Goal: Task Accomplishment & Management: Complete application form

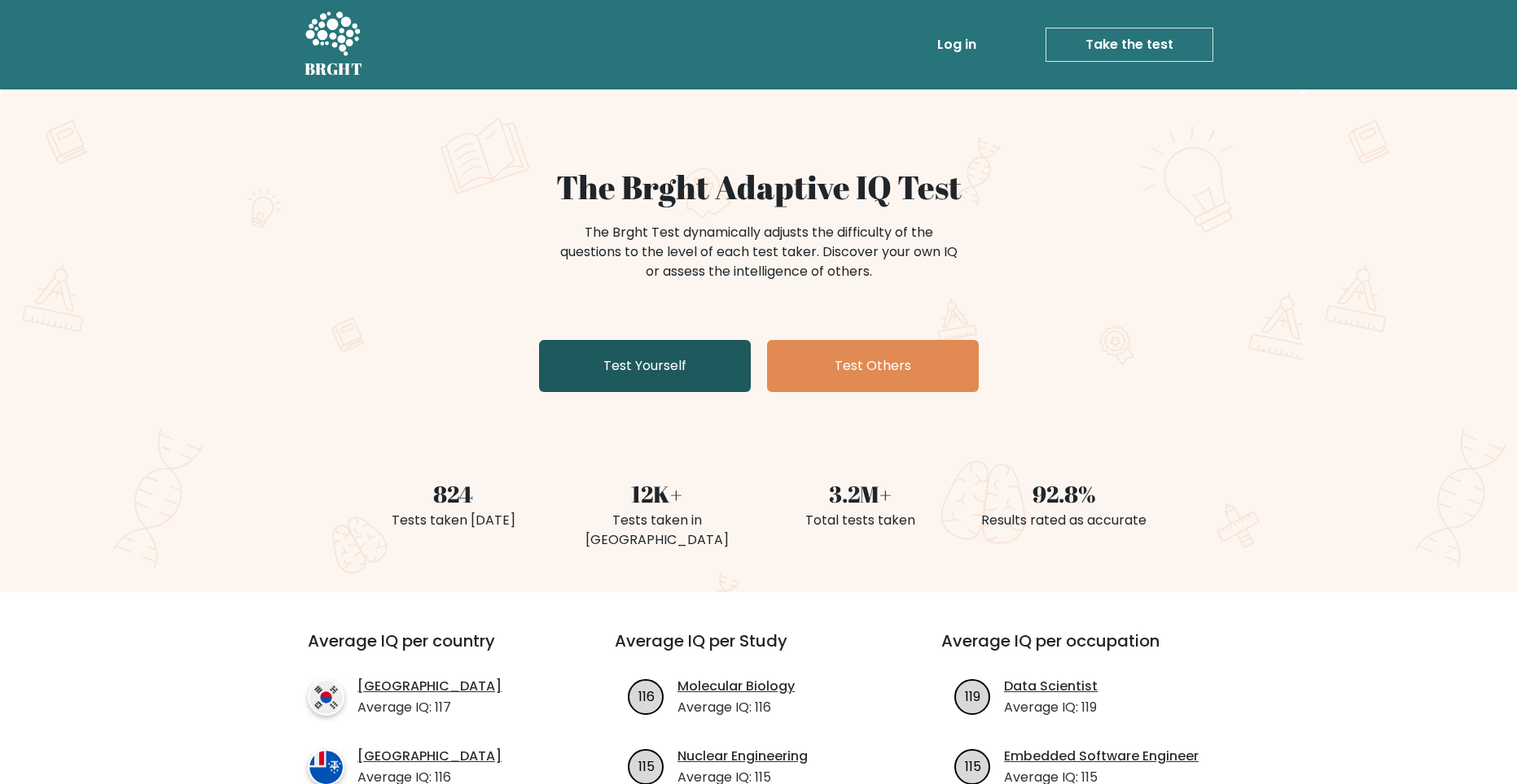
click at [686, 373] on link "Test Yourself" at bounding box center [645, 366] width 212 height 52
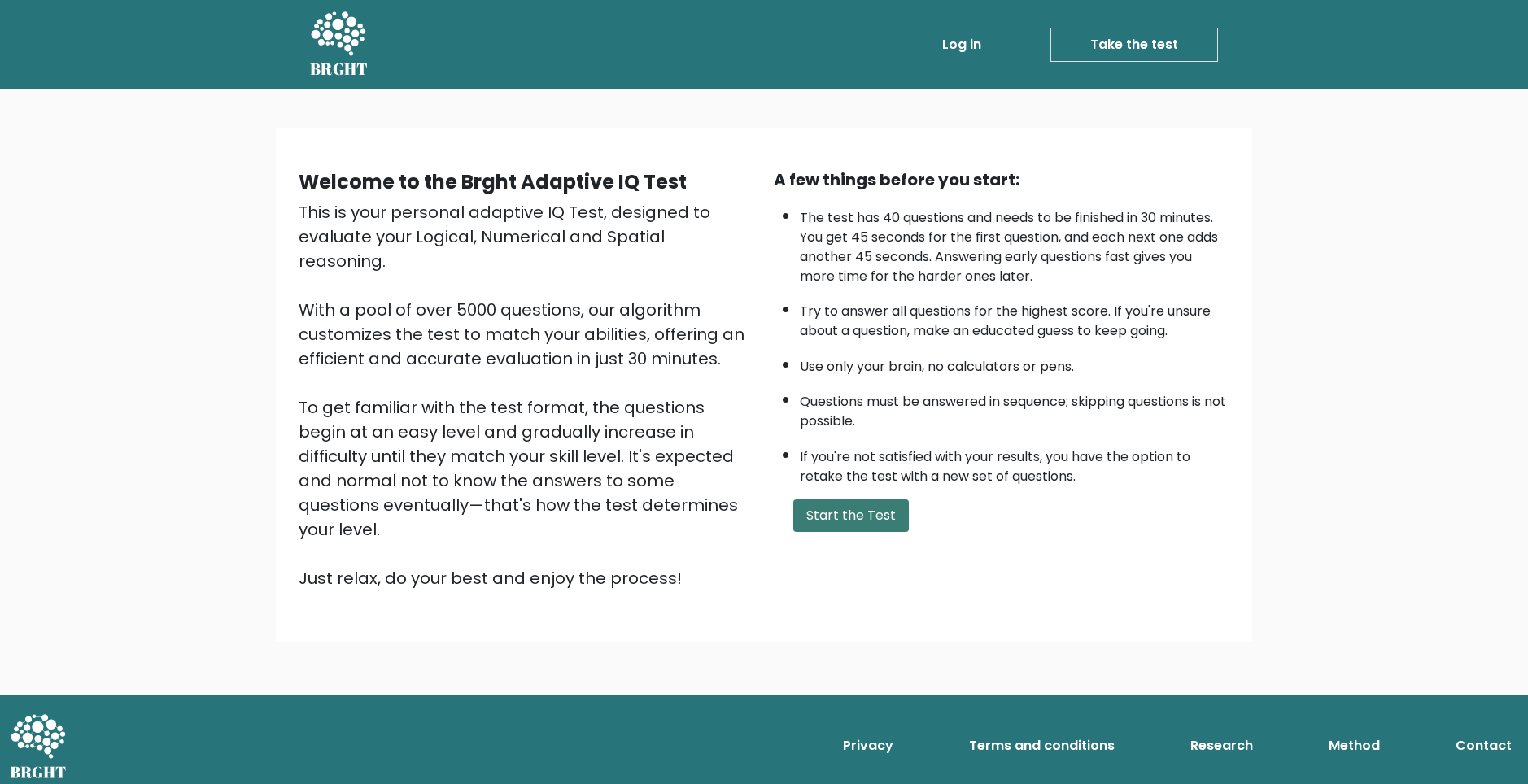
click at [885, 521] on button "Start the Test" at bounding box center [851, 515] width 116 height 33
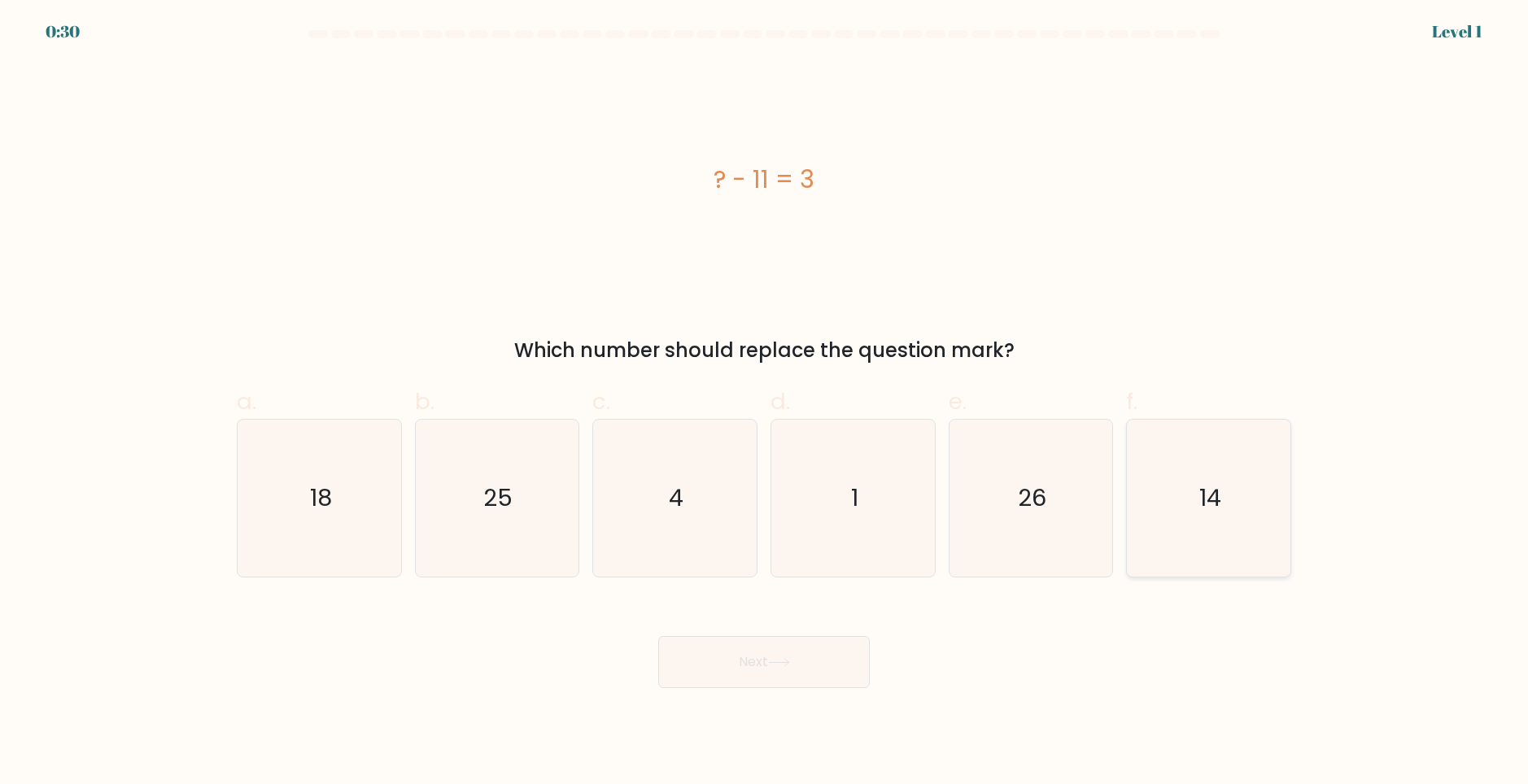
click at [1211, 539] on icon "14" at bounding box center [1208, 498] width 157 height 157
click at [765, 403] on input "f. 14" at bounding box center [764, 397] width 1 height 11
radio input "true"
click at [849, 666] on button "Next" at bounding box center [764, 663] width 212 height 52
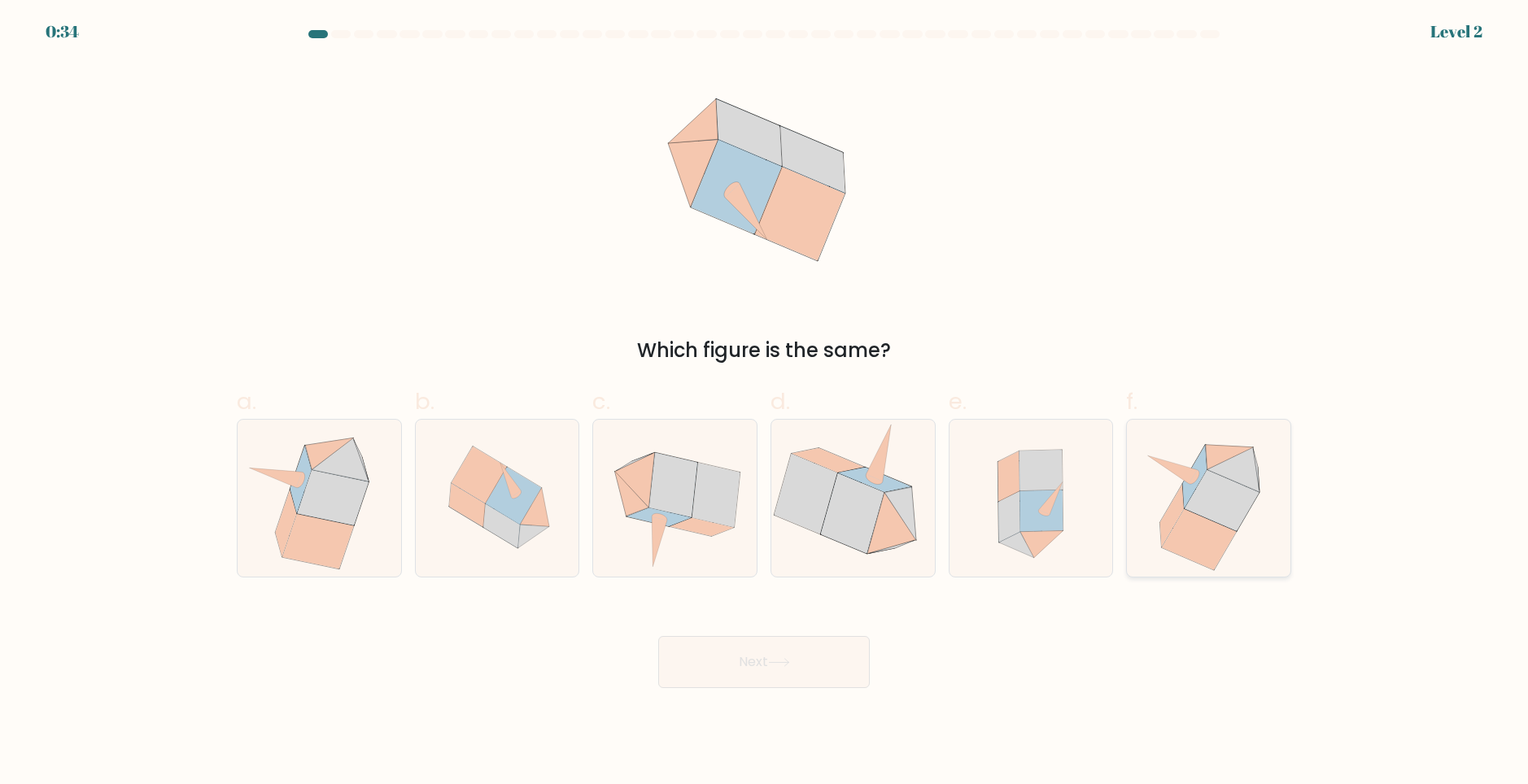
click at [1184, 528] on icon at bounding box center [1199, 539] width 74 height 61
click at [765, 403] on input "f." at bounding box center [764, 397] width 1 height 11
radio input "true"
click at [853, 673] on button "Next" at bounding box center [764, 663] width 212 height 52
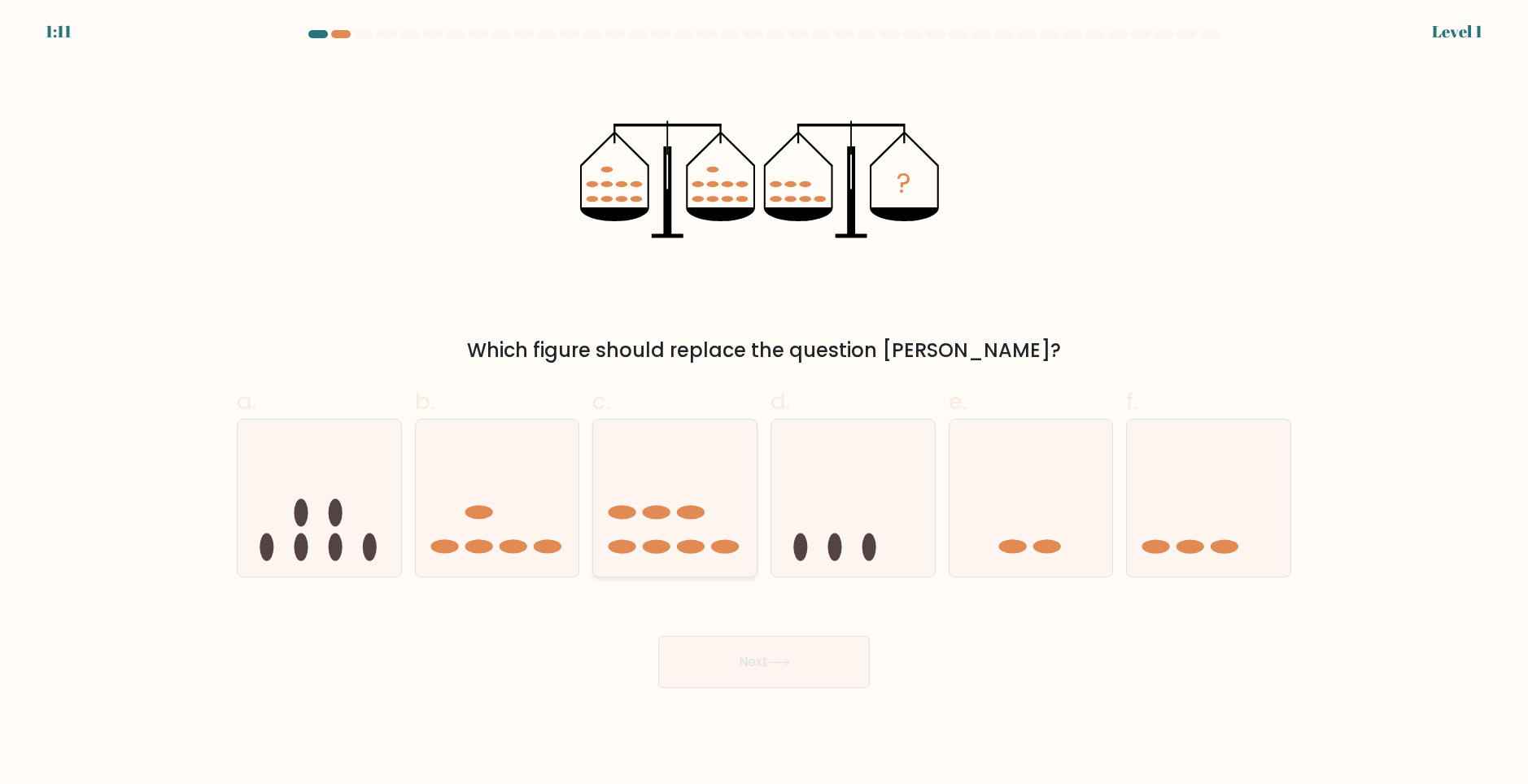
click at [680, 498] on icon at bounding box center [674, 498] width 163 height 135
click at [764, 403] on input "c." at bounding box center [764, 397] width 1 height 11
radio input "true"
click at [813, 670] on button "Next" at bounding box center [764, 663] width 212 height 52
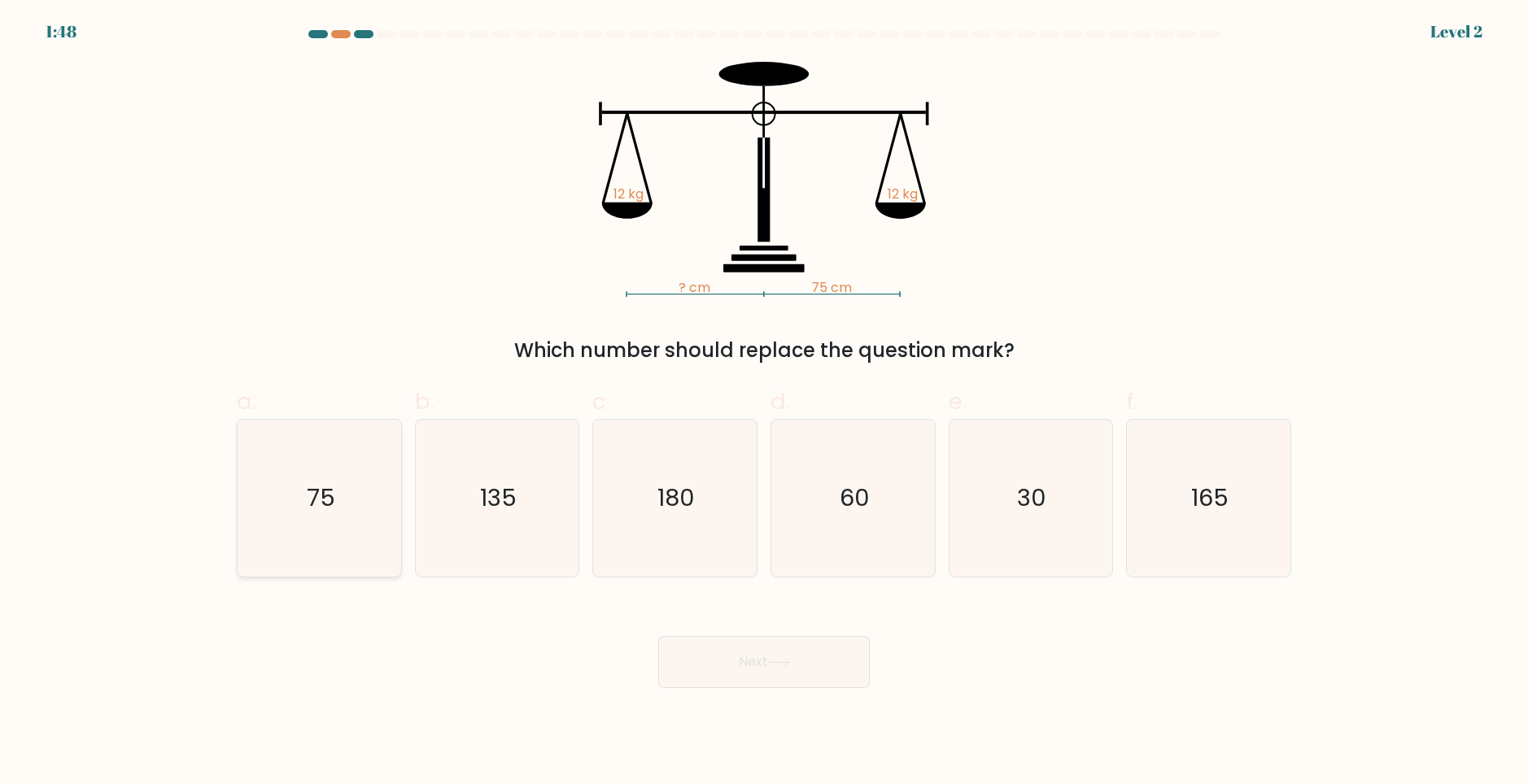
click at [352, 477] on icon "75" at bounding box center [319, 498] width 157 height 157
click at [764, 403] on input "a. 75" at bounding box center [764, 397] width 1 height 11
radio input "true"
click at [809, 673] on button "Next" at bounding box center [764, 663] width 212 height 52
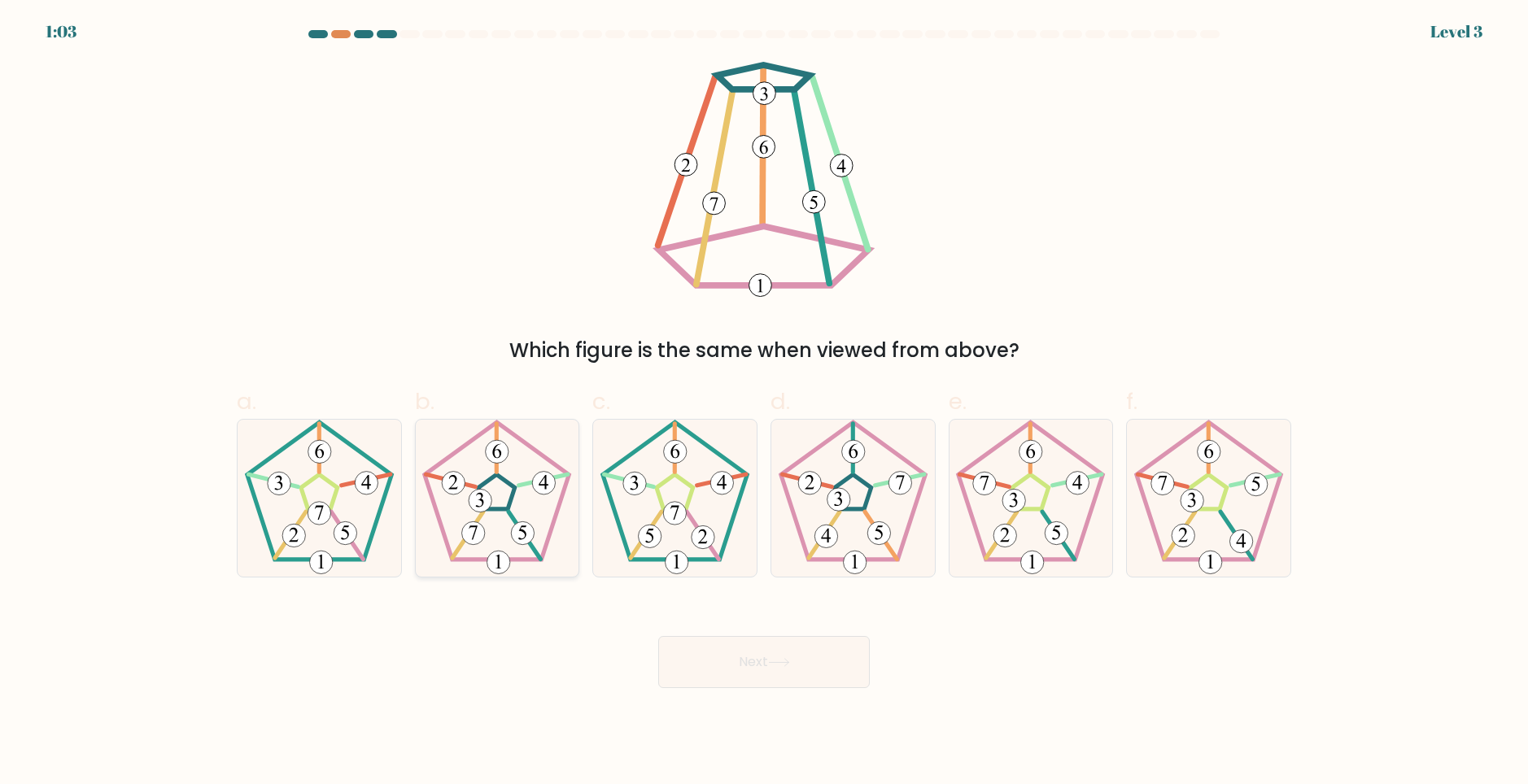
click at [492, 531] on icon at bounding box center [496, 498] width 157 height 157
click at [764, 403] on input "b." at bounding box center [764, 397] width 1 height 11
radio input "true"
click at [808, 672] on button "Next" at bounding box center [764, 663] width 212 height 52
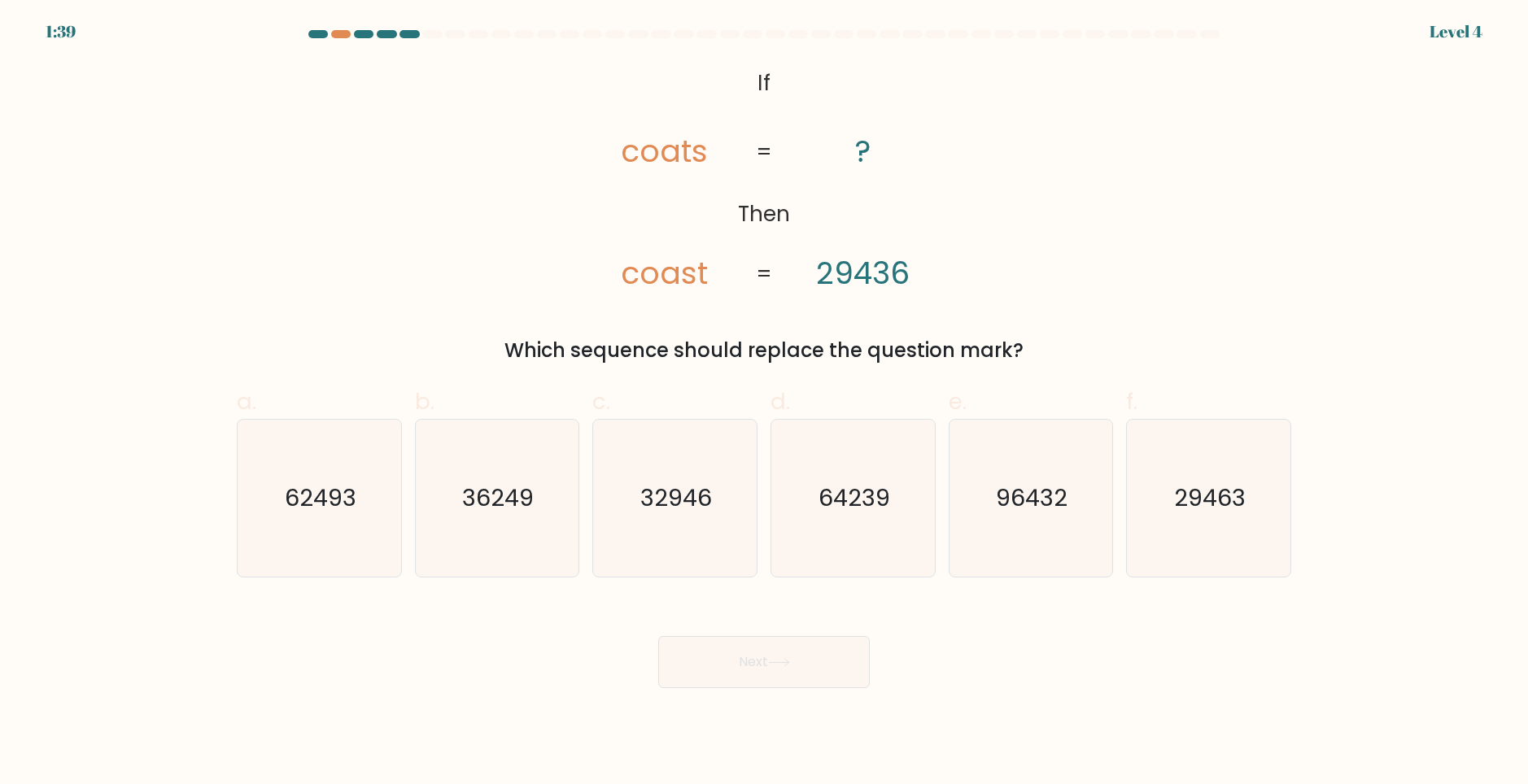
drag, startPoint x: 558, startPoint y: 175, endPoint x: 571, endPoint y: 168, distance: 14.8
click at [558, 175] on div "@import url('https://fonts.googleapis.com/css?family=Abril+Fatface:400,100,100i…" at bounding box center [764, 214] width 1074 height 303
click at [1190, 547] on icon "29463" at bounding box center [1208, 498] width 157 height 157
click at [765, 403] on input "f. 29463" at bounding box center [764, 397] width 1 height 11
radio input "true"
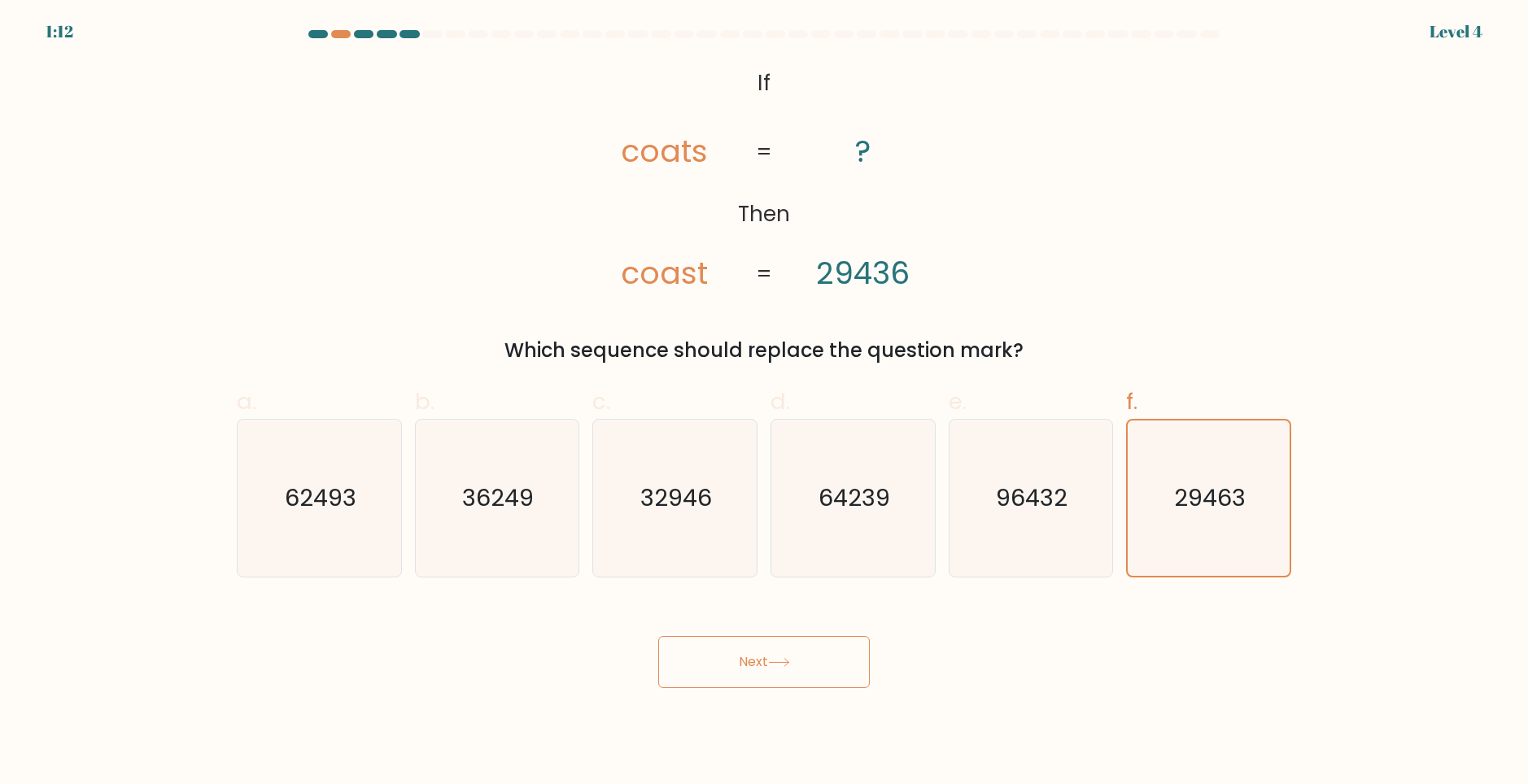
click at [811, 657] on button "Next" at bounding box center [764, 663] width 212 height 52
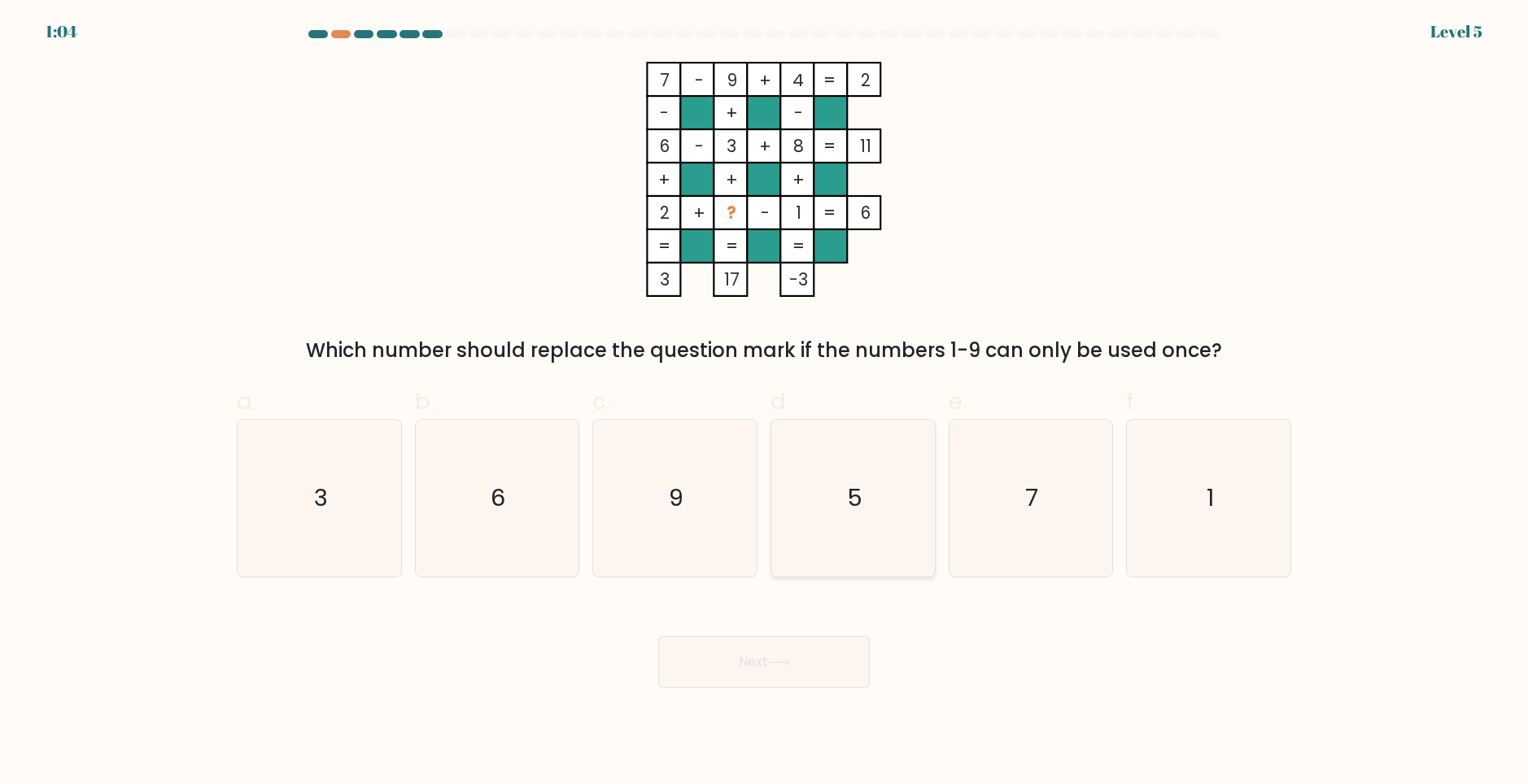
click at [846, 527] on icon "5" at bounding box center [853, 498] width 157 height 157
click at [765, 403] on input "d. 5" at bounding box center [764, 397] width 1 height 11
radio input "true"
click at [778, 679] on button "Next" at bounding box center [764, 663] width 212 height 52
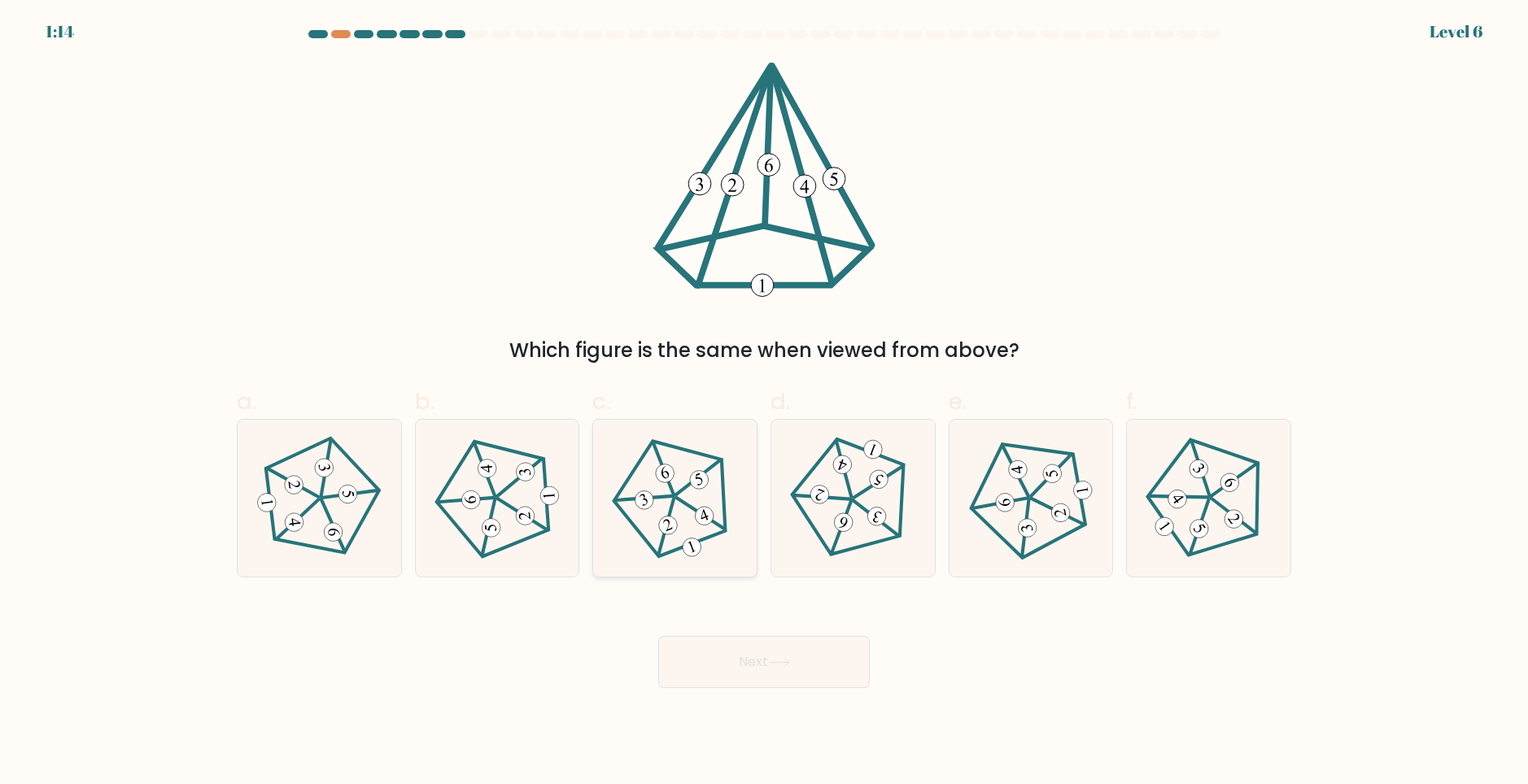
click at [687, 526] on icon at bounding box center [675, 498] width 126 height 126
click at [764, 403] on input "c." at bounding box center [764, 397] width 1 height 11
radio input "true"
click at [764, 669] on button "Next" at bounding box center [764, 663] width 212 height 52
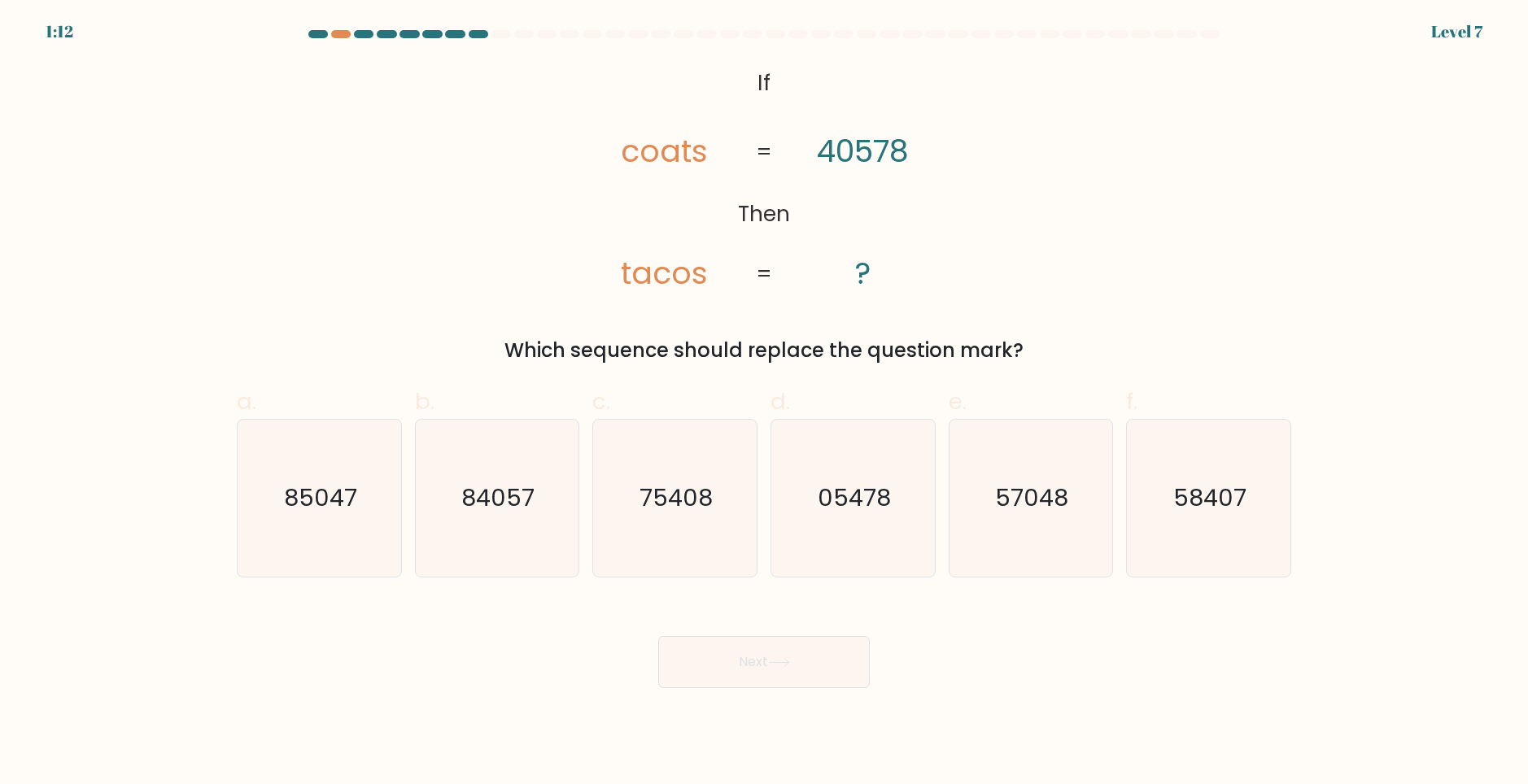
click at [803, 647] on button "Next" at bounding box center [764, 663] width 212 height 52
click at [829, 610] on div "Next" at bounding box center [764, 642] width 1074 height 91
click at [674, 502] on text "75408" at bounding box center [677, 498] width 73 height 33
click at [764, 403] on input "c. 75408" at bounding box center [764, 397] width 1 height 11
radio input "true"
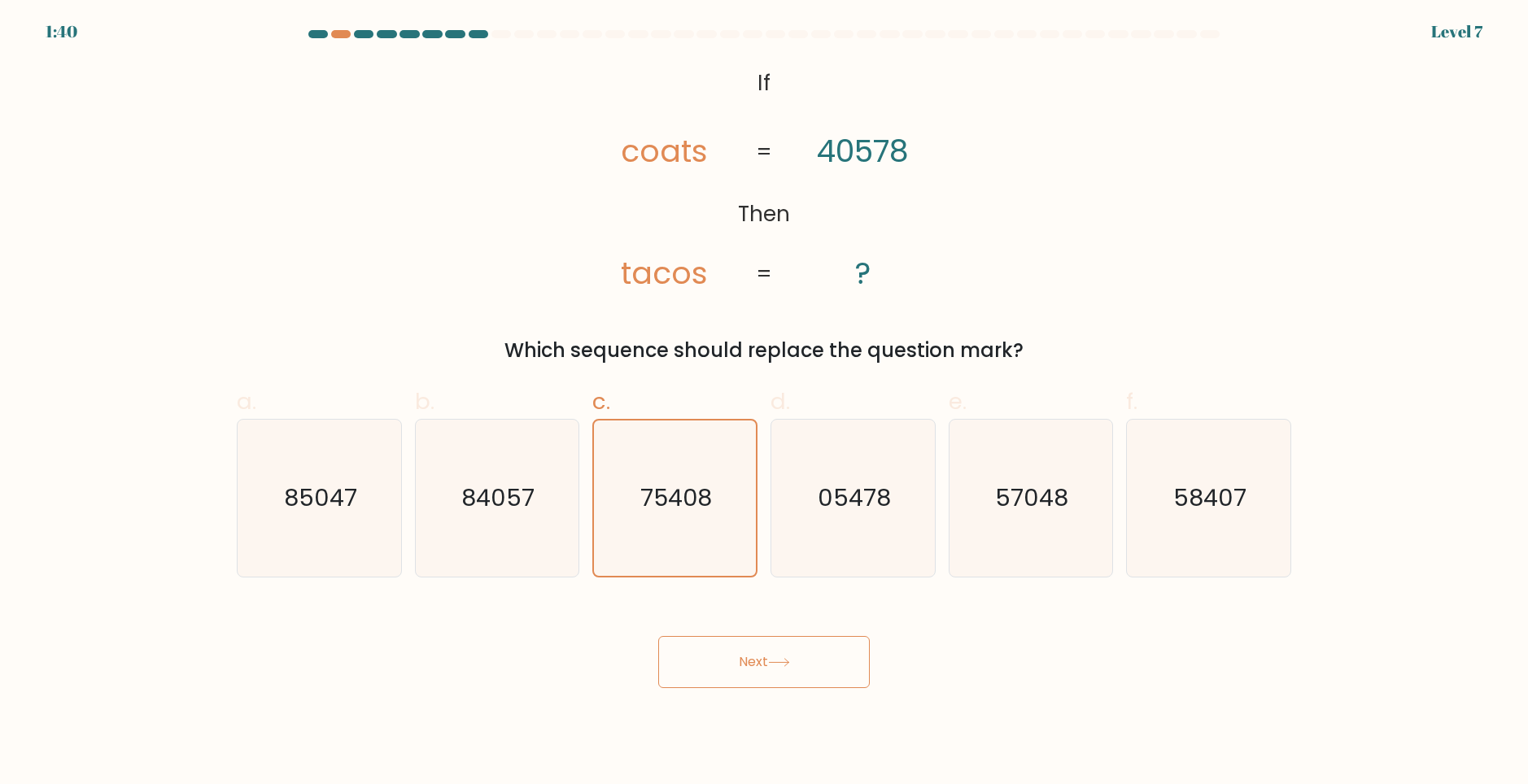
click at [805, 678] on button "Next" at bounding box center [764, 663] width 212 height 52
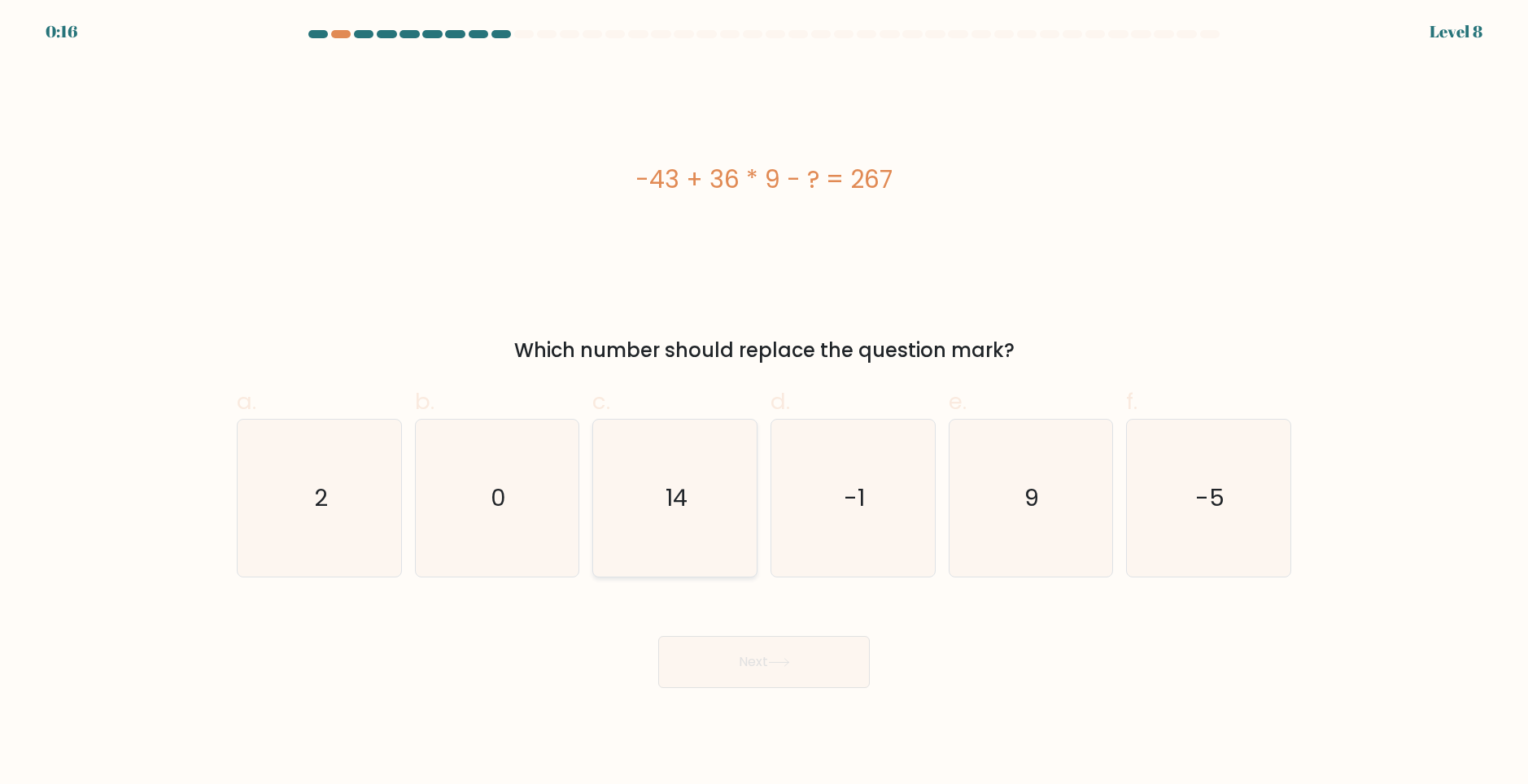
click at [715, 531] on icon "14" at bounding box center [674, 498] width 157 height 157
click at [764, 403] on input "c. 14" at bounding box center [764, 397] width 1 height 11
radio input "true"
click at [846, 666] on button "Next" at bounding box center [764, 663] width 212 height 52
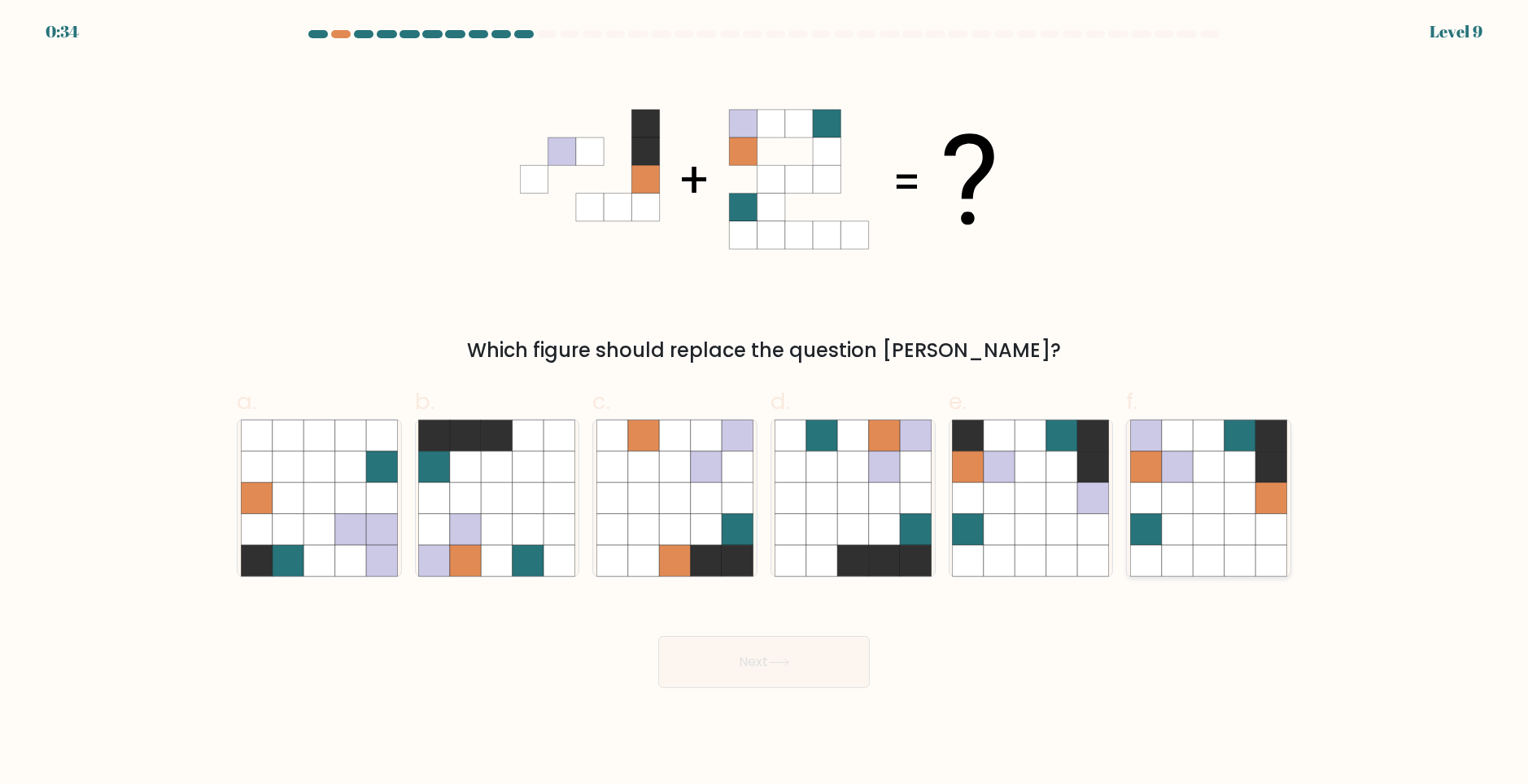
click at [1172, 477] on icon at bounding box center [1177, 466] width 31 height 31
click at [765, 403] on input "f." at bounding box center [764, 397] width 1 height 11
radio input "true"
click at [791, 656] on button "Next" at bounding box center [764, 663] width 212 height 52
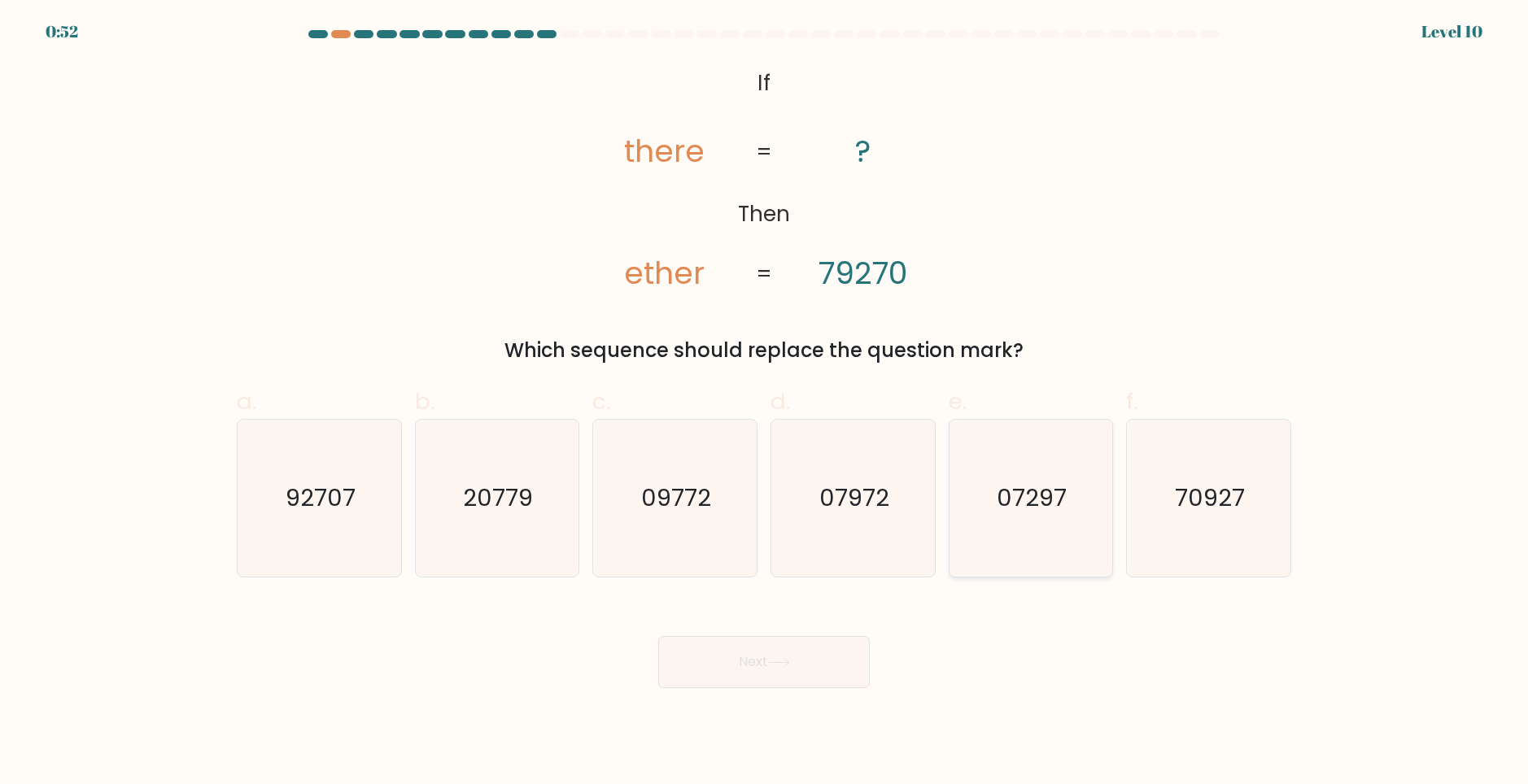
click at [1068, 498] on icon "07297" at bounding box center [1030, 498] width 157 height 157
click at [765, 403] on input "e. 07297" at bounding box center [764, 397] width 1 height 11
radio input "true"
click at [803, 539] on icon "07972" at bounding box center [853, 498] width 157 height 157
click at [765, 403] on input "d. 07972" at bounding box center [764, 397] width 1 height 11
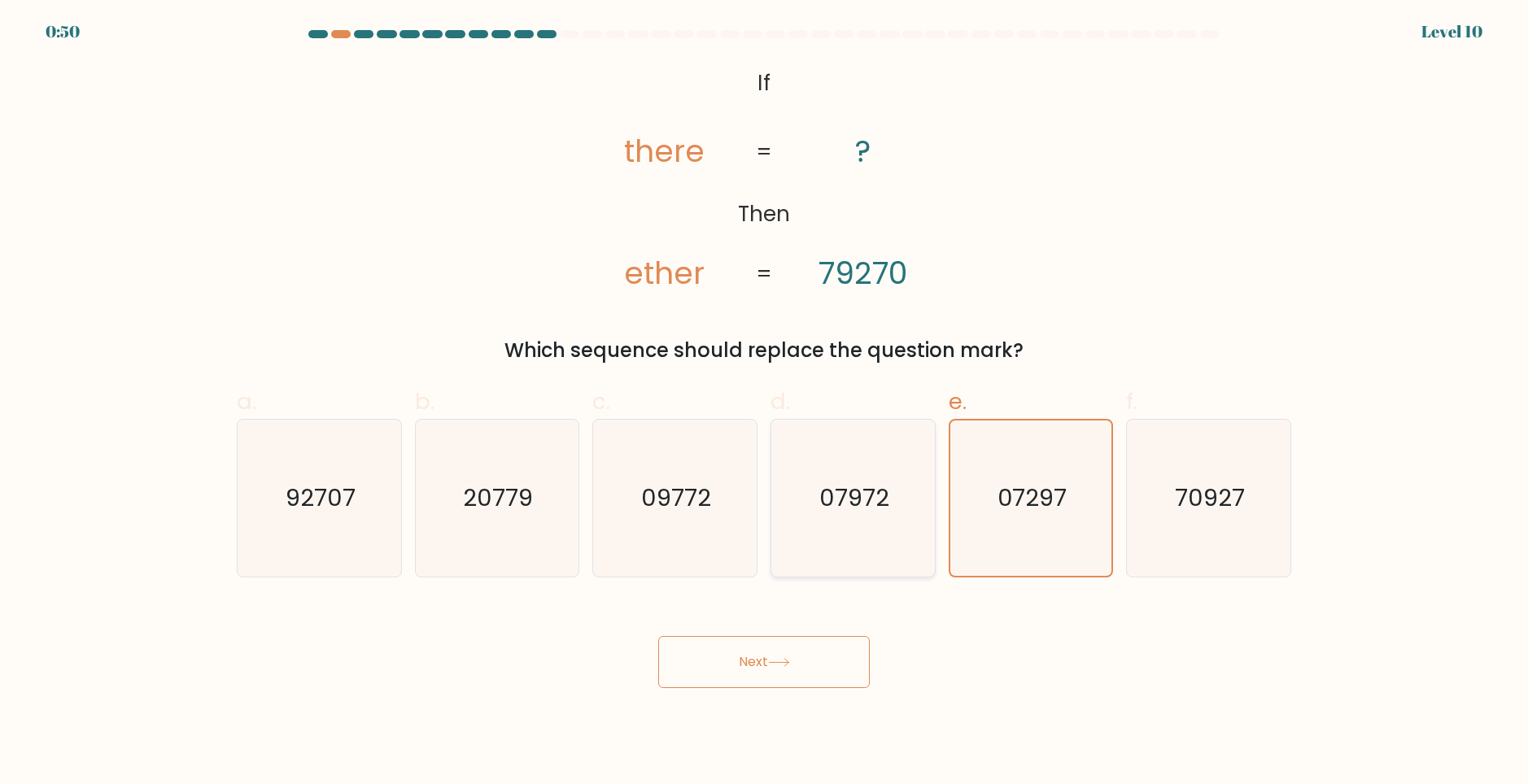
radio input "true"
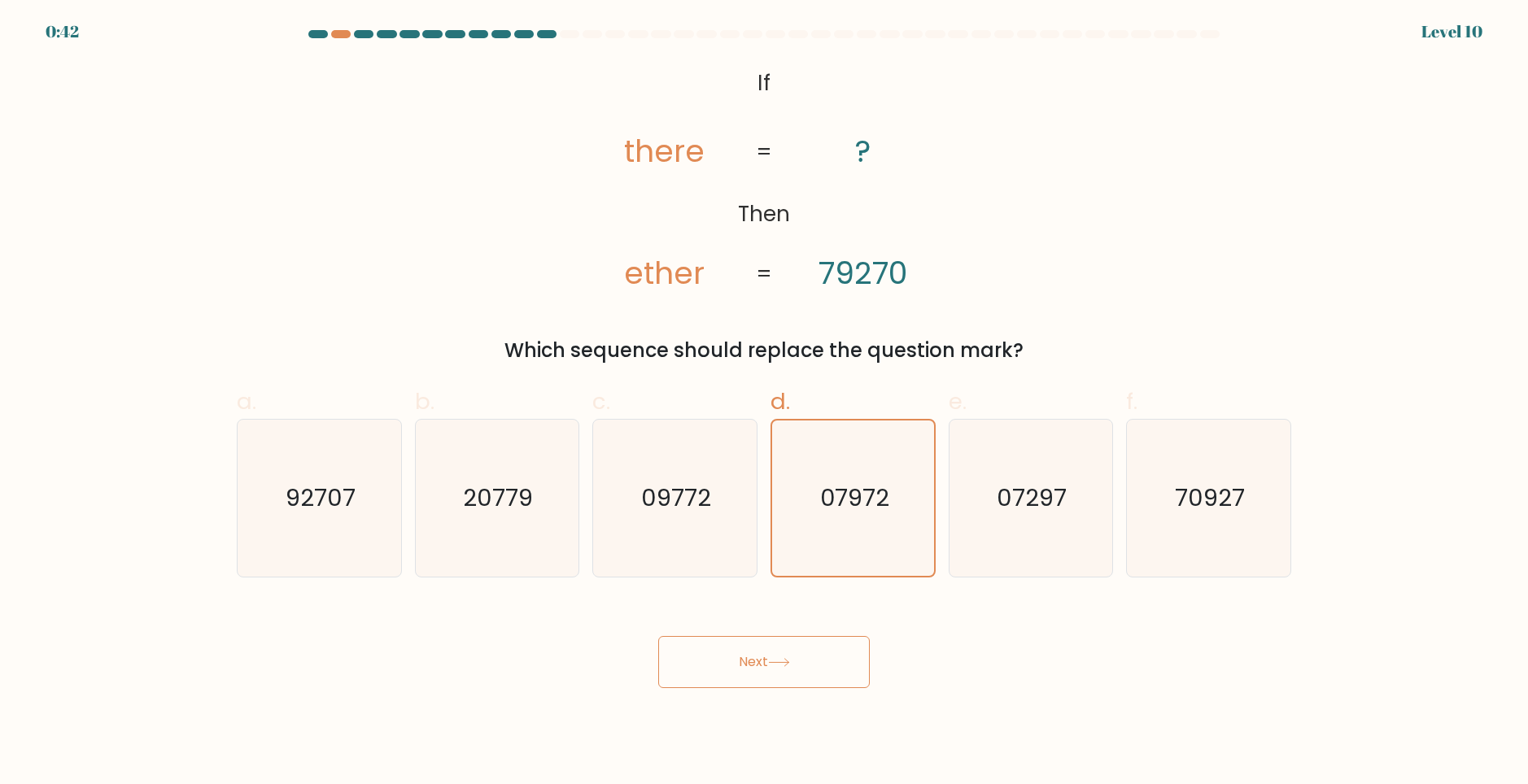
click at [790, 666] on icon at bounding box center [779, 663] width 22 height 9
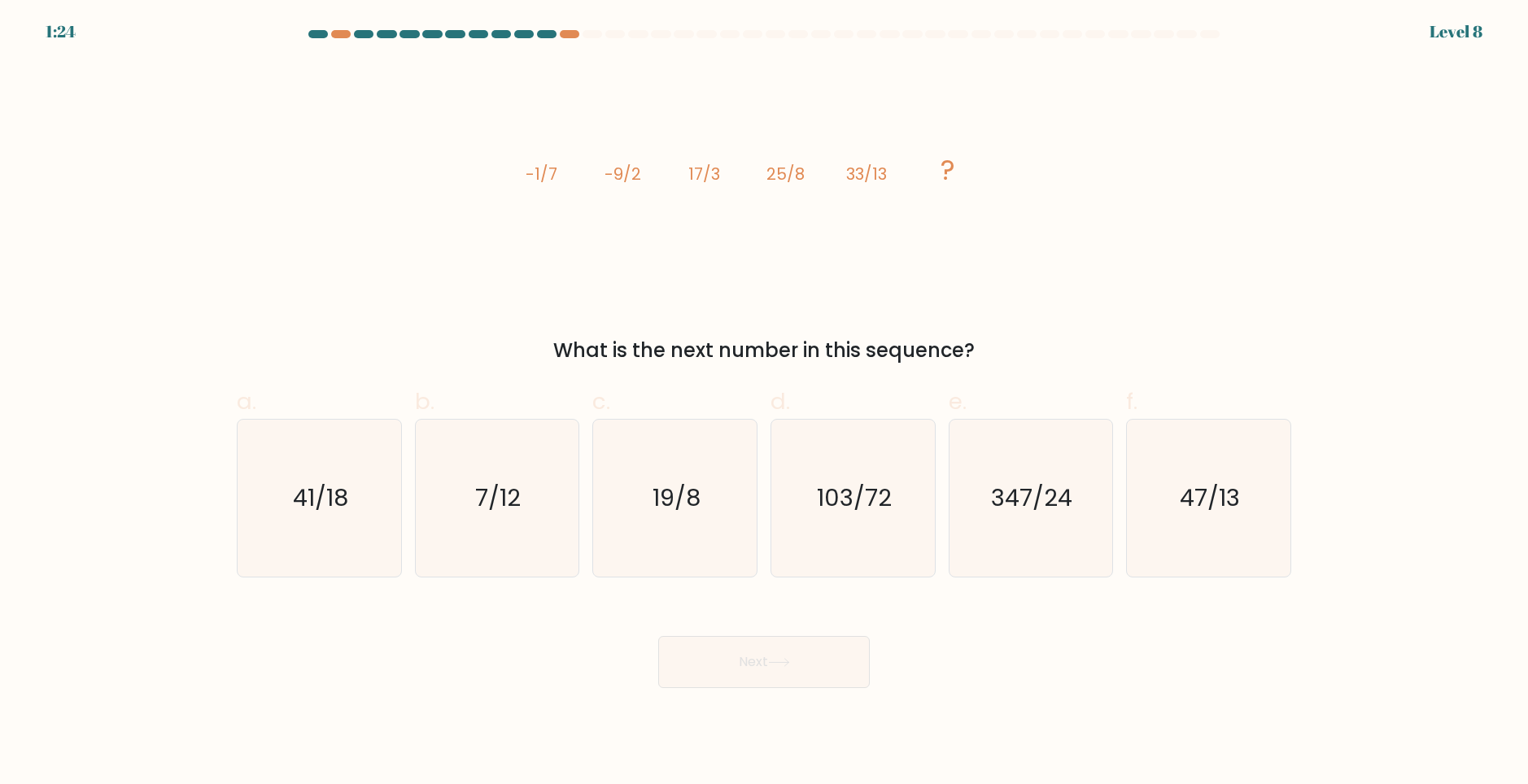
click at [552, 35] on div at bounding box center [546, 34] width 19 height 8
click at [324, 527] on icon "41/18" at bounding box center [319, 498] width 157 height 157
click at [764, 403] on input "a. 41/18" at bounding box center [764, 397] width 1 height 11
radio input "true"
click at [787, 681] on button "Next" at bounding box center [764, 663] width 212 height 52
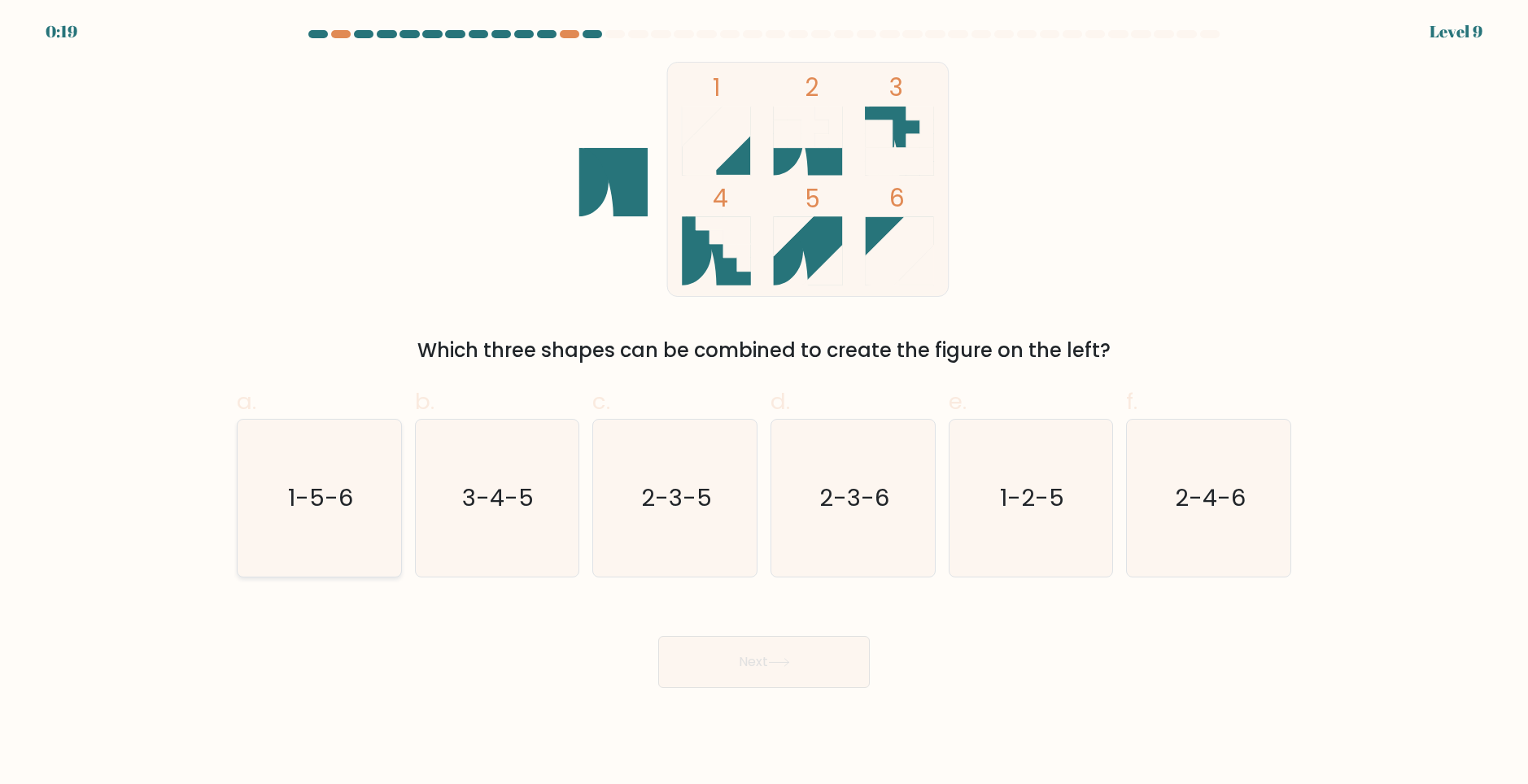
click at [349, 502] on text "1-5-6" at bounding box center [321, 498] width 65 height 33
click at [764, 403] on input "a. 1-5-6" at bounding box center [764, 397] width 1 height 11
radio input "true"
click at [840, 676] on button "Next" at bounding box center [764, 663] width 212 height 52
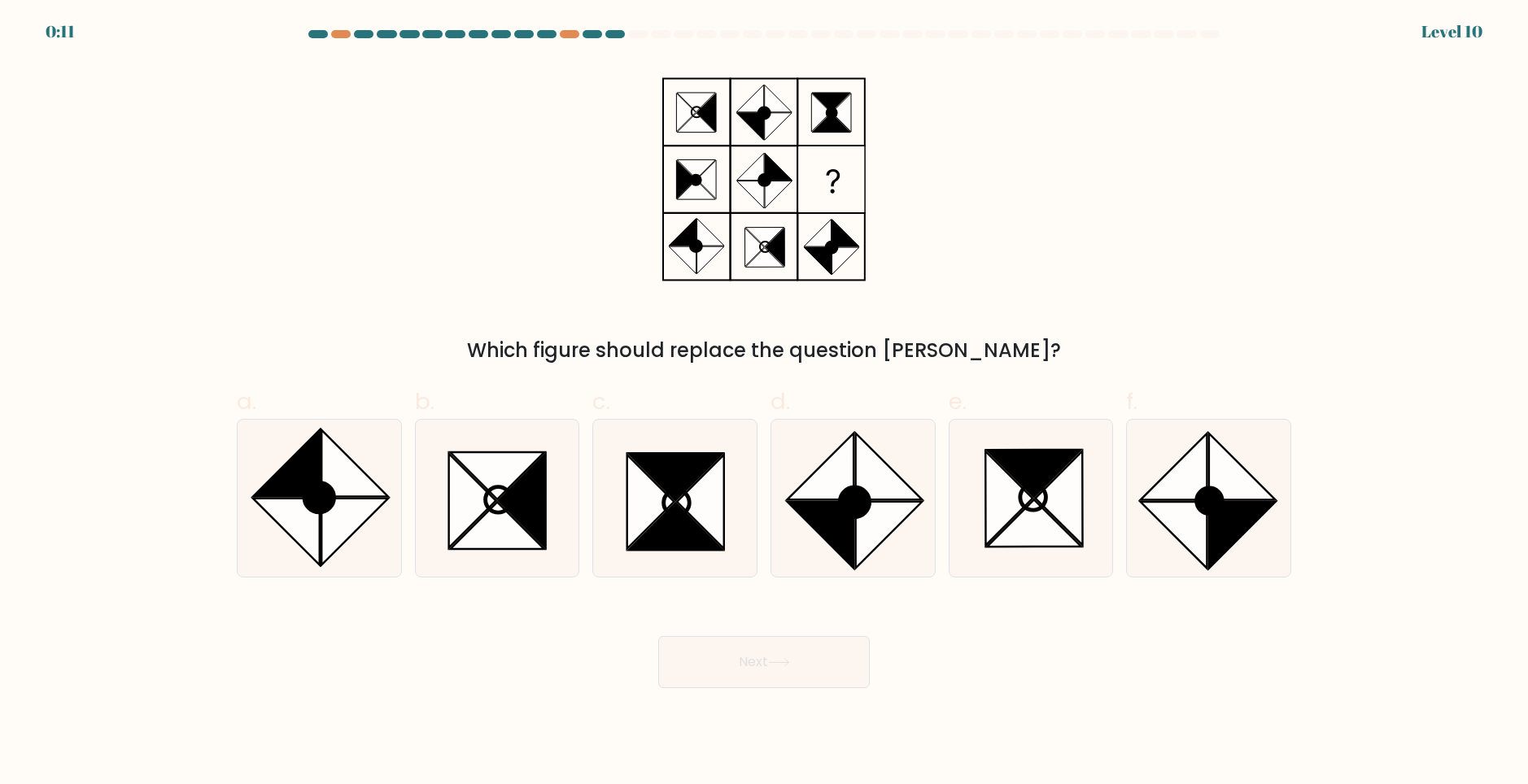
drag, startPoint x: 666, startPoint y: 435, endPoint x: 823, endPoint y: 329, distance: 189.4
drag, startPoint x: 823, startPoint y: 329, endPoint x: 959, endPoint y: 221, distance: 173.7
click at [959, 221] on div "Which figure should replace the question mark?" at bounding box center [764, 214] width 1074 height 303
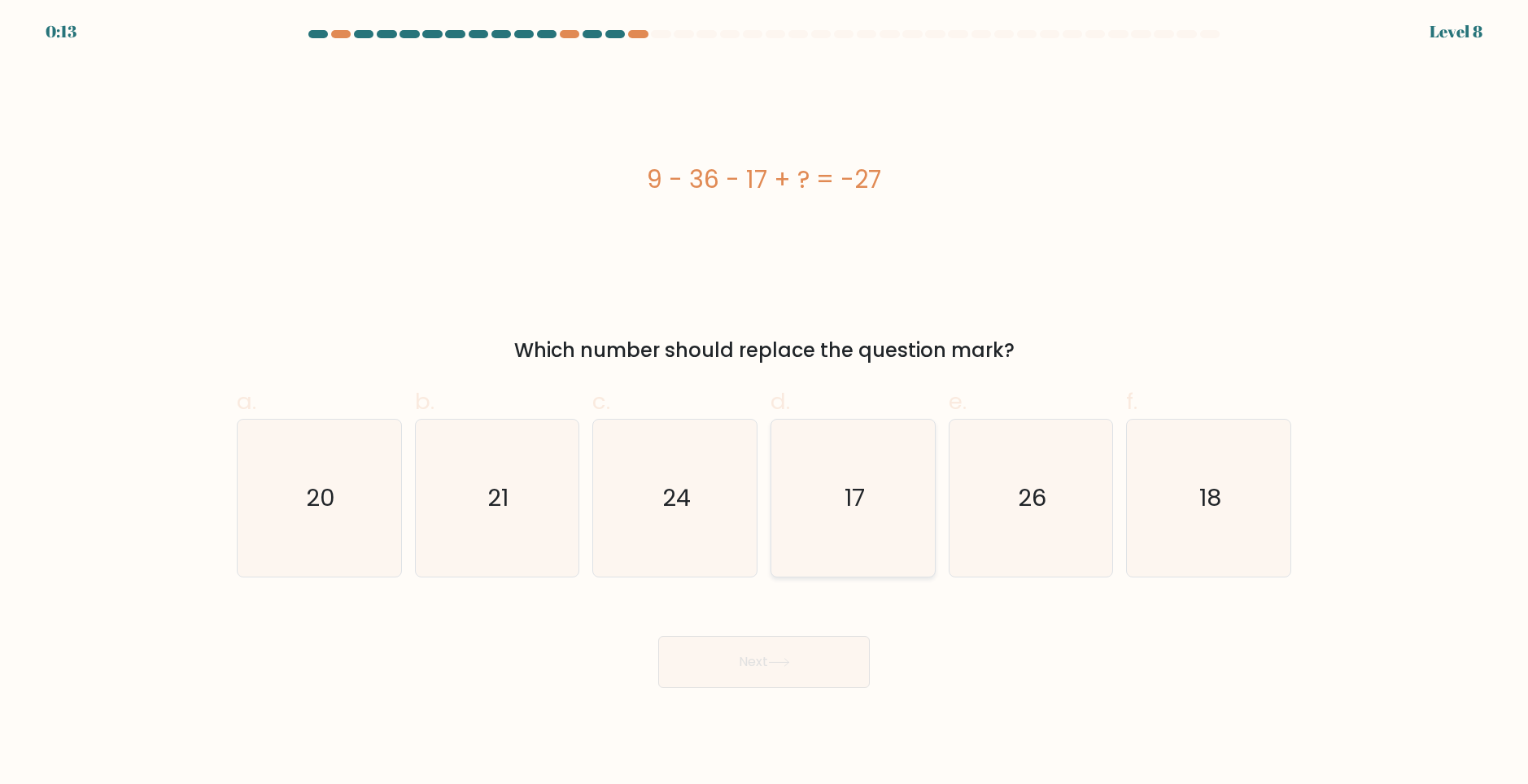
click at [881, 513] on icon "17" at bounding box center [853, 498] width 157 height 157
click at [765, 403] on input "d. 17" at bounding box center [764, 397] width 1 height 11
radio input "true"
click at [801, 662] on button "Next" at bounding box center [764, 663] width 212 height 52
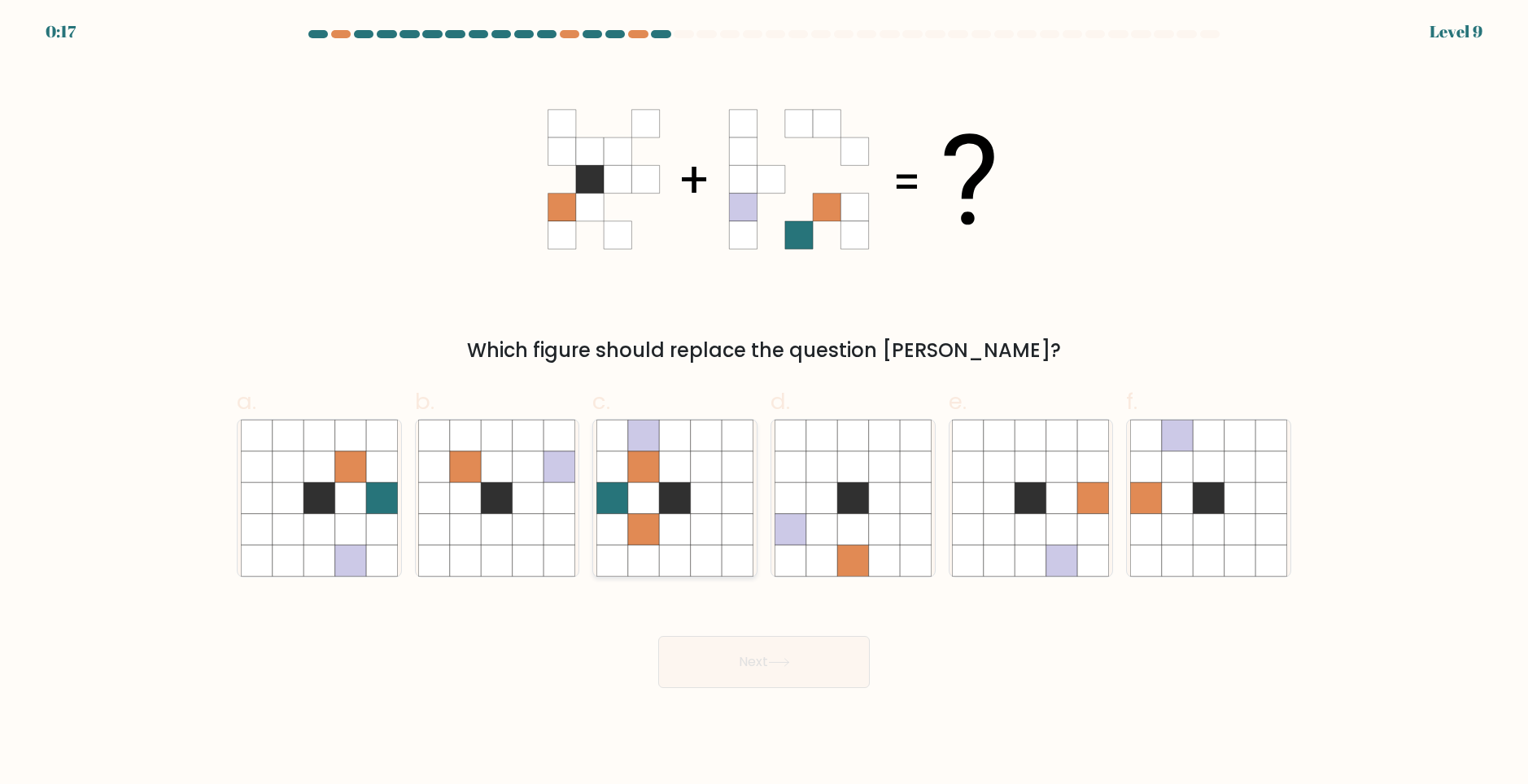
click at [641, 488] on icon at bounding box center [643, 498] width 31 height 31
click at [764, 403] on input "c." at bounding box center [764, 397] width 1 height 11
radio input "true"
click at [755, 661] on button "Next" at bounding box center [764, 663] width 212 height 52
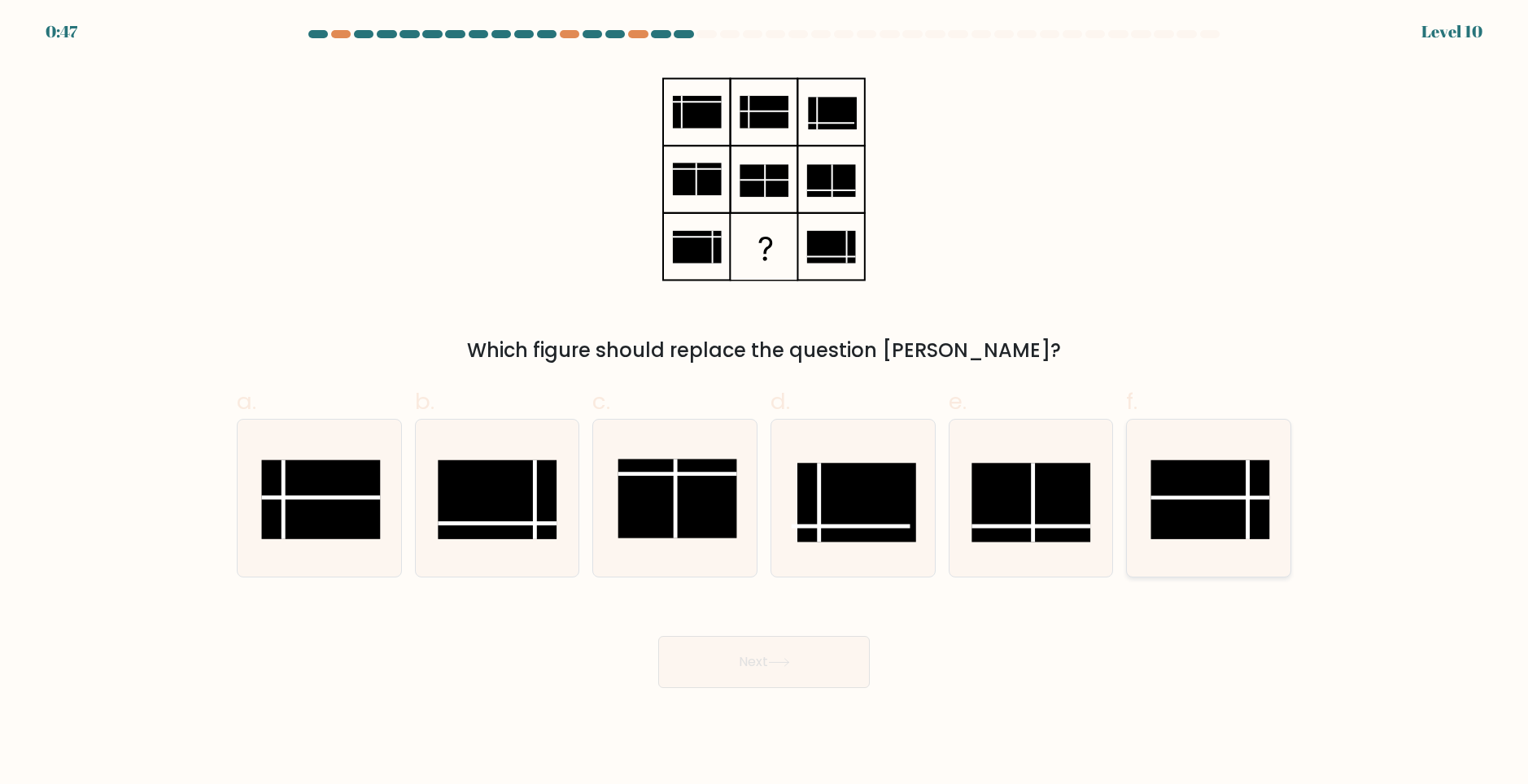
click at [1202, 524] on rect at bounding box center [1211, 499] width 119 height 79
click at [765, 403] on input "f." at bounding box center [764, 397] width 1 height 11
radio input "true"
click at [827, 652] on button "Next" at bounding box center [764, 663] width 212 height 52
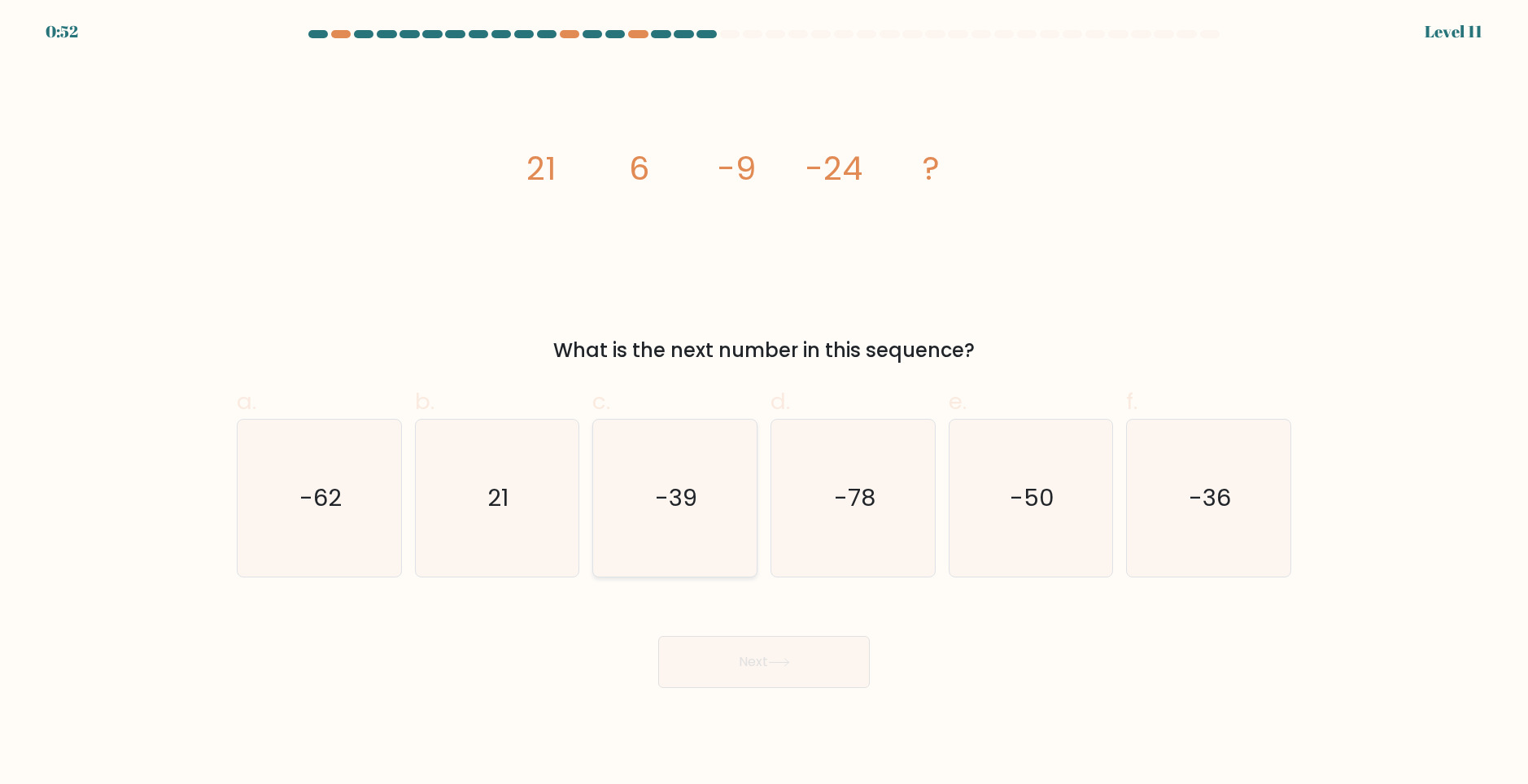
click at [703, 508] on icon "-39" at bounding box center [674, 498] width 157 height 157
click at [764, 403] on input "c. -39" at bounding box center [764, 397] width 1 height 11
radio input "true"
click at [795, 640] on button "Next" at bounding box center [764, 663] width 212 height 52
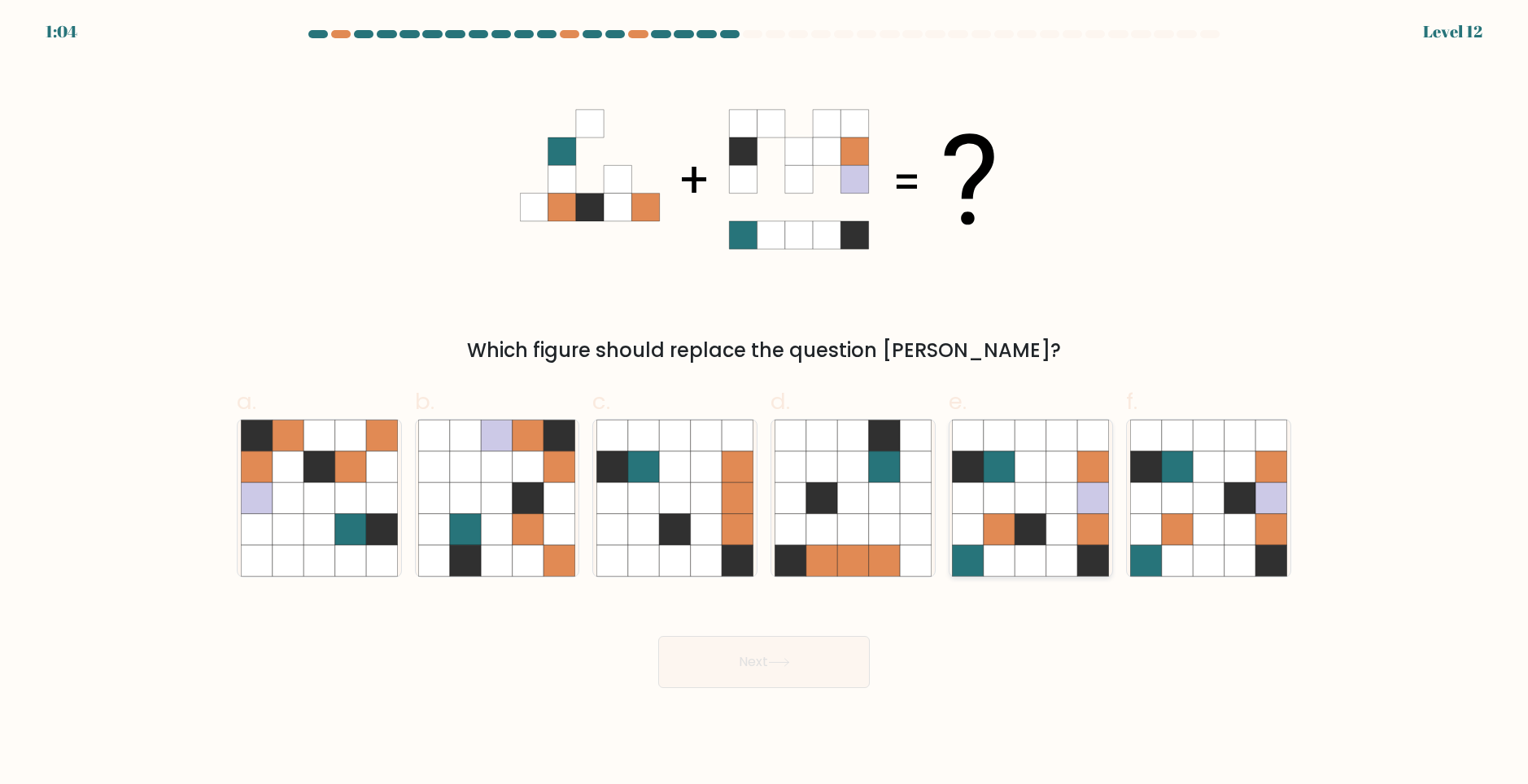
click at [1025, 517] on icon at bounding box center [1030, 529] width 31 height 31
click at [765, 403] on input "e." at bounding box center [764, 397] width 1 height 11
radio input "true"
click at [812, 653] on button "Next" at bounding box center [764, 663] width 212 height 52
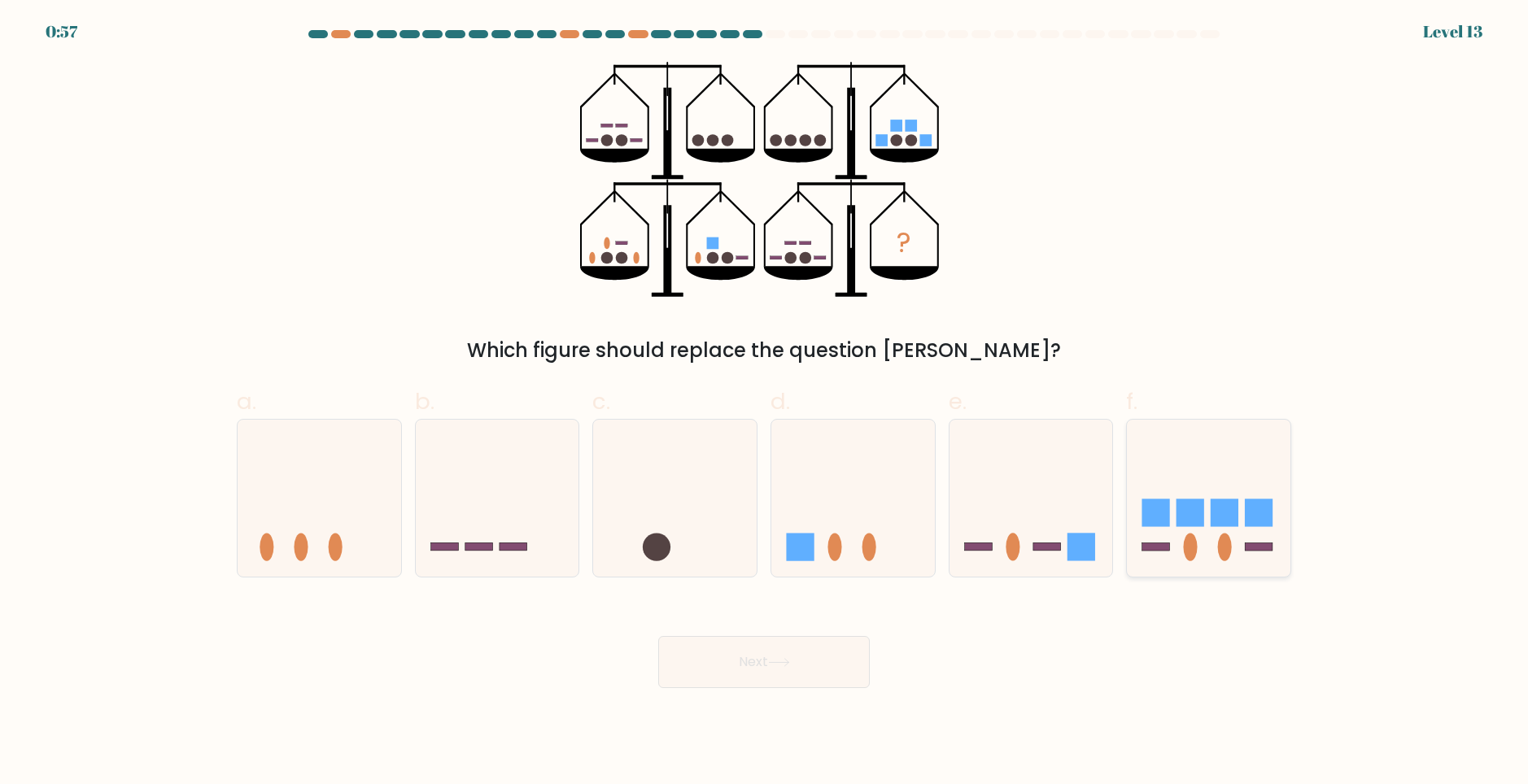
click at [1209, 557] on icon at bounding box center [1208, 498] width 163 height 135
click at [765, 403] on input "f." at bounding box center [764, 397] width 1 height 11
radio input "true"
click at [806, 668] on button "Next" at bounding box center [764, 663] width 212 height 52
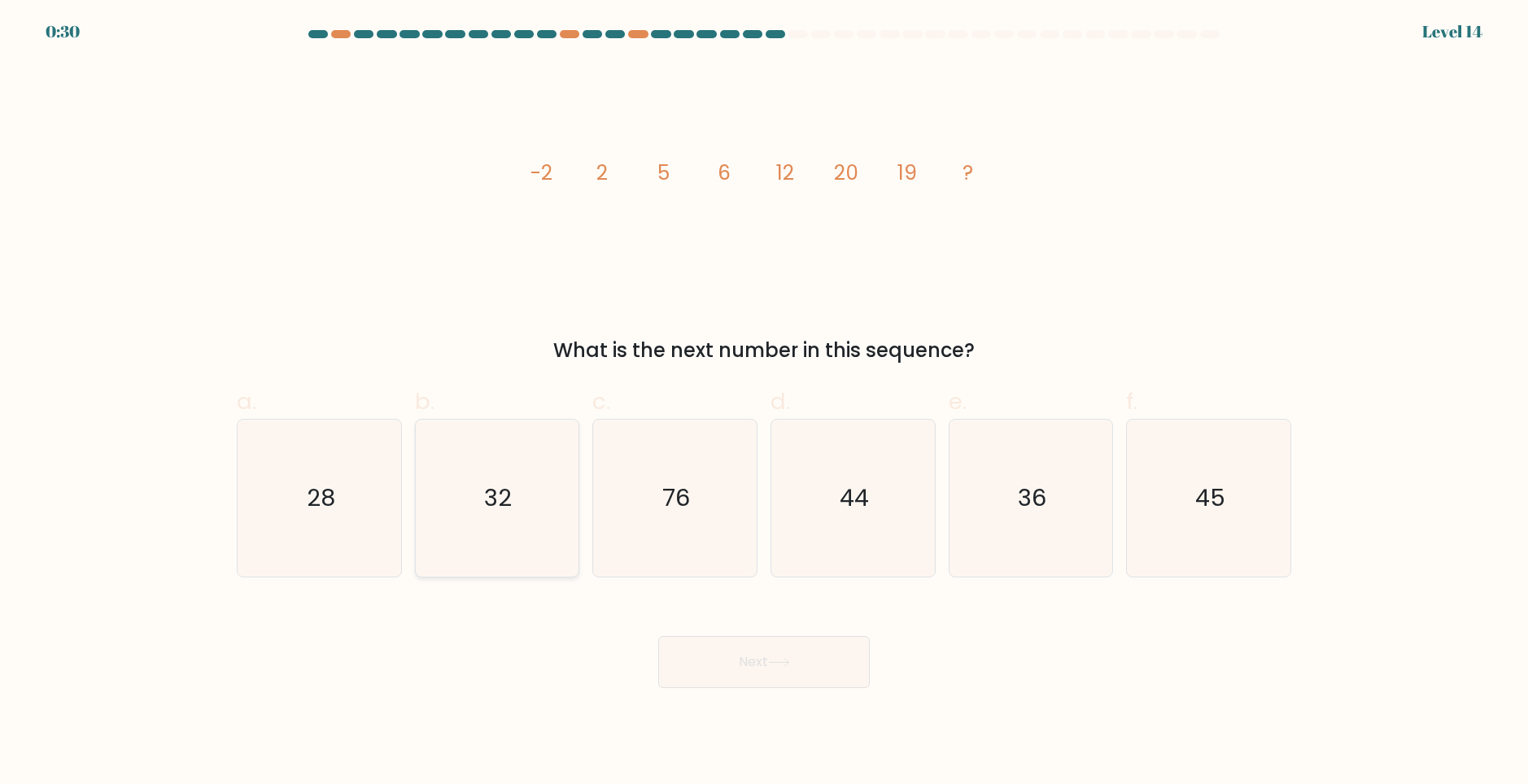
click at [534, 473] on icon "32" at bounding box center [496, 498] width 157 height 157
click at [764, 403] on input "b. 32" at bounding box center [764, 397] width 1 height 11
radio input "true"
click at [829, 652] on button "Next" at bounding box center [764, 663] width 212 height 52
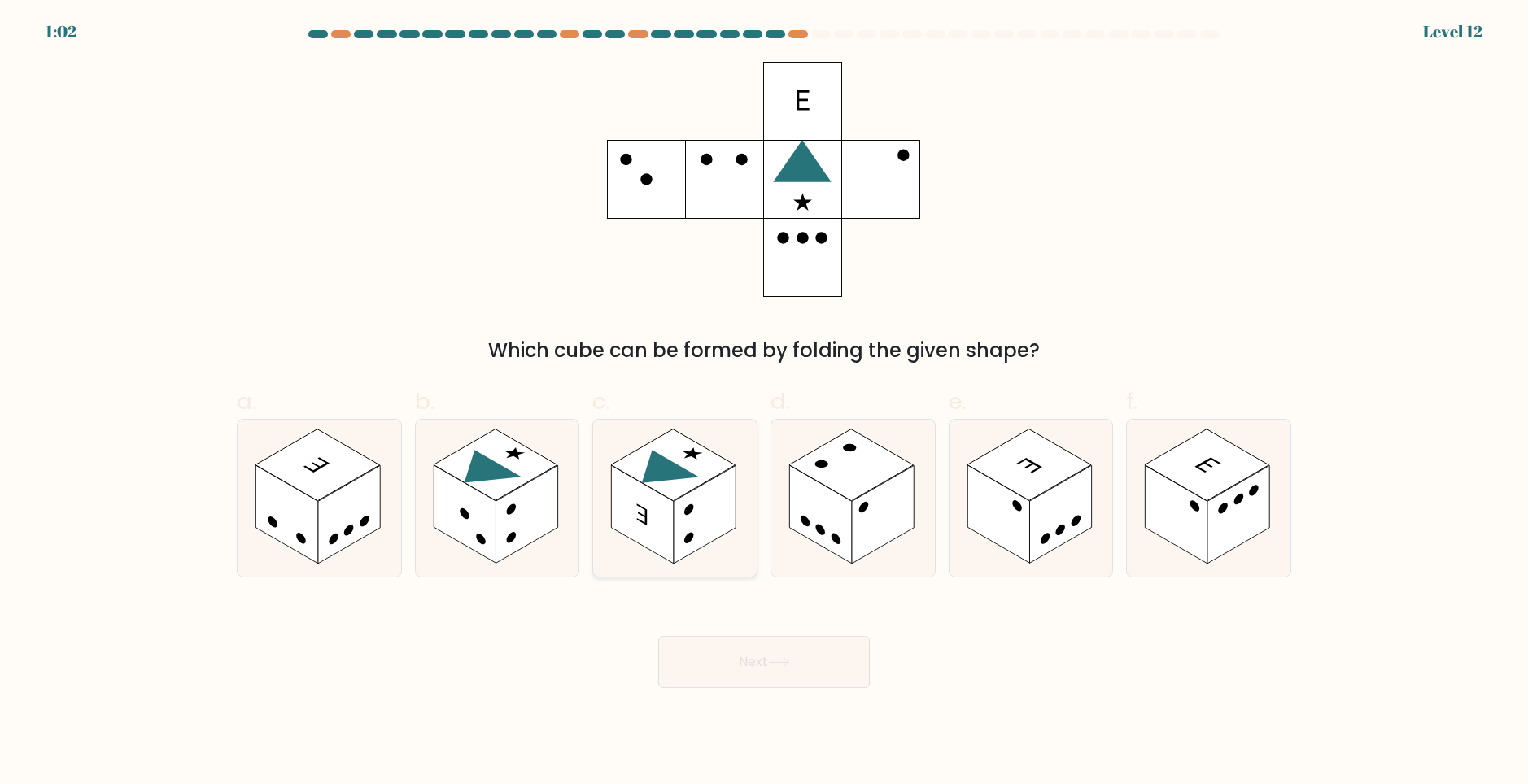
click at [645, 524] on icon at bounding box center [643, 514] width 11 height 22
click at [764, 403] on input "c." at bounding box center [764, 397] width 1 height 11
radio input "true"
click at [768, 657] on button "Next" at bounding box center [764, 663] width 212 height 52
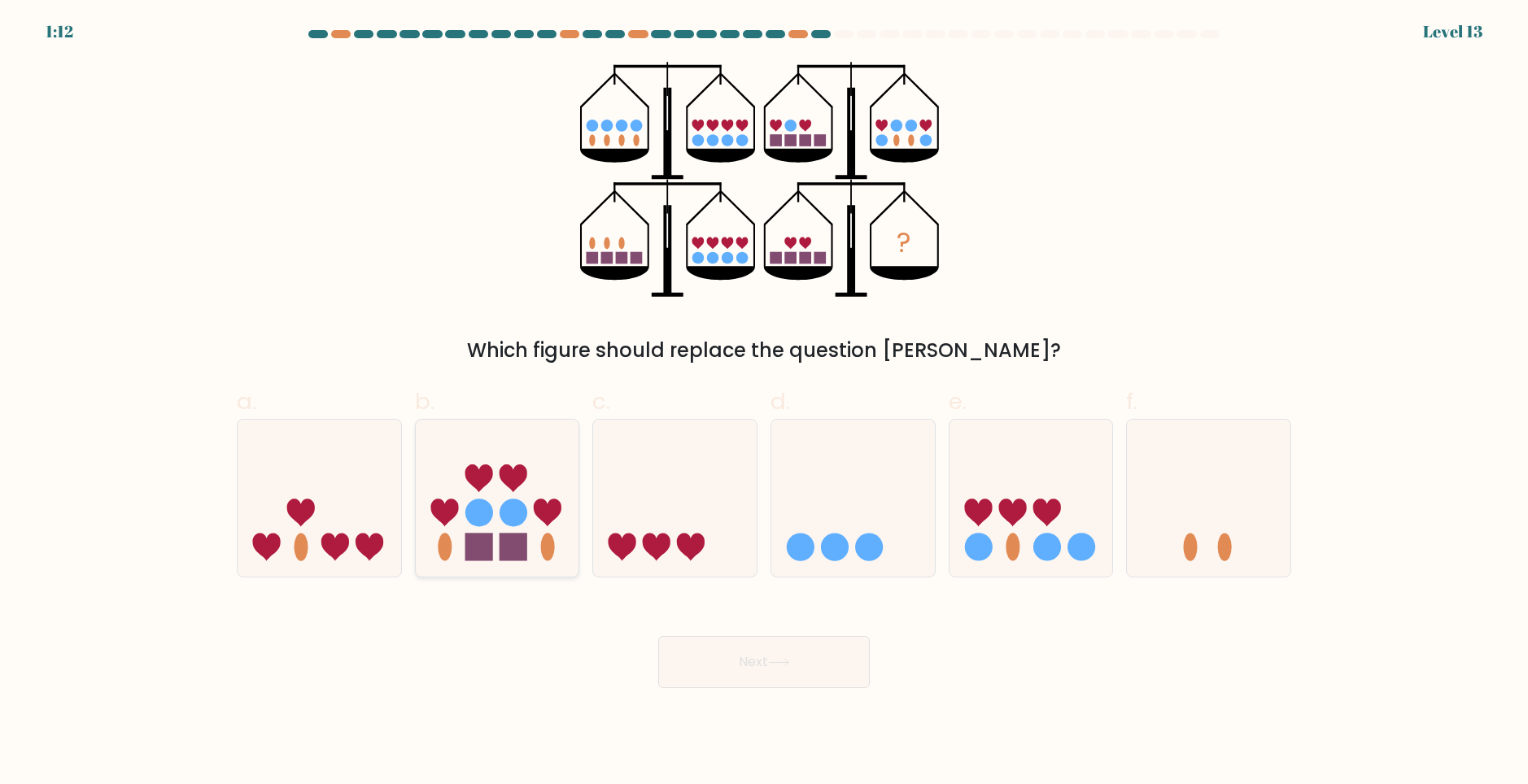
click at [520, 518] on circle at bounding box center [513, 512] width 28 height 28
click at [764, 403] on input "b." at bounding box center [764, 397] width 1 height 11
radio input "true"
click at [756, 678] on button "Next" at bounding box center [764, 663] width 212 height 52
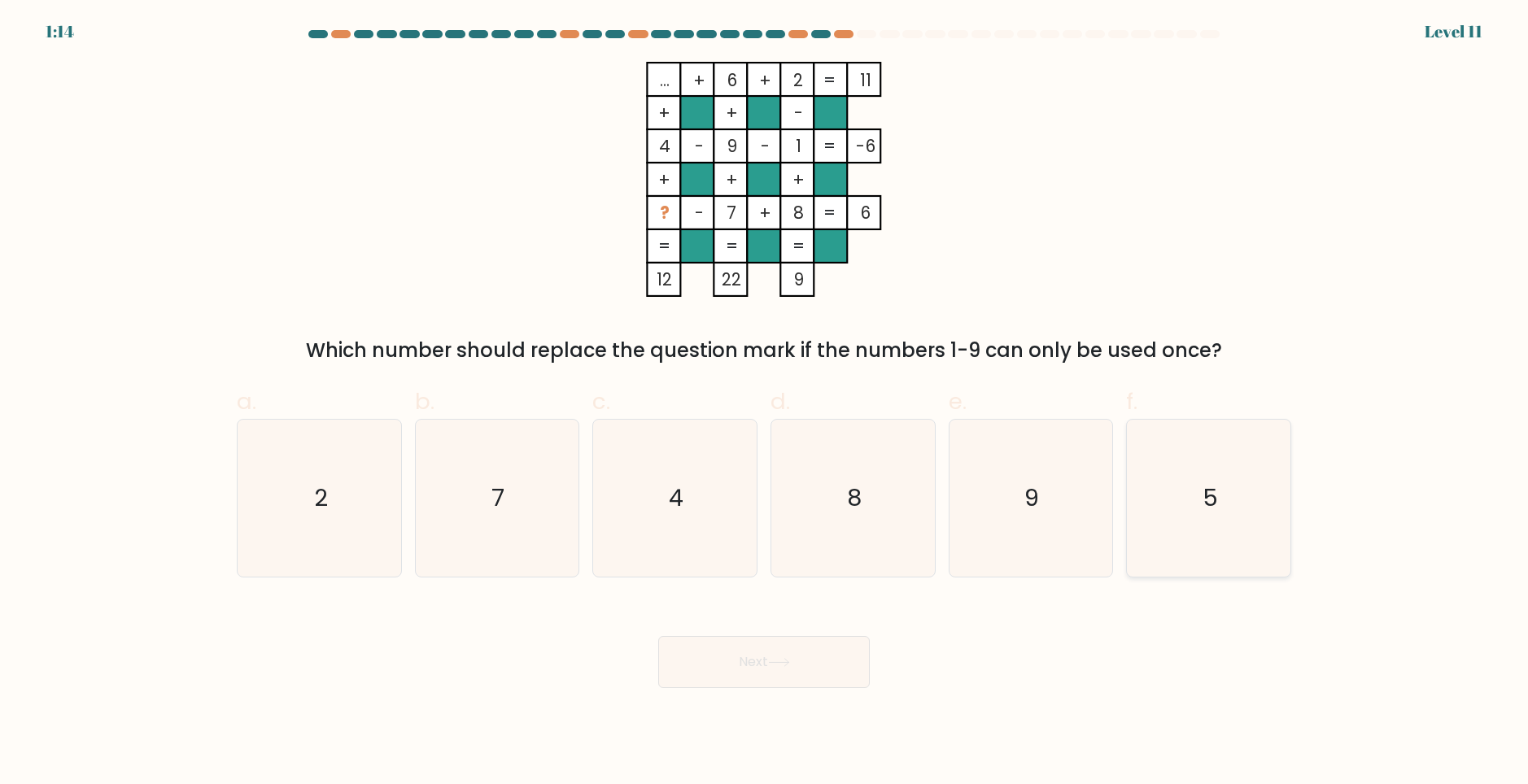
click at [1242, 540] on icon "5" at bounding box center [1208, 498] width 157 height 157
click at [765, 403] on input "f. 5" at bounding box center [764, 397] width 1 height 11
radio input "true"
click at [817, 663] on button "Next" at bounding box center [764, 663] width 212 height 52
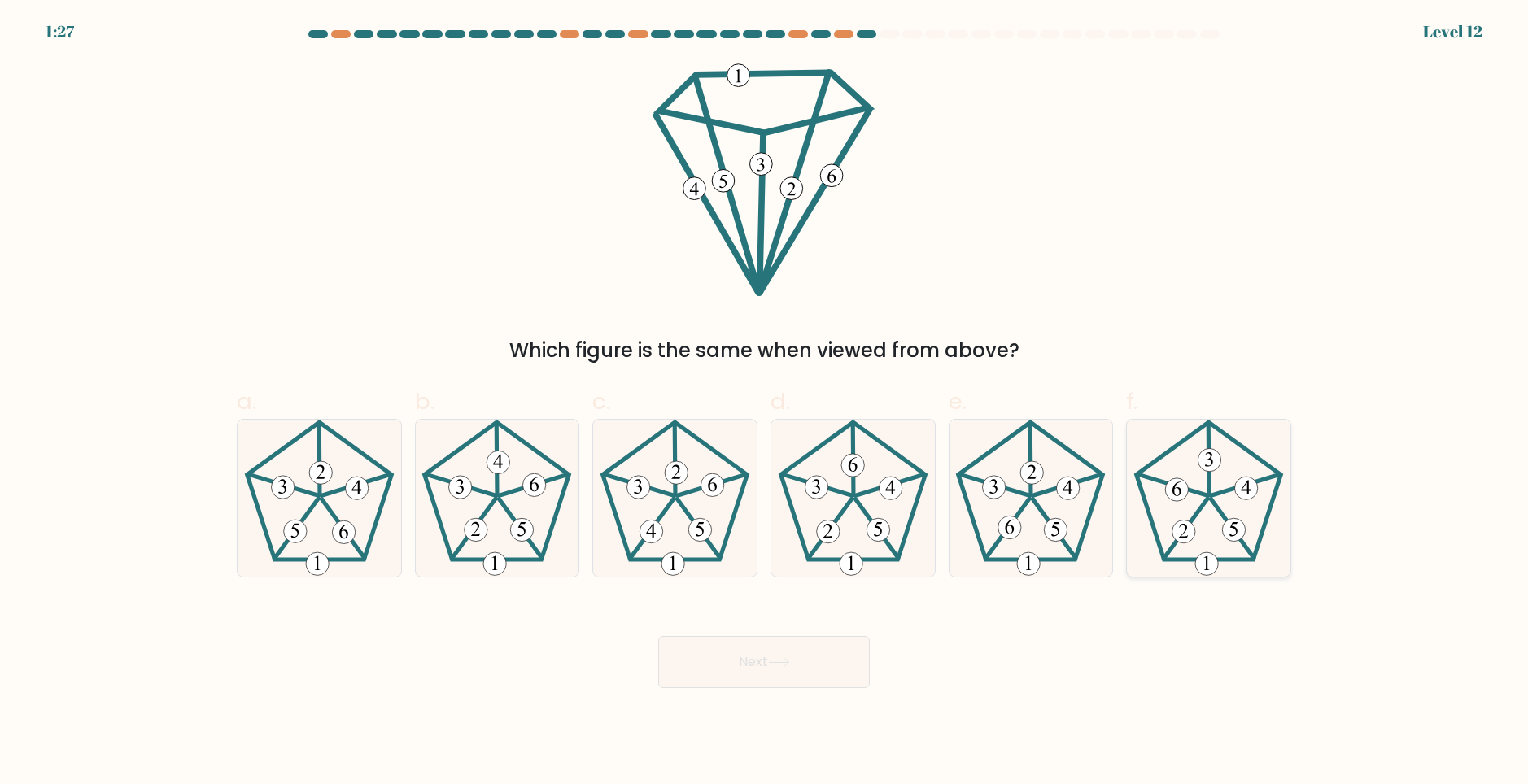
click at [1198, 557] on 404 at bounding box center [1206, 564] width 23 height 23
click at [765, 403] on input "f." at bounding box center [764, 397] width 1 height 11
radio input "true"
click at [799, 654] on button "Next" at bounding box center [764, 663] width 212 height 52
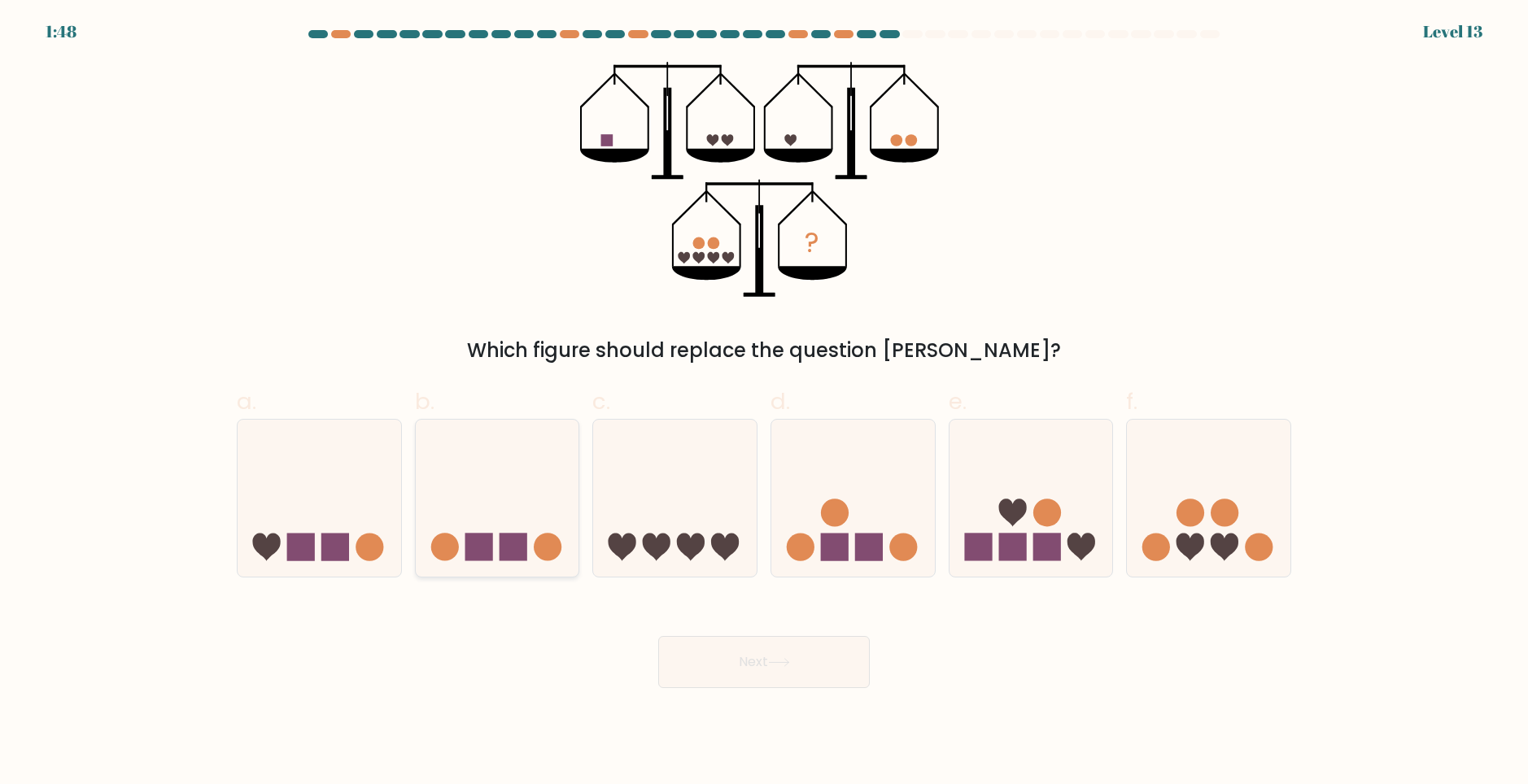
click at [507, 540] on rect at bounding box center [513, 547] width 28 height 28
click at [764, 403] on input "b." at bounding box center [764, 397] width 1 height 11
radio input "true"
click at [817, 663] on button "Next" at bounding box center [764, 663] width 212 height 52
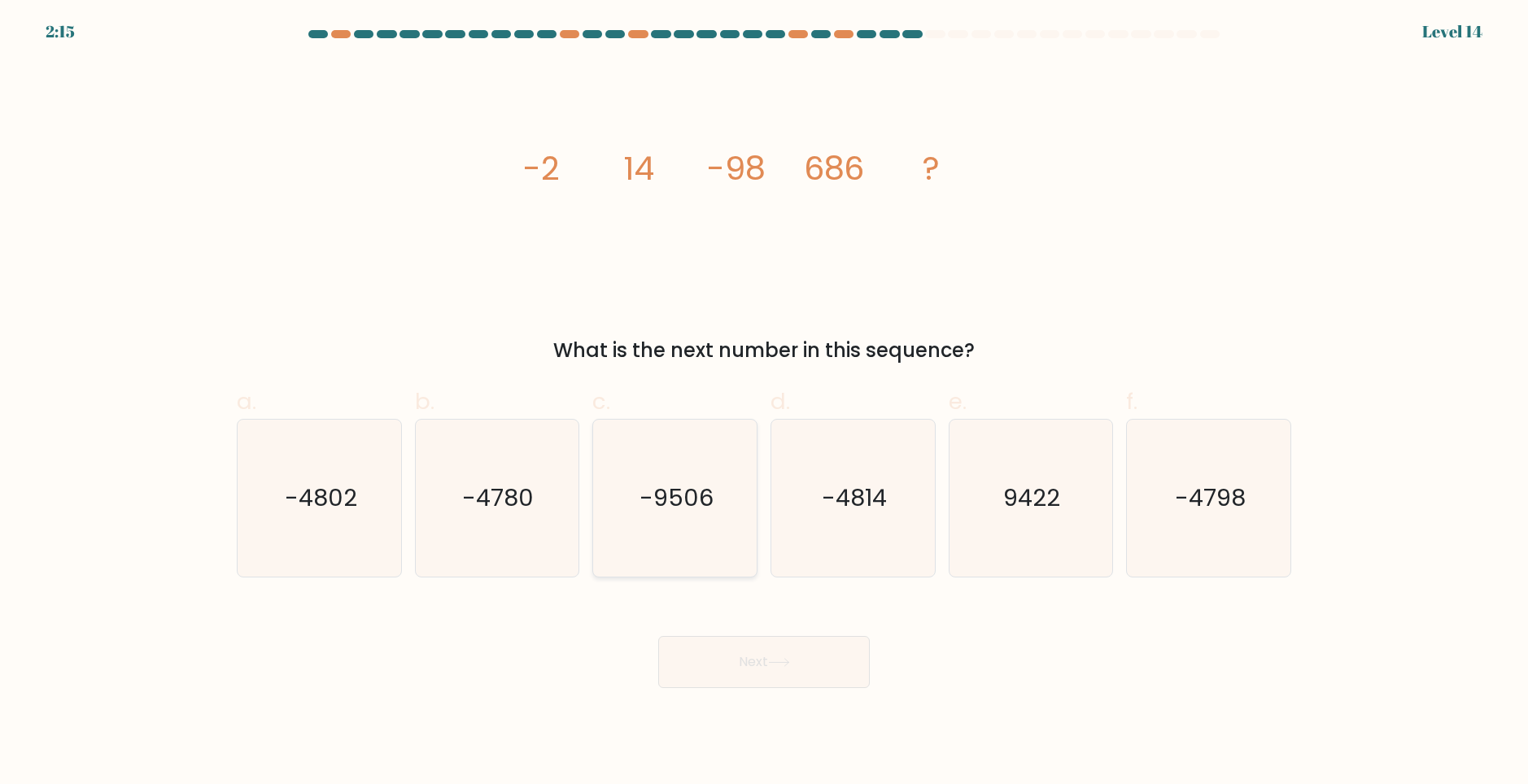
click at [626, 542] on icon "-9506" at bounding box center [674, 498] width 157 height 157
click at [764, 403] on input "c. -9506" at bounding box center [764, 397] width 1 height 11
radio input "true"
click at [823, 652] on button "Next" at bounding box center [764, 663] width 212 height 52
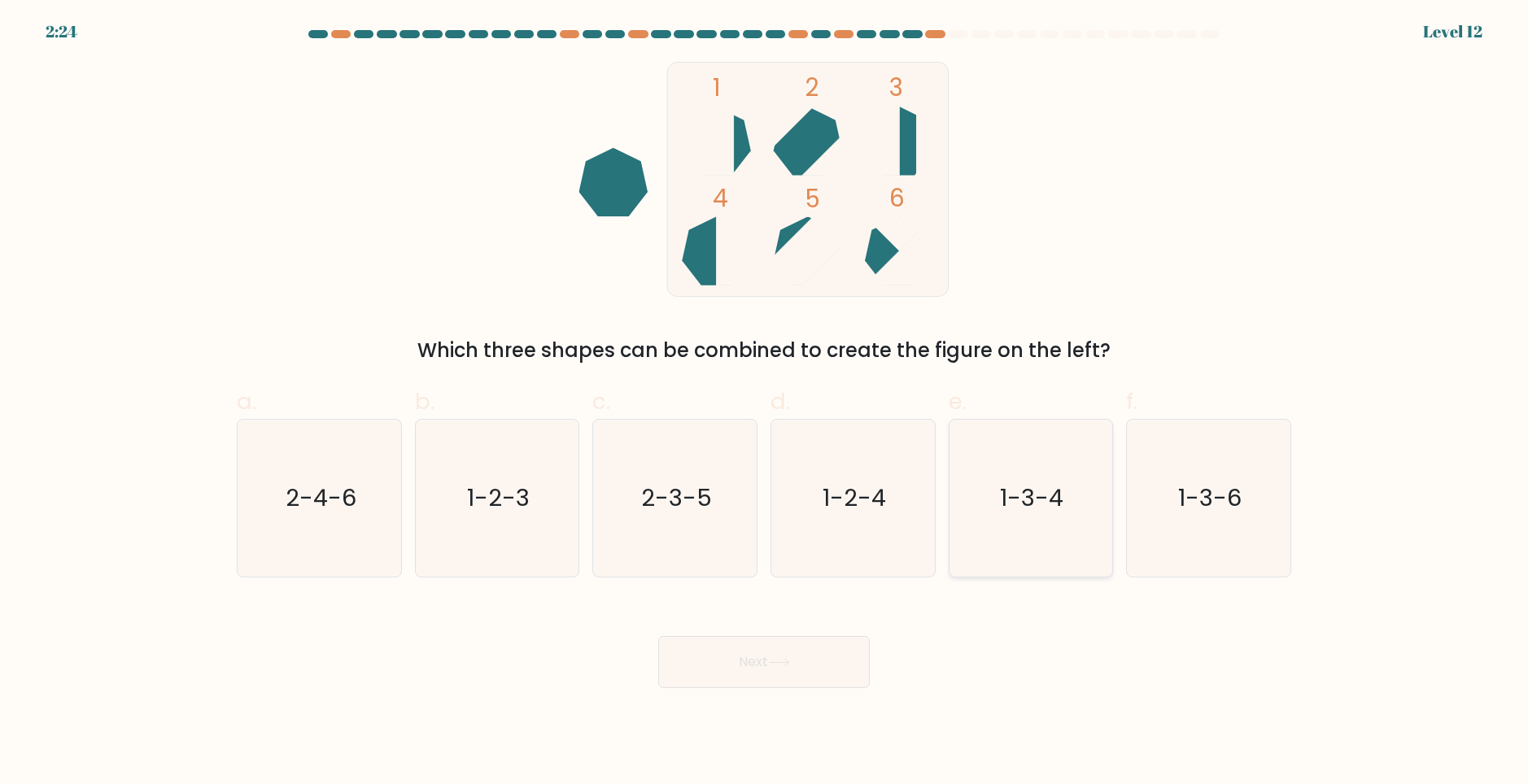
click at [1045, 506] on text "1-3-4" at bounding box center [1033, 498] width 64 height 33
click at [765, 403] on input "e. 1-3-4" at bounding box center [764, 397] width 1 height 11
radio input "true"
click at [789, 663] on icon at bounding box center [779, 663] width 22 height 9
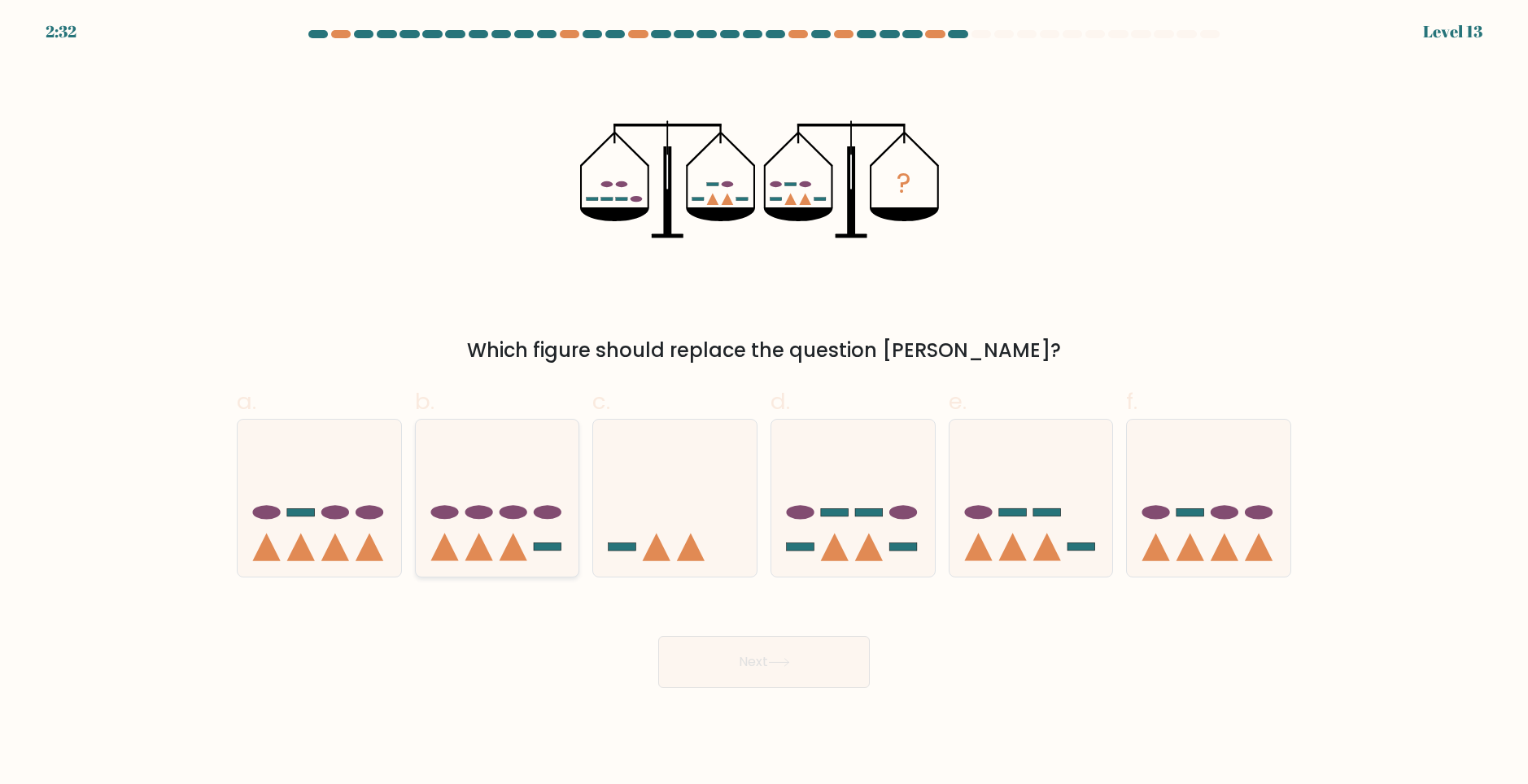
click at [488, 543] on icon at bounding box center [497, 498] width 163 height 135
click at [764, 403] on input "b." at bounding box center [764, 397] width 1 height 11
radio input "true"
click at [778, 646] on button "Next" at bounding box center [764, 663] width 212 height 52
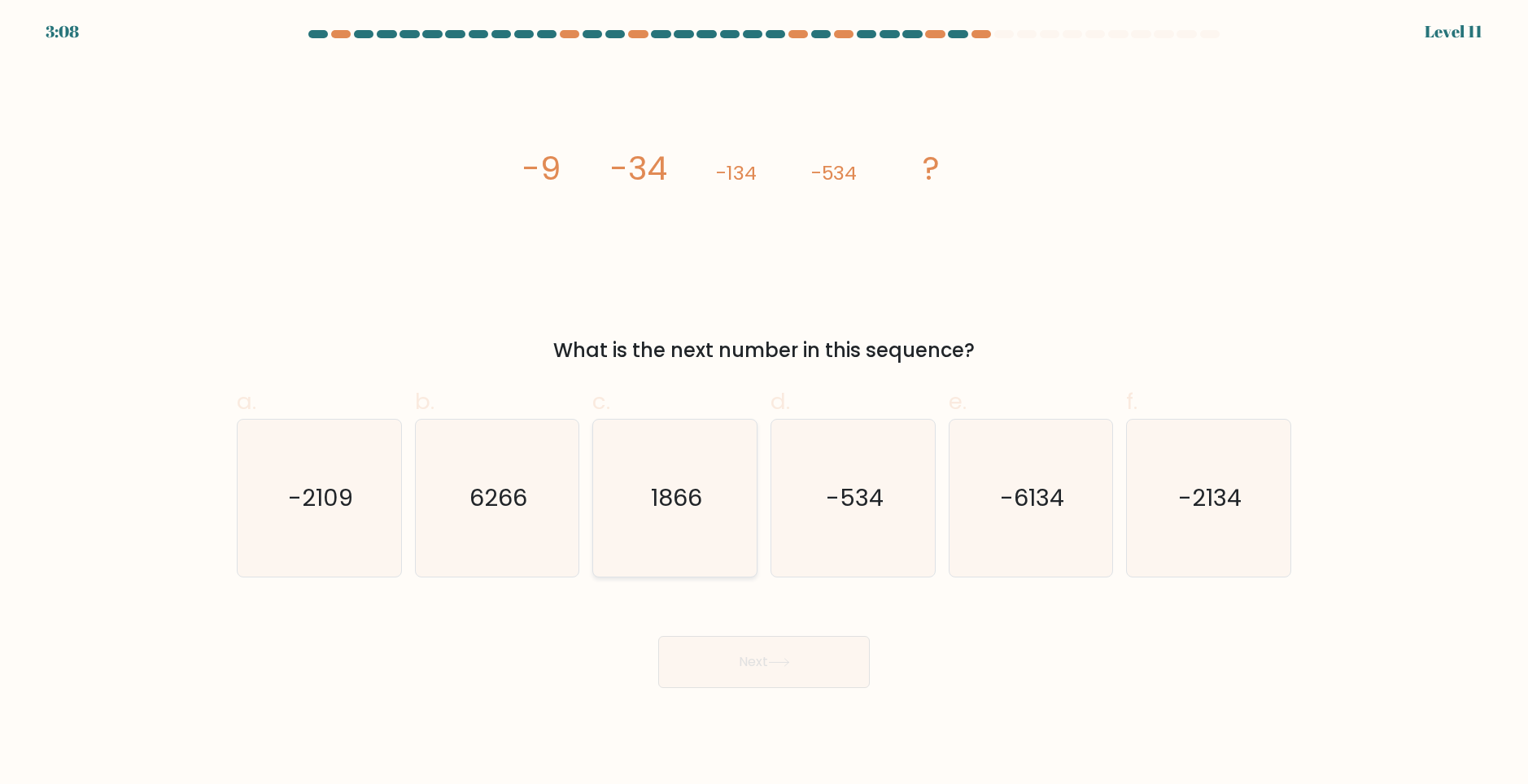
click at [665, 501] on text "1866" at bounding box center [676, 498] width 51 height 33
click at [764, 403] on input "c. 1866" at bounding box center [764, 397] width 1 height 11
radio input "true"
click at [783, 684] on button "Next" at bounding box center [764, 663] width 212 height 52
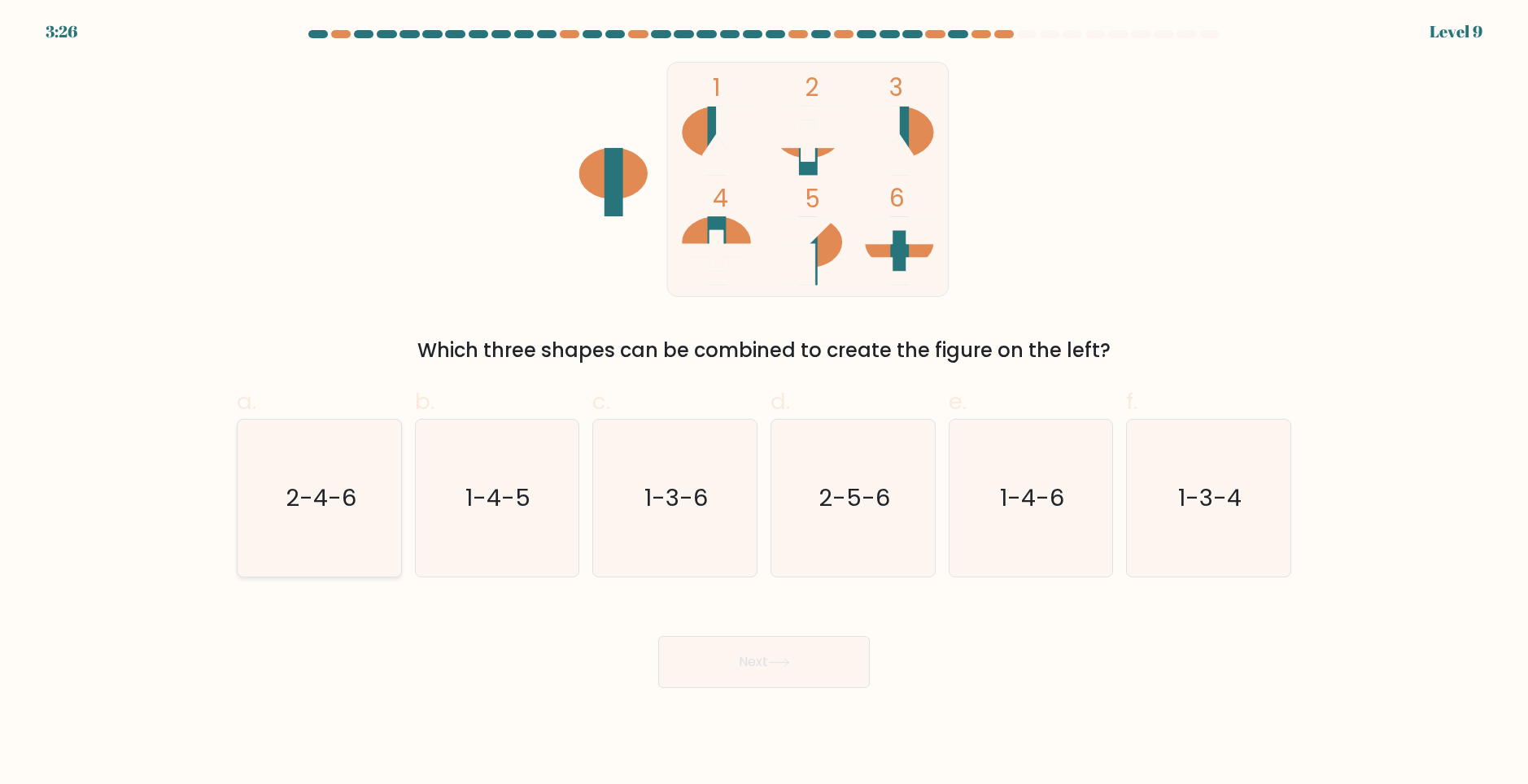
click at [330, 542] on icon "2-4-6" at bounding box center [319, 498] width 157 height 157
click at [764, 403] on input "a. 2-4-6" at bounding box center [764, 397] width 1 height 11
radio input "true"
click at [734, 652] on button "Next" at bounding box center [764, 663] width 212 height 52
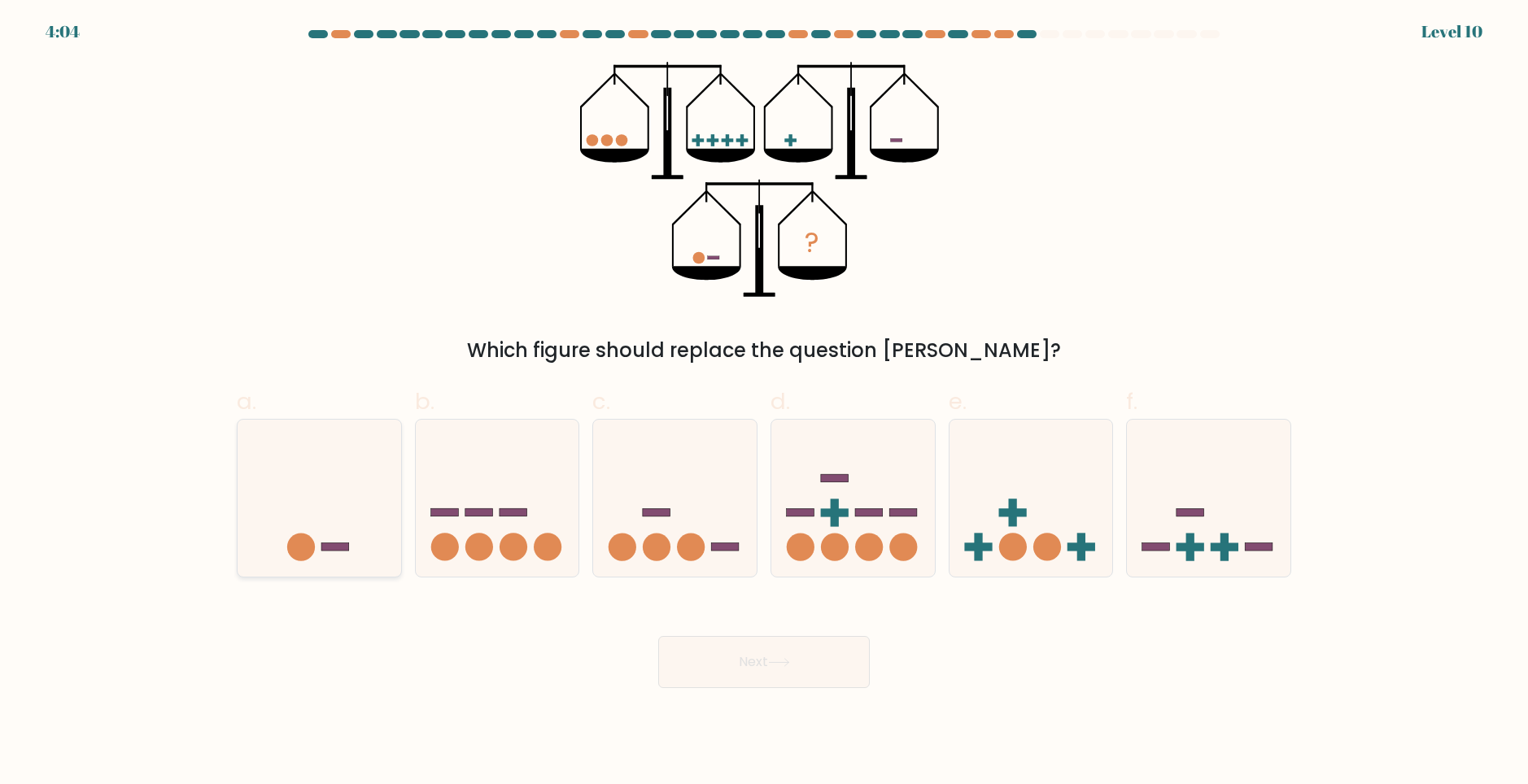
click at [331, 525] on icon at bounding box center [319, 498] width 163 height 135
click at [764, 403] on input "a." at bounding box center [764, 397] width 1 height 11
radio input "true"
click at [767, 689] on body "4:03 Level 10" at bounding box center [764, 392] width 1528 height 784
click at [794, 632] on div "Next" at bounding box center [764, 642] width 1074 height 91
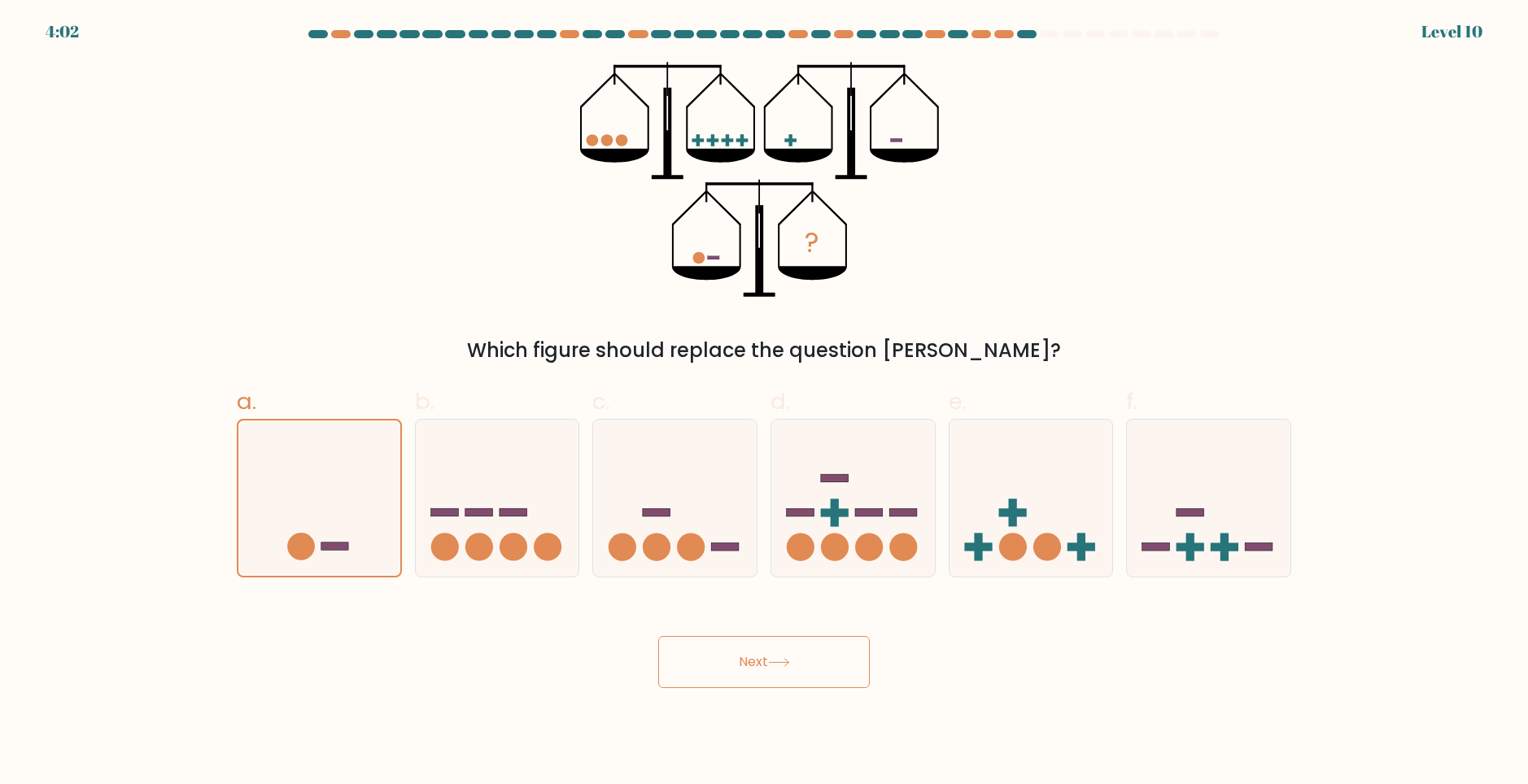
click at [788, 663] on icon at bounding box center [778, 663] width 19 height 8
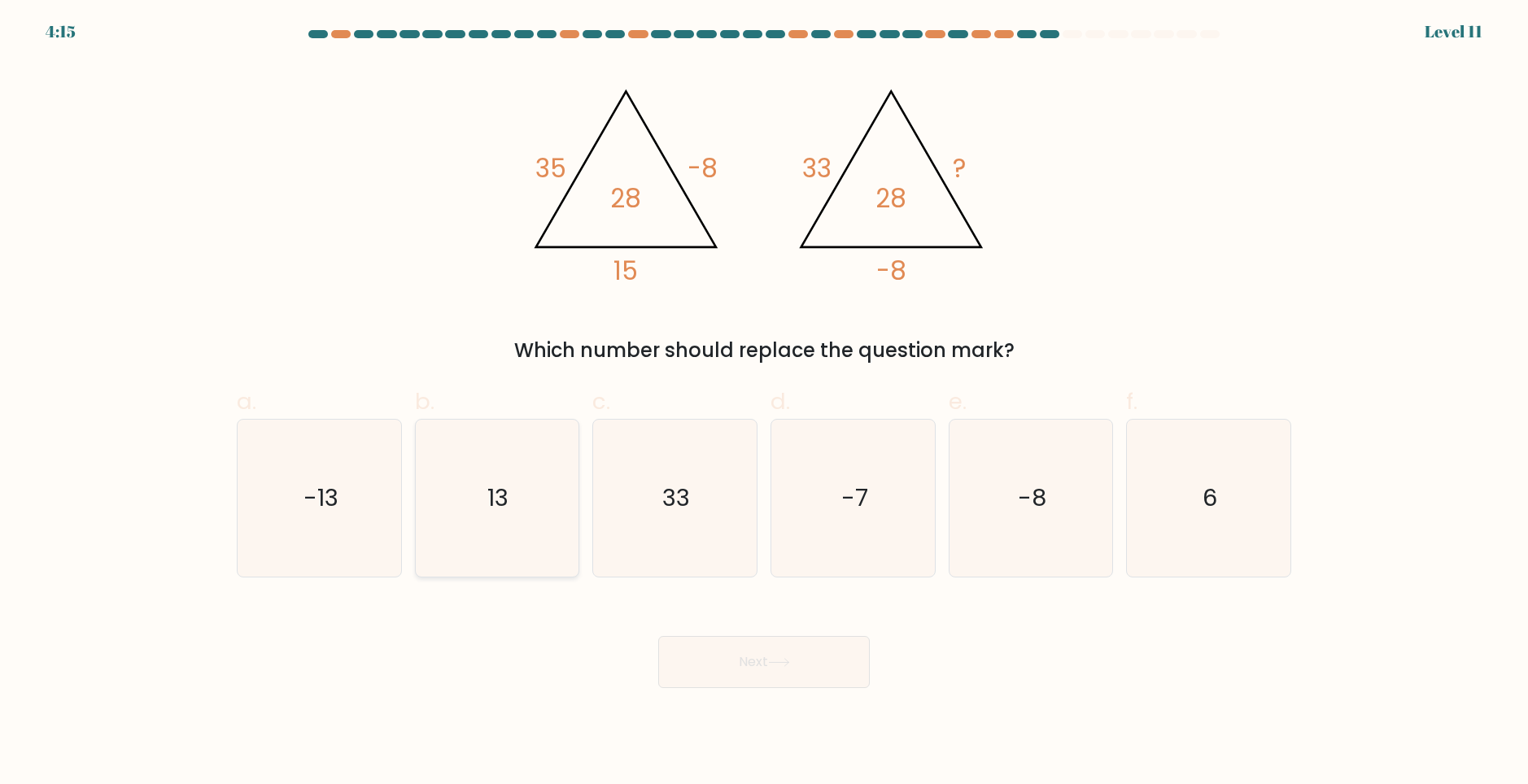
click at [455, 534] on icon "13" at bounding box center [496, 498] width 157 height 157
click at [764, 403] on input "b. 13" at bounding box center [764, 397] width 1 height 11
radio input "true"
click at [797, 676] on button "Next" at bounding box center [764, 663] width 212 height 52
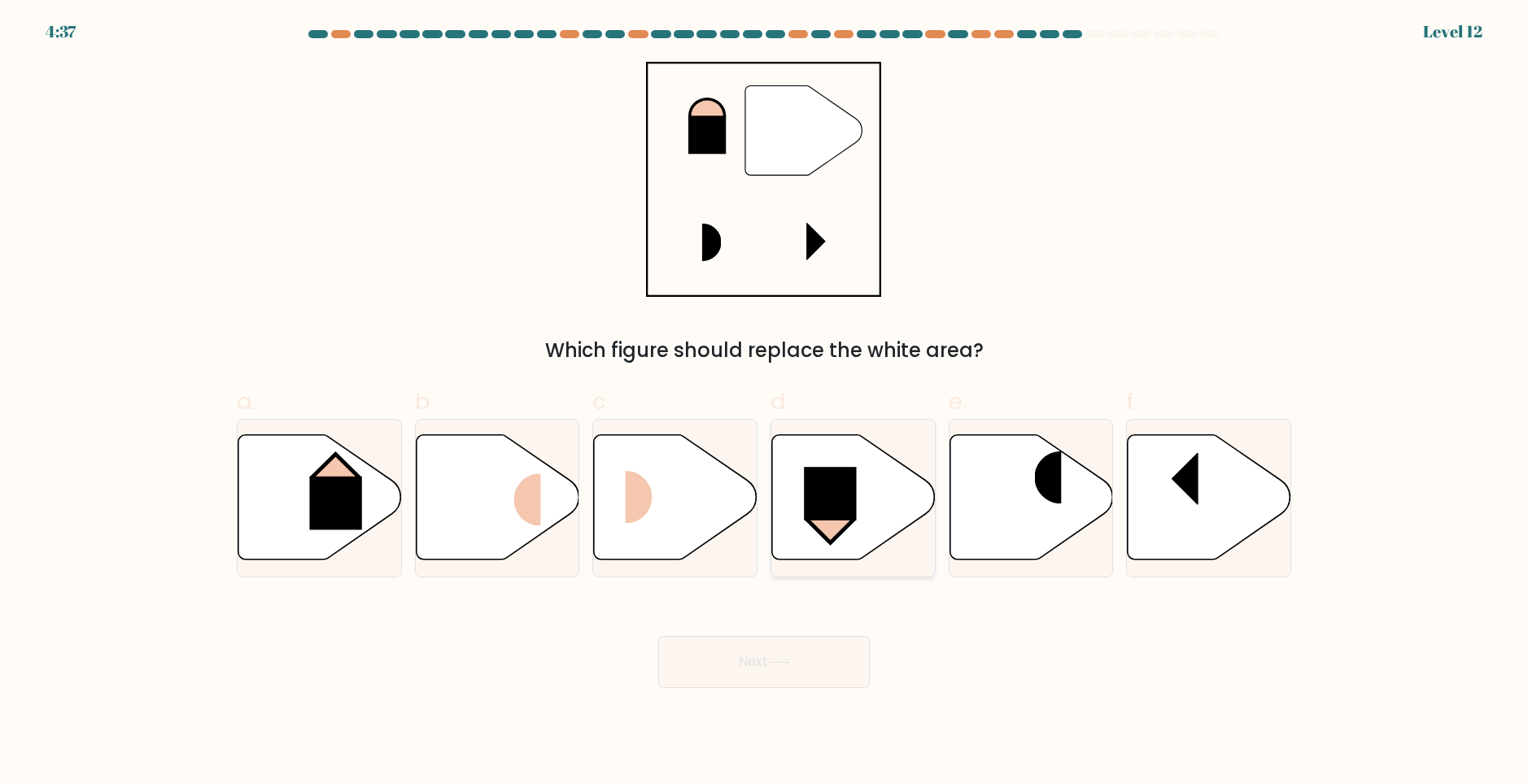
click at [842, 524] on rect at bounding box center [830, 520] width 46 height 46
click at [765, 403] on input "d." at bounding box center [764, 397] width 1 height 11
radio input "true"
click at [780, 680] on button "Next" at bounding box center [764, 663] width 212 height 52
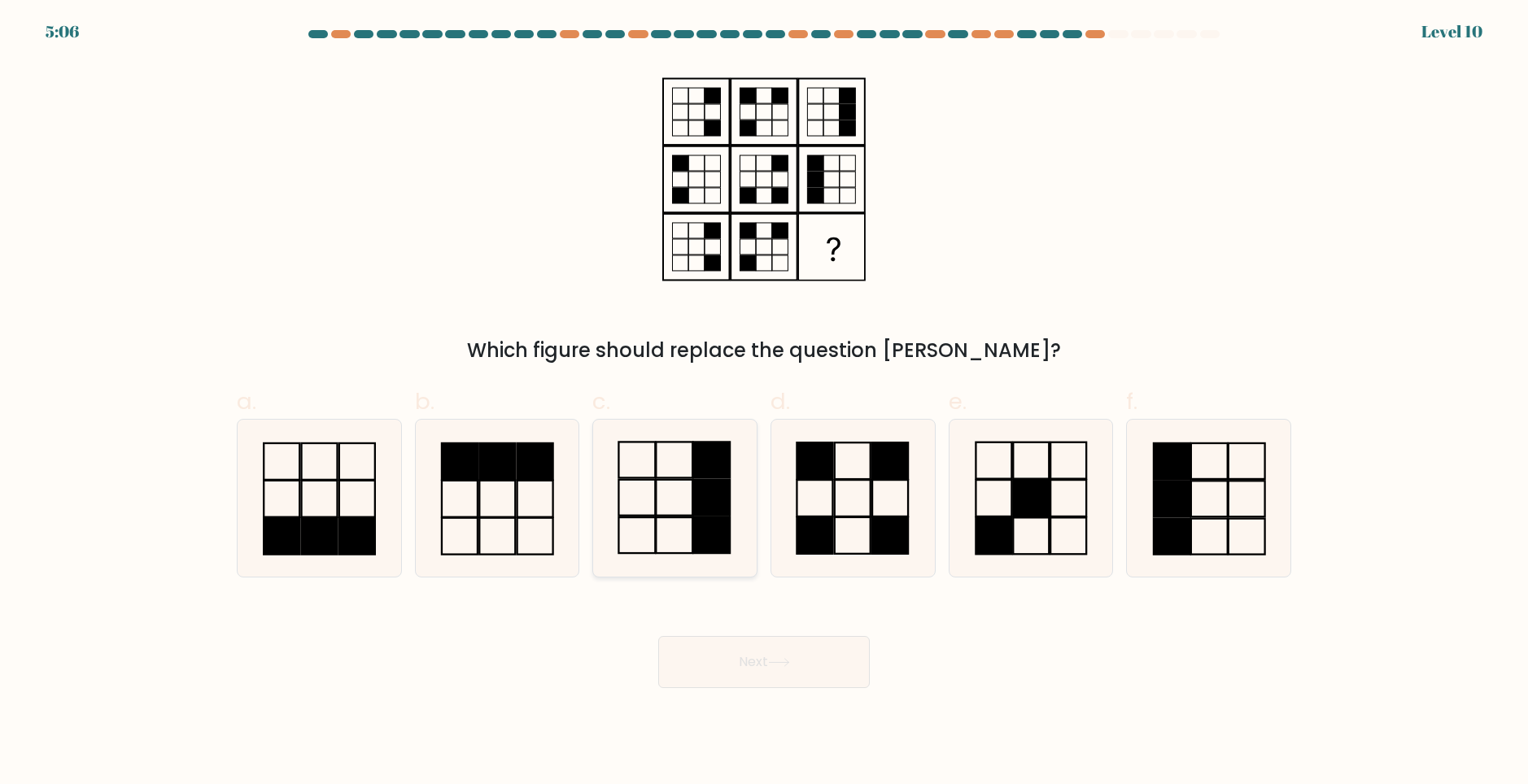
click at [741, 518] on icon at bounding box center [674, 498] width 157 height 157
click at [764, 403] on input "c." at bounding box center [764, 397] width 1 height 11
radio input "true"
click at [771, 664] on button "Next" at bounding box center [764, 663] width 212 height 52
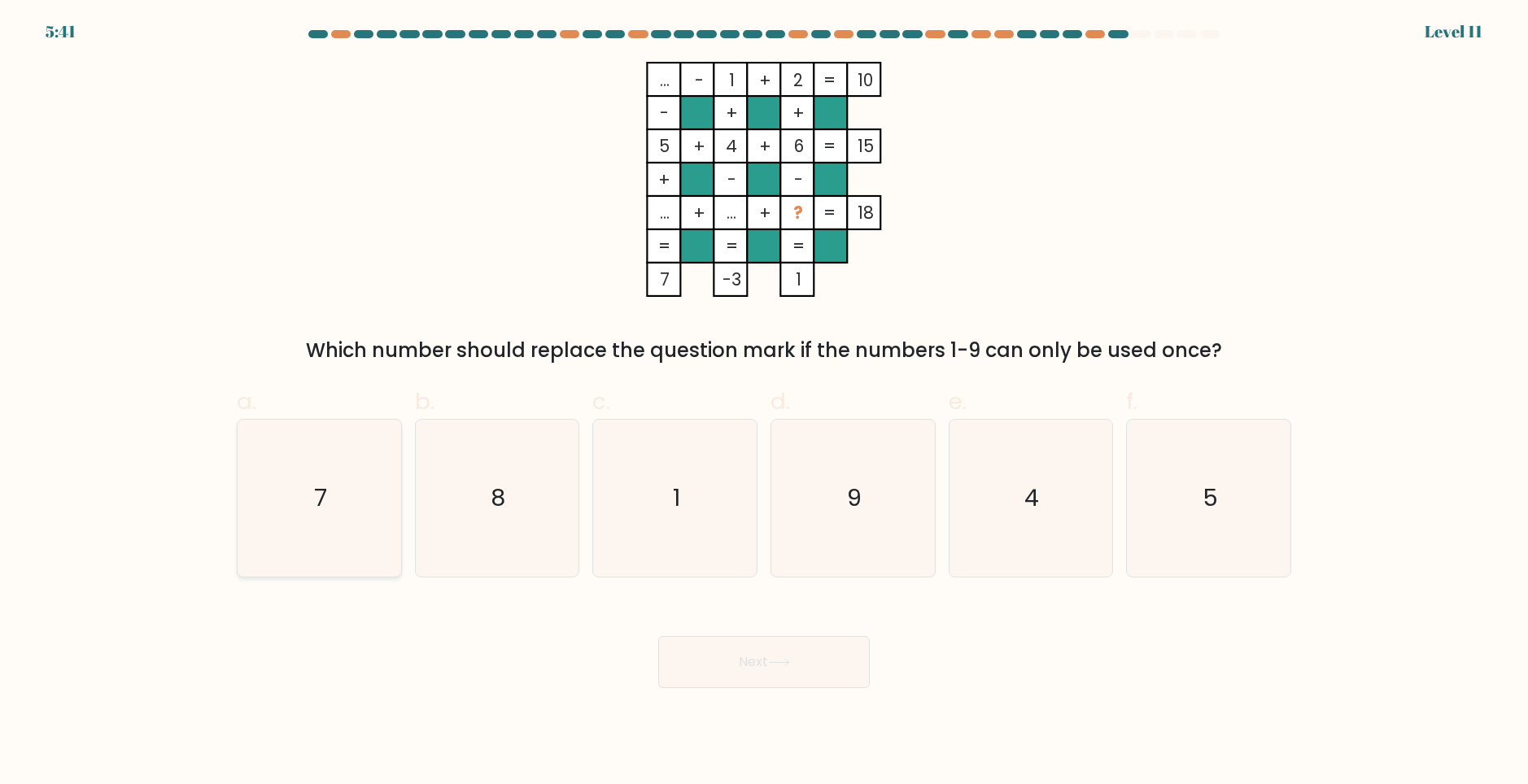
click at [384, 525] on icon "7" at bounding box center [319, 498] width 157 height 157
click at [764, 403] on input "a. 7" at bounding box center [764, 397] width 1 height 11
radio input "true"
click at [767, 652] on button "Next" at bounding box center [764, 663] width 212 height 52
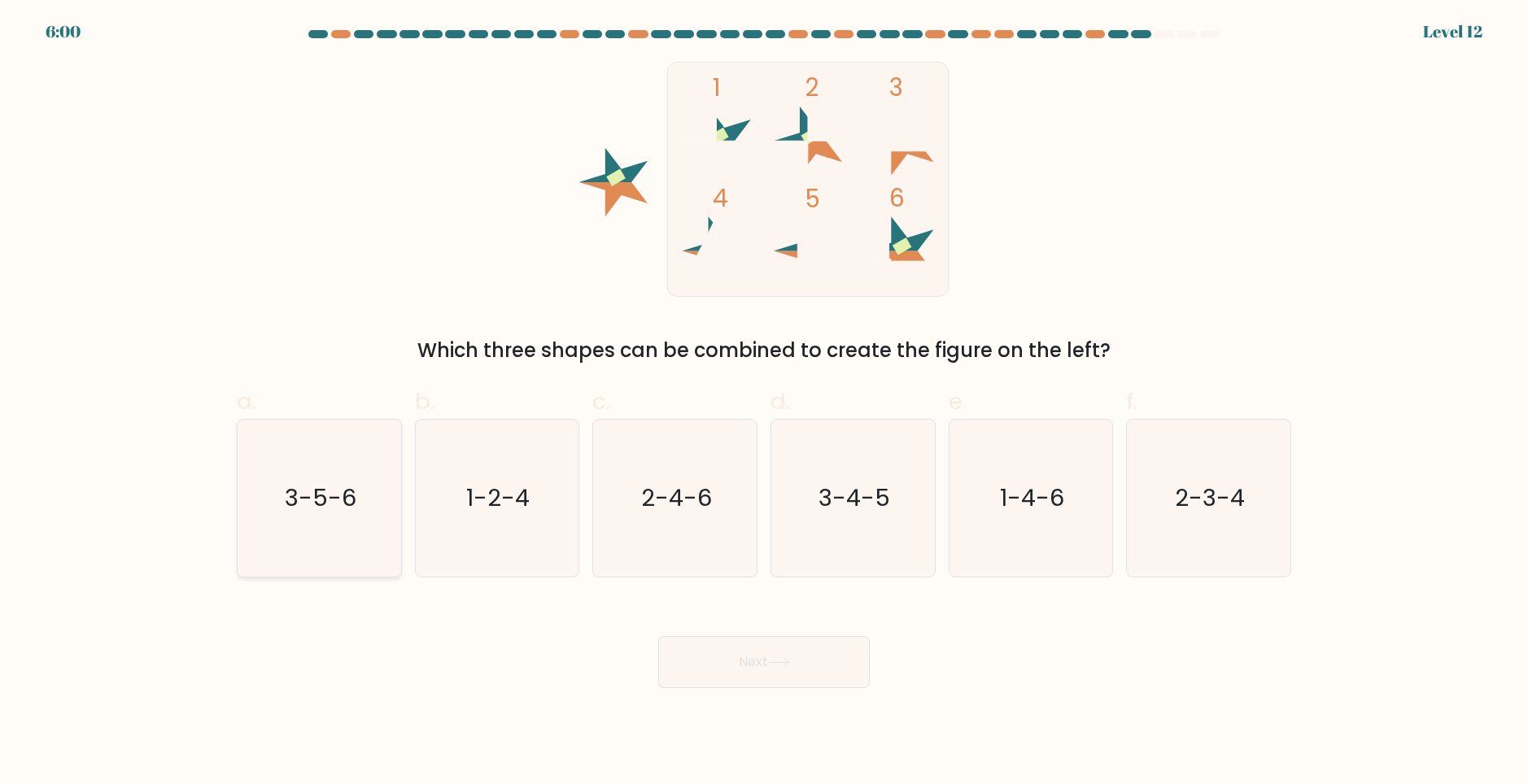
click at [340, 554] on icon "3-5-6" at bounding box center [319, 498] width 157 height 157
click at [764, 403] on input "a. 3-5-6" at bounding box center [764, 397] width 1 height 11
radio input "true"
click at [776, 668] on button "Next" at bounding box center [764, 663] width 212 height 52
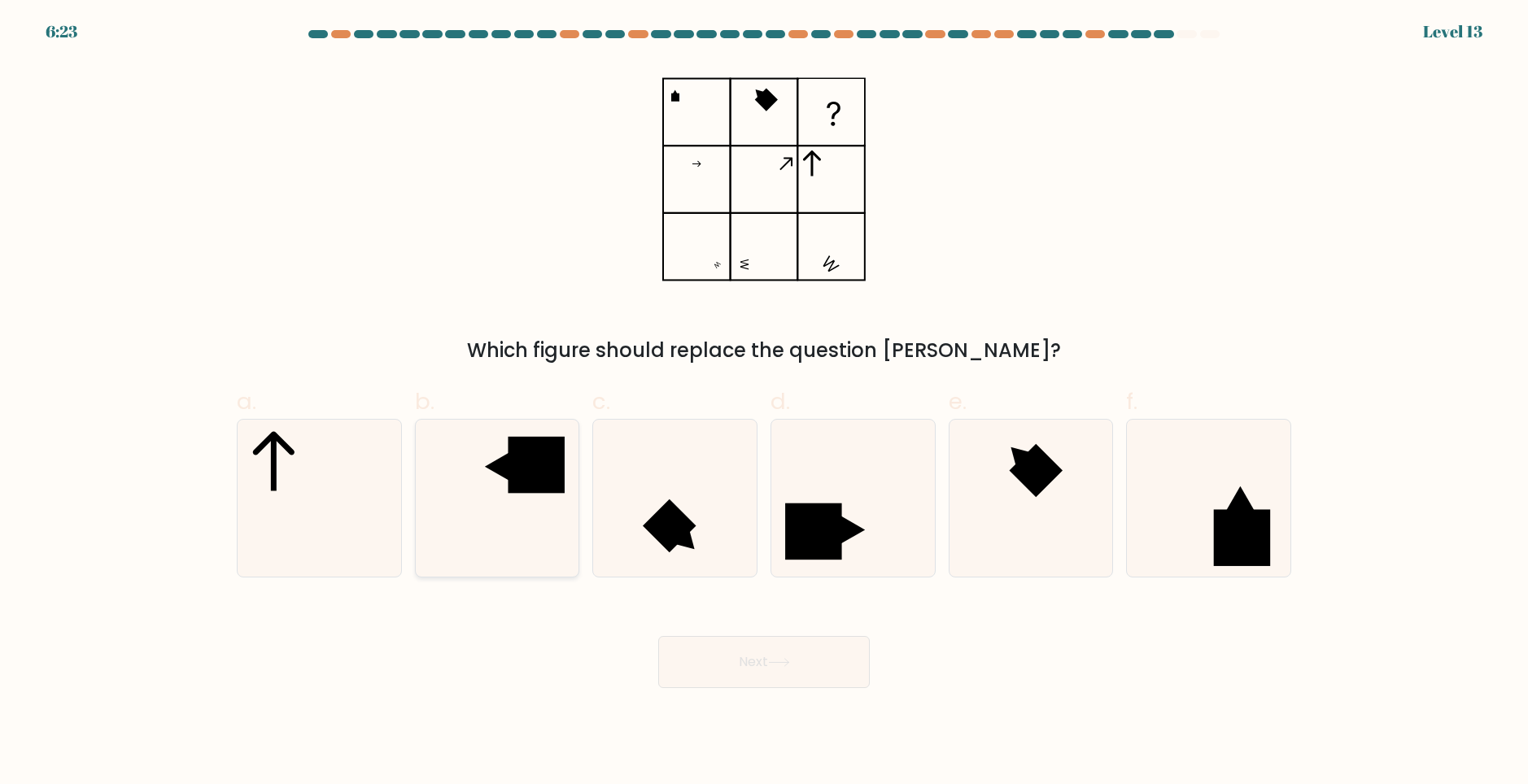
click at [486, 497] on icon at bounding box center [496, 498] width 157 height 157
click at [764, 403] on input "b." at bounding box center [764, 397] width 1 height 11
radio input "true"
click at [724, 660] on button "Next" at bounding box center [764, 663] width 212 height 52
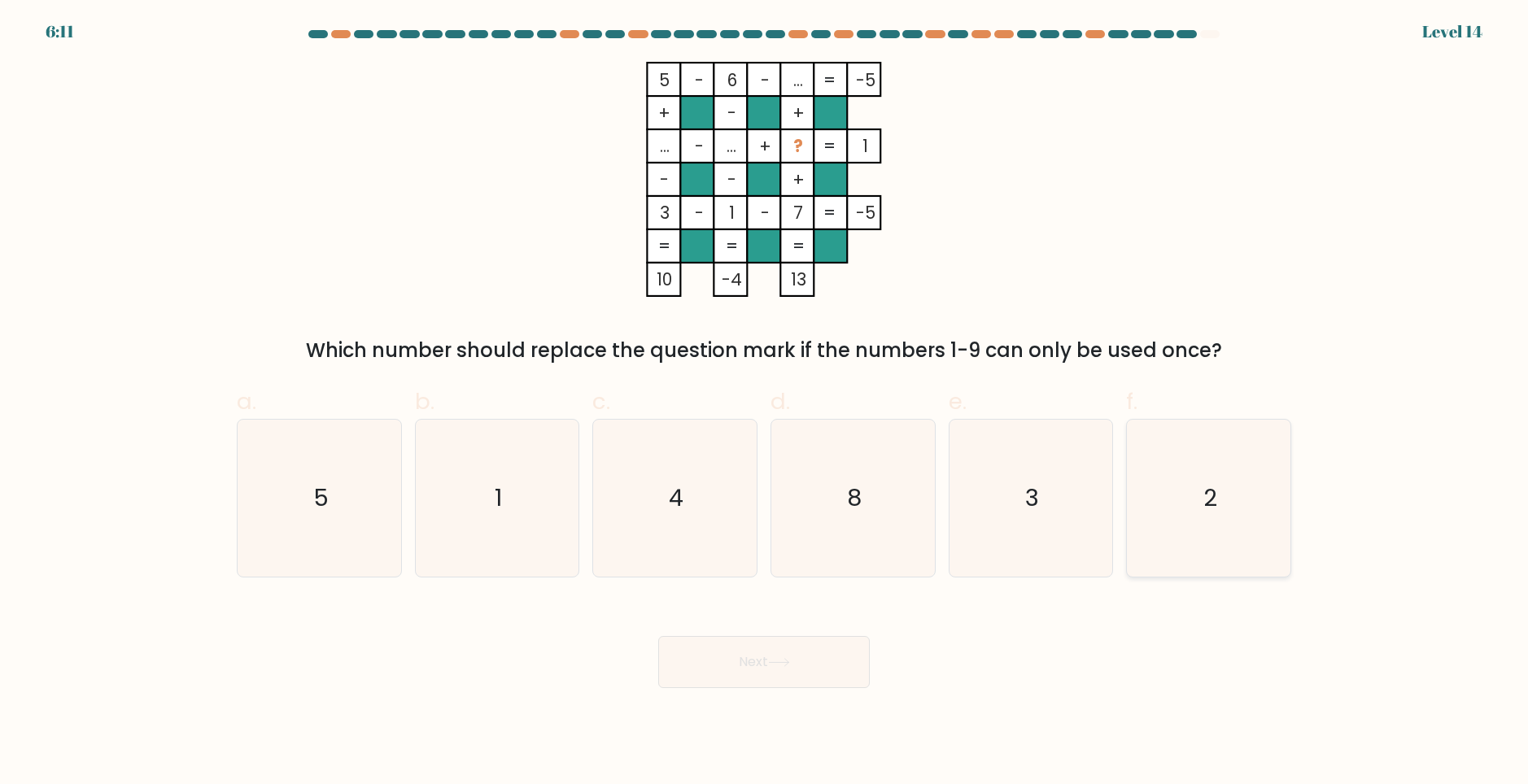
click at [1211, 493] on text "2" at bounding box center [1211, 498] width 14 height 33
click at [765, 403] on input "f. 2" at bounding box center [764, 397] width 1 height 11
radio input "true"
click at [756, 673] on button "Next" at bounding box center [764, 663] width 212 height 52
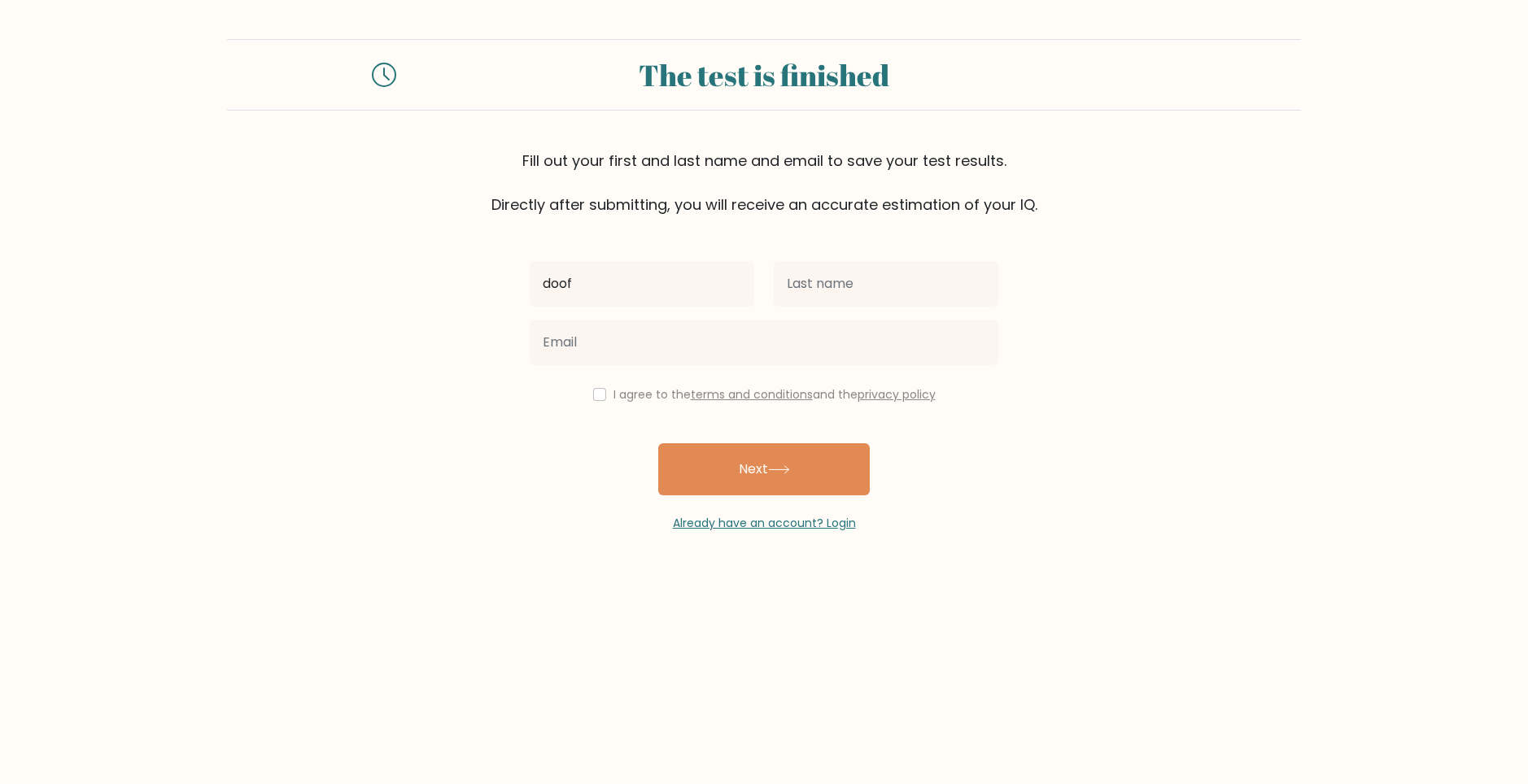
type input "doof"
type input "ers"
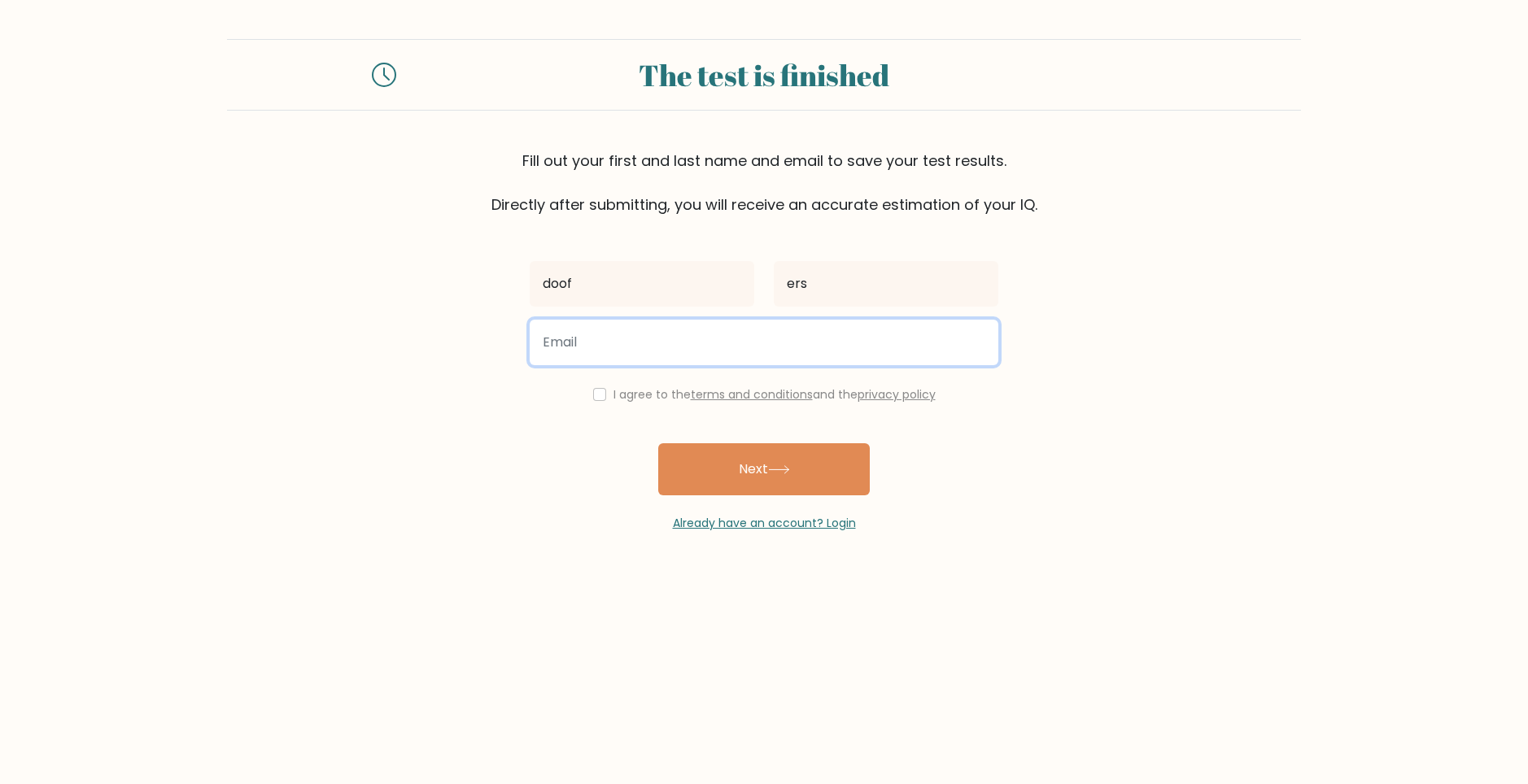
click at [742, 353] on input "email" at bounding box center [764, 343] width 469 height 45
type input "doofsty@gmail.com"
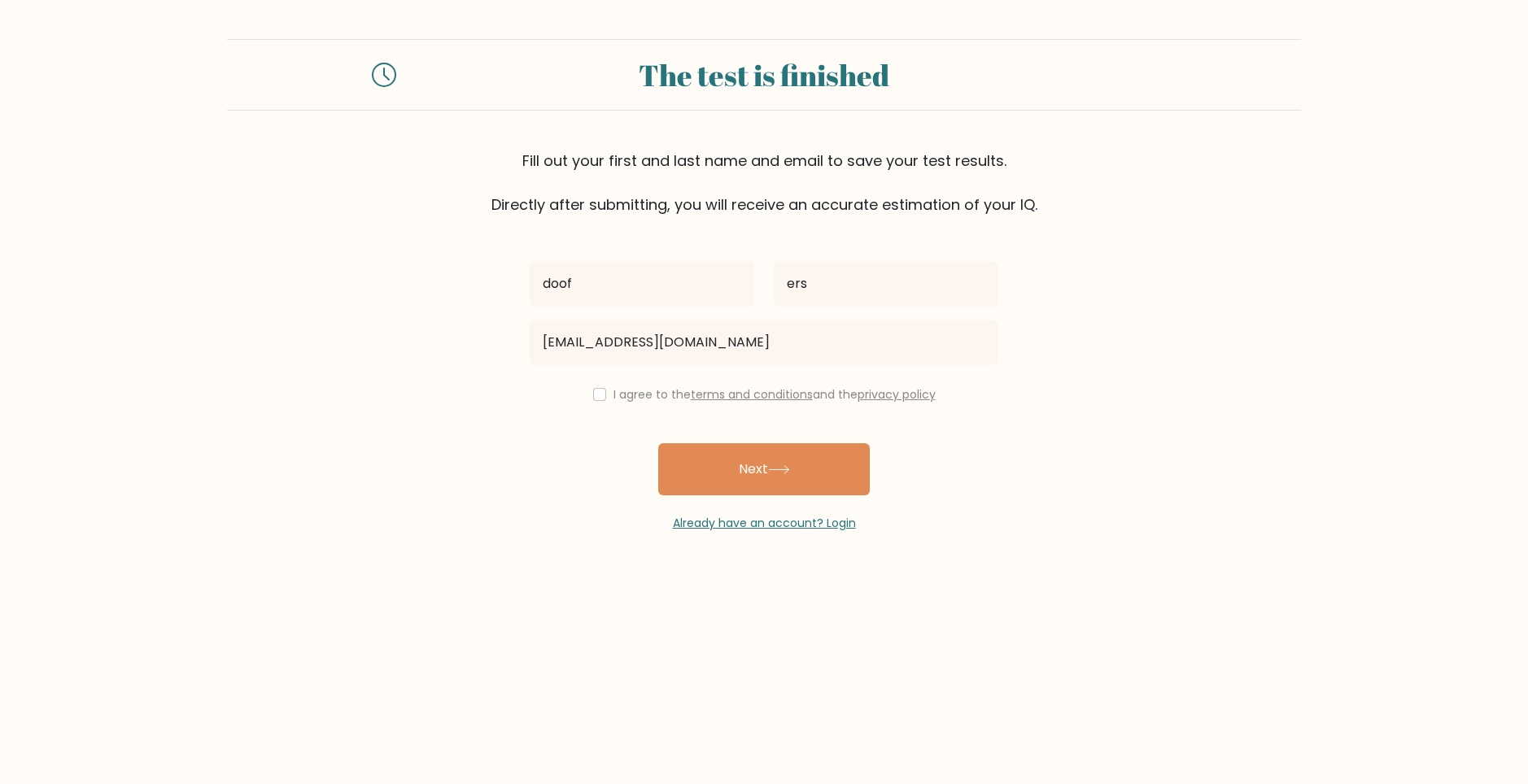
click at [607, 395] on div "I agree to the terms and conditions and the privacy policy" at bounding box center [764, 394] width 488 height 19
click at [601, 391] on input "checkbox" at bounding box center [600, 395] width 13 height 13
checkbox input "true"
click at [769, 480] on button "Next" at bounding box center [764, 469] width 212 height 52
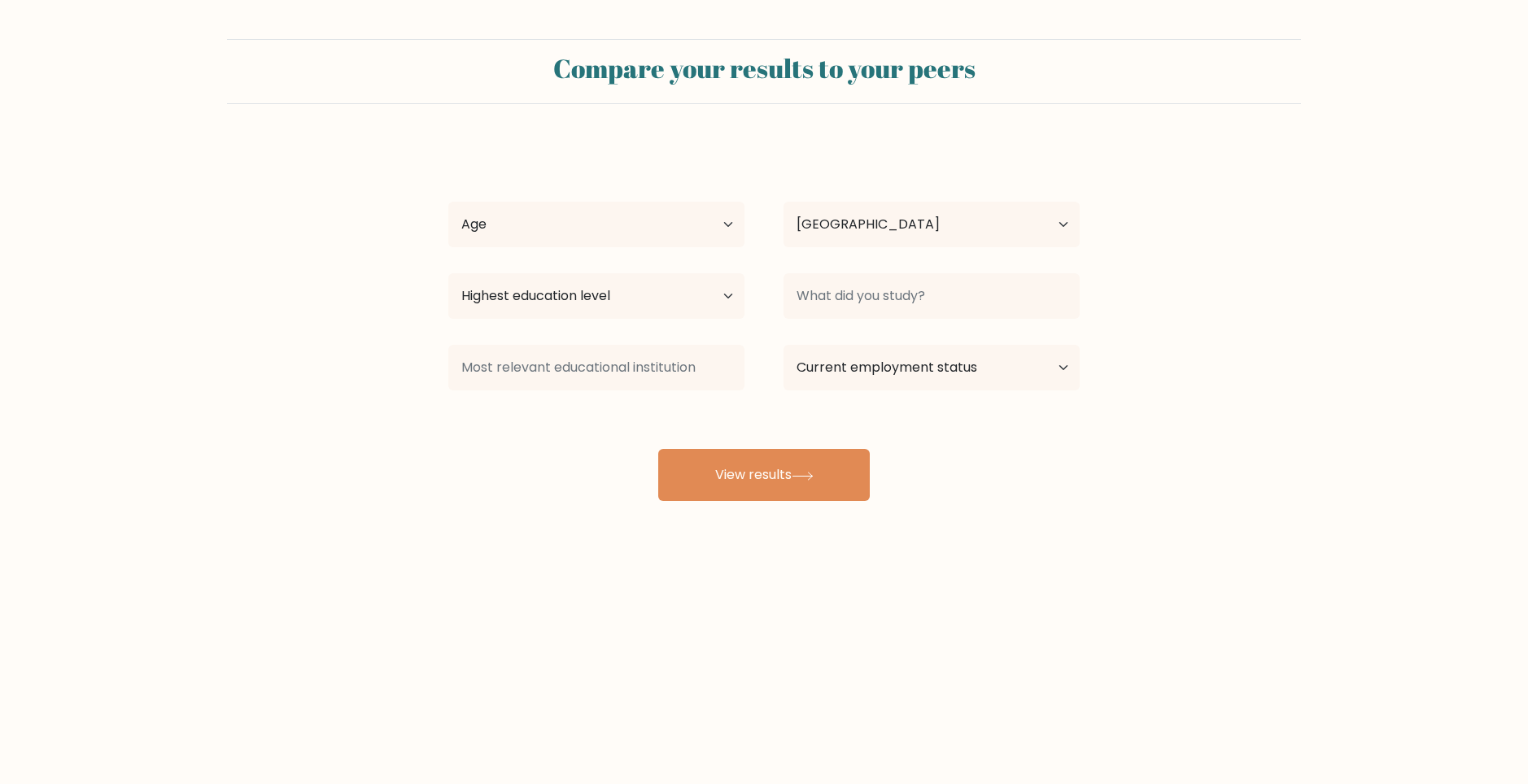
select select "NZ"
click at [640, 217] on select "Age Under [DEMOGRAPHIC_DATA] [DEMOGRAPHIC_DATA] [DEMOGRAPHIC_DATA] [DEMOGRAPHIC…" at bounding box center [596, 224] width 297 height 45
select select "min_18"
click at [448, 202] on select "Age Under [DEMOGRAPHIC_DATA] [DEMOGRAPHIC_DATA] [DEMOGRAPHIC_DATA] [DEMOGRAPHIC…" at bounding box center [596, 224] width 297 height 45
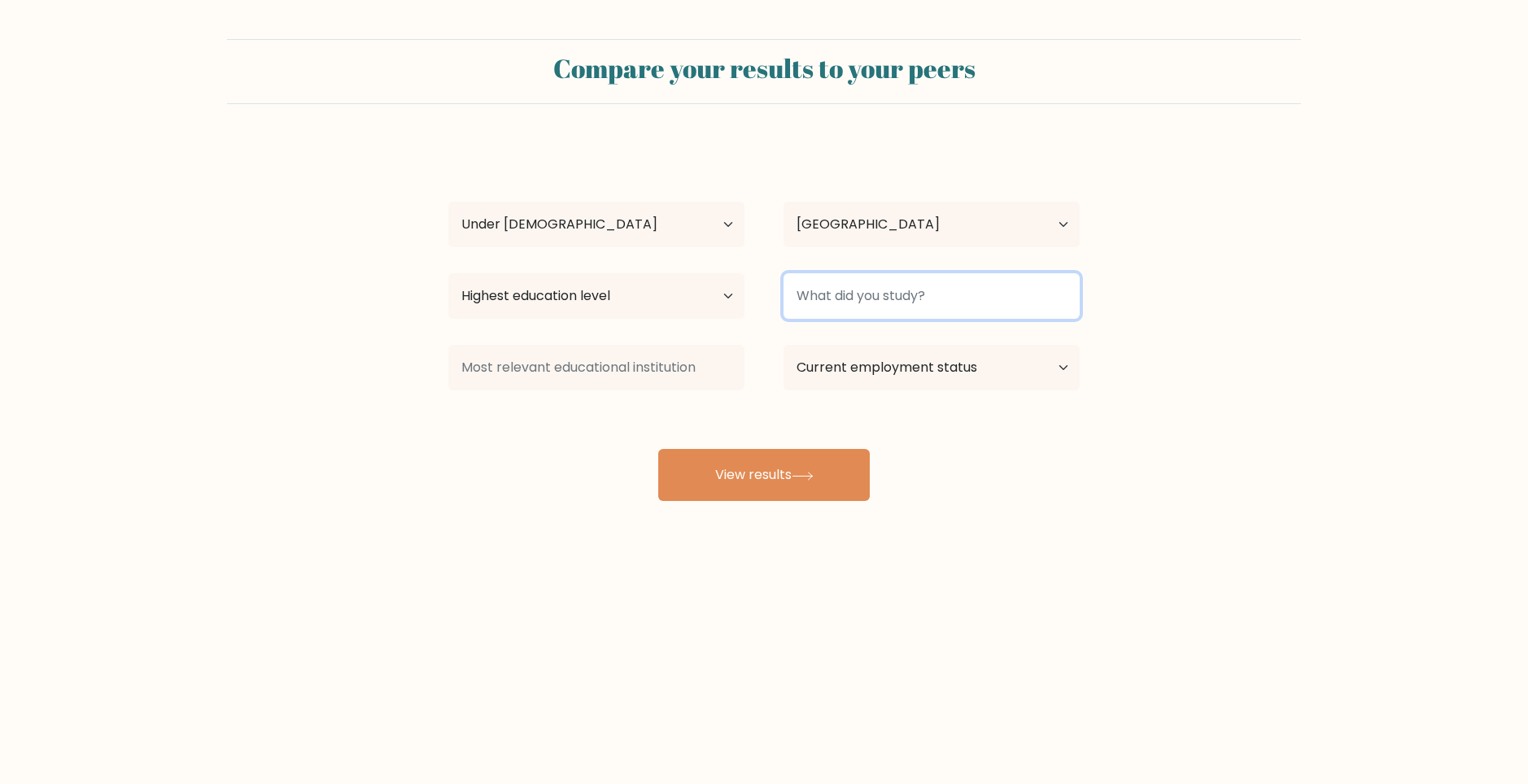
click at [865, 302] on input at bounding box center [932, 296] width 297 height 45
type input "nerd"
click at [725, 311] on select "Highest education level No schooling Primary Lower Secondary Upper Secondary Oc…" at bounding box center [596, 296] width 297 height 45
select select "doctoral_degree"
click at [448, 273] on select "Highest education level No schooling Primary Lower Secondary Upper Secondary Oc…" at bounding box center [596, 296] width 297 height 45
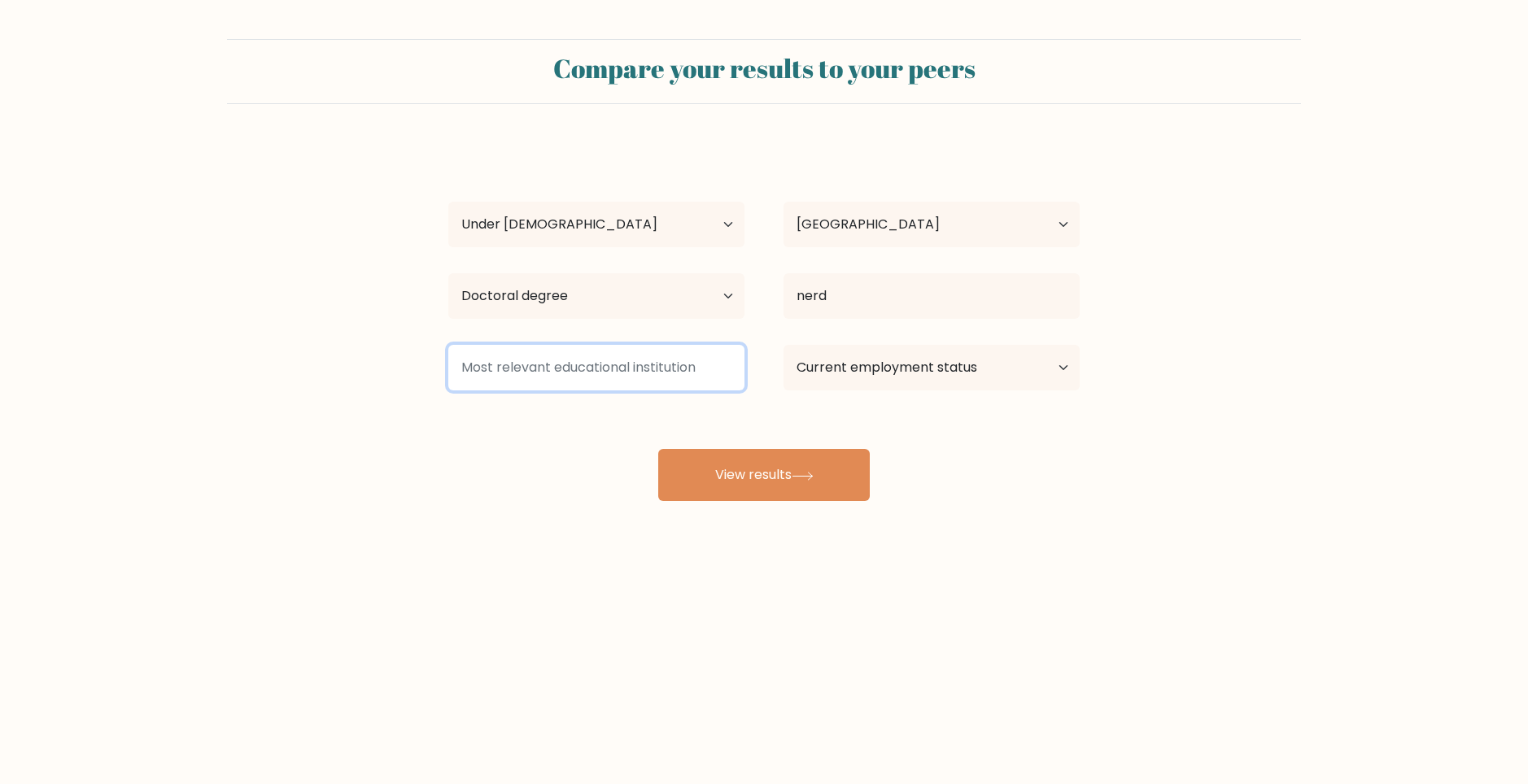
click at [635, 374] on input at bounding box center [596, 368] width 297 height 45
type input "e"
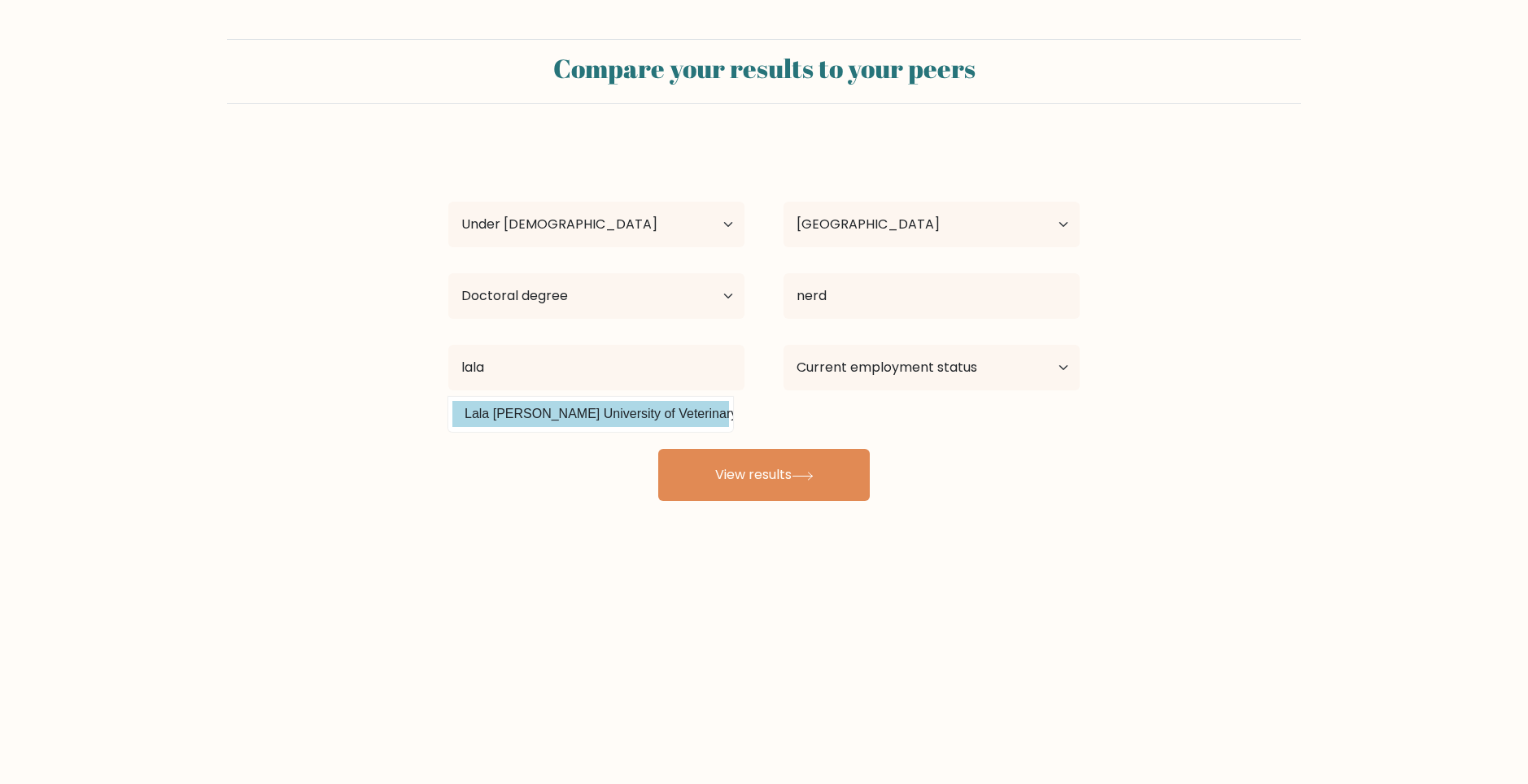
click at [669, 417] on option "Lala Lajpat Rai University of Veterinary and Animal Sciences (India)" at bounding box center [591, 414] width 276 height 26
type input "Lala [PERSON_NAME] University of Veterinary and Animal Sciences"
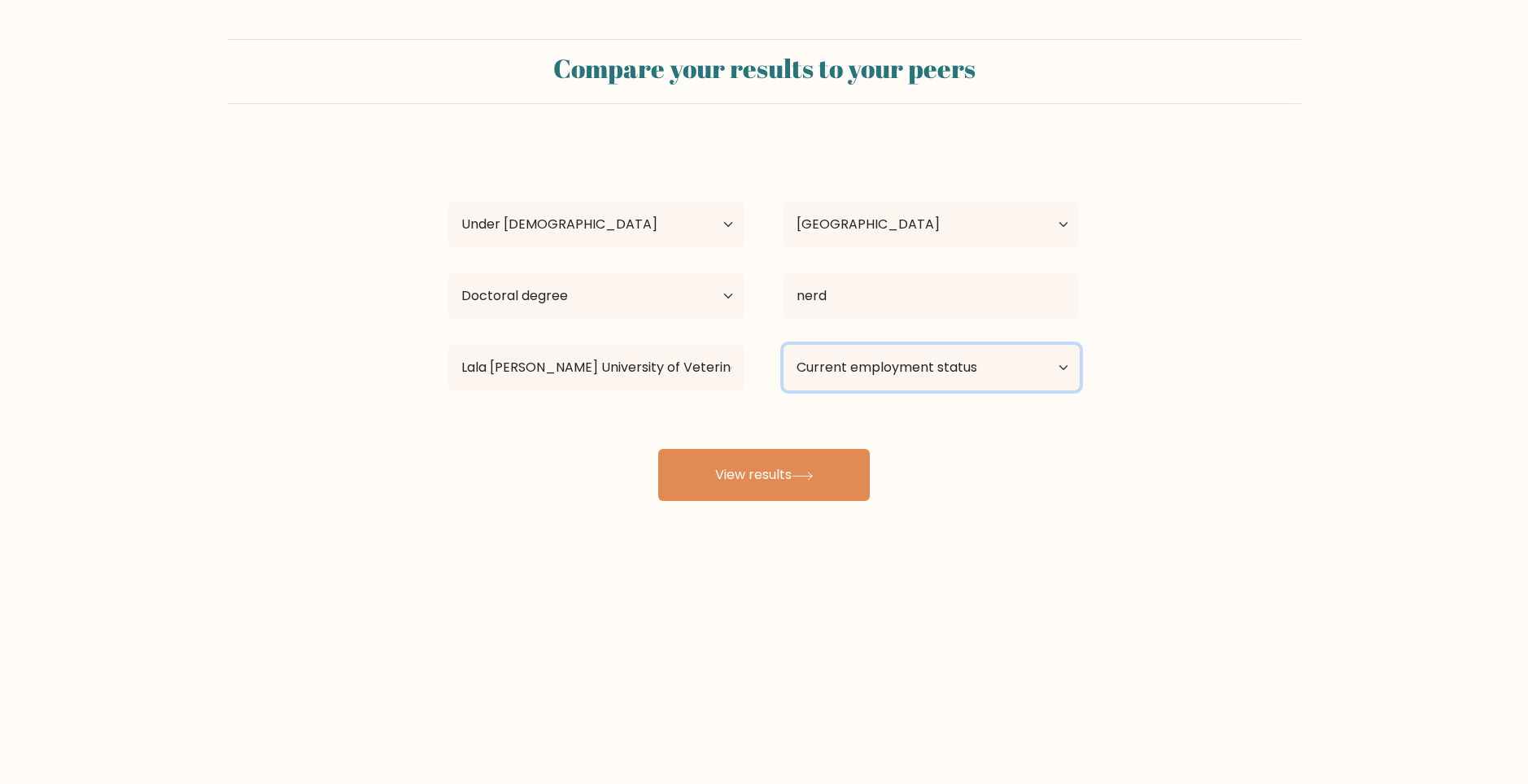
click at [801, 371] on select "Current employment status Employed Student Retired Other / prefer not to answer" at bounding box center [932, 368] width 297 height 45
select select "retired"
click at [783, 345] on select "Current employment status Employed Student Retired Other / prefer not to answer" at bounding box center [932, 368] width 297 height 45
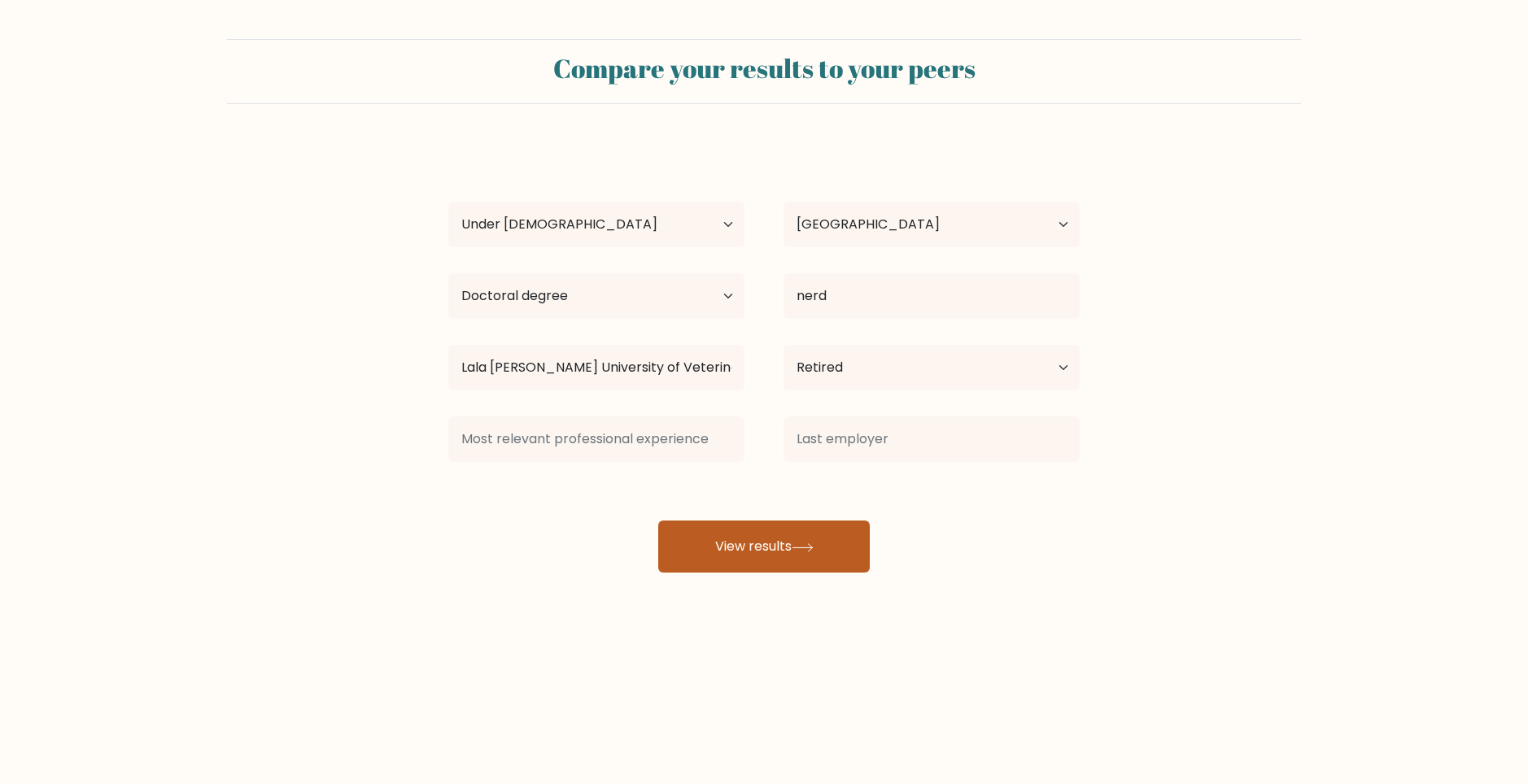
click at [801, 478] on div "doof ers Age Under 18 years old 18-24 years old 25-34 years old 35-44 years old…" at bounding box center [764, 358] width 651 height 430
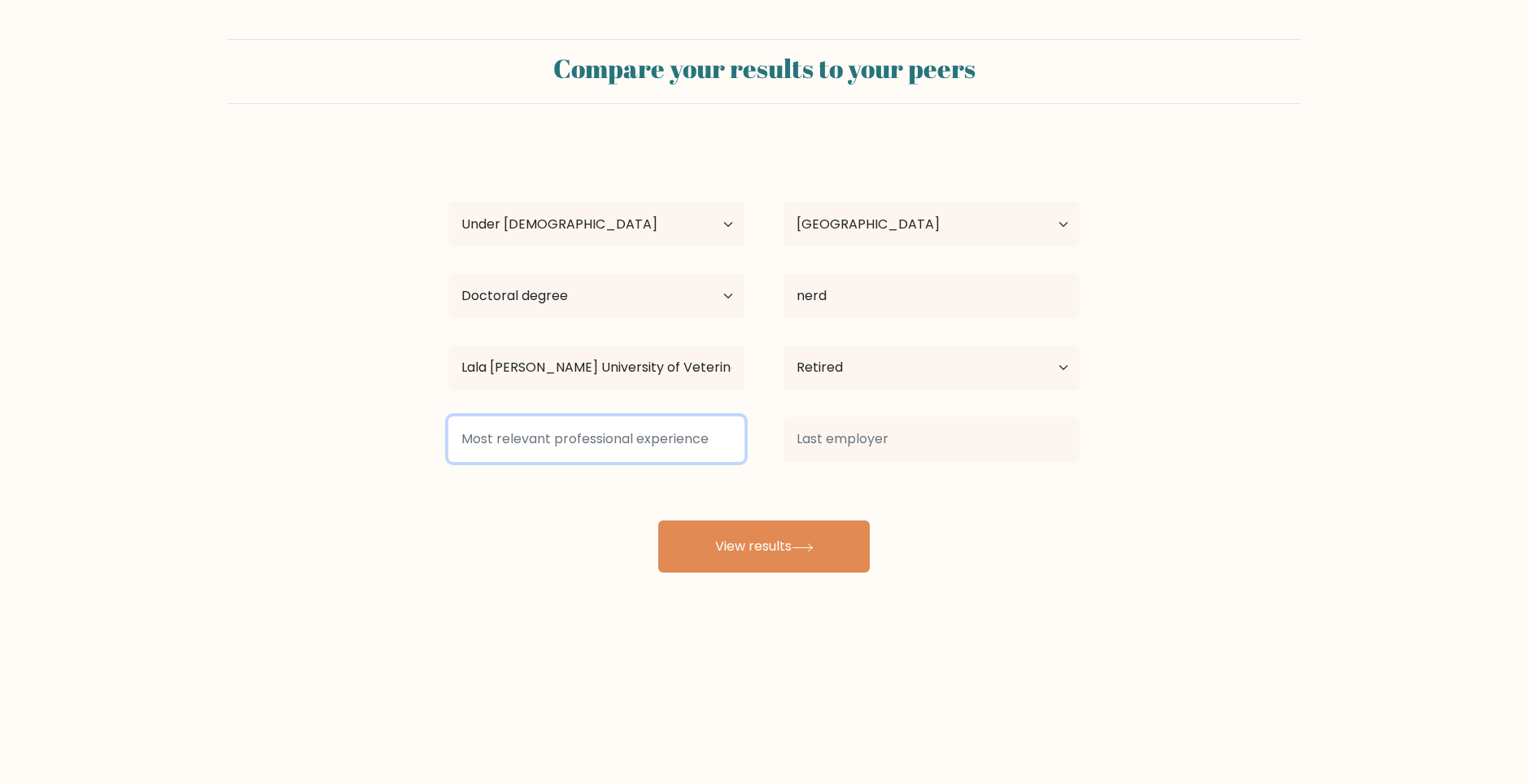
click at [711, 453] on input at bounding box center [596, 439] width 297 height 45
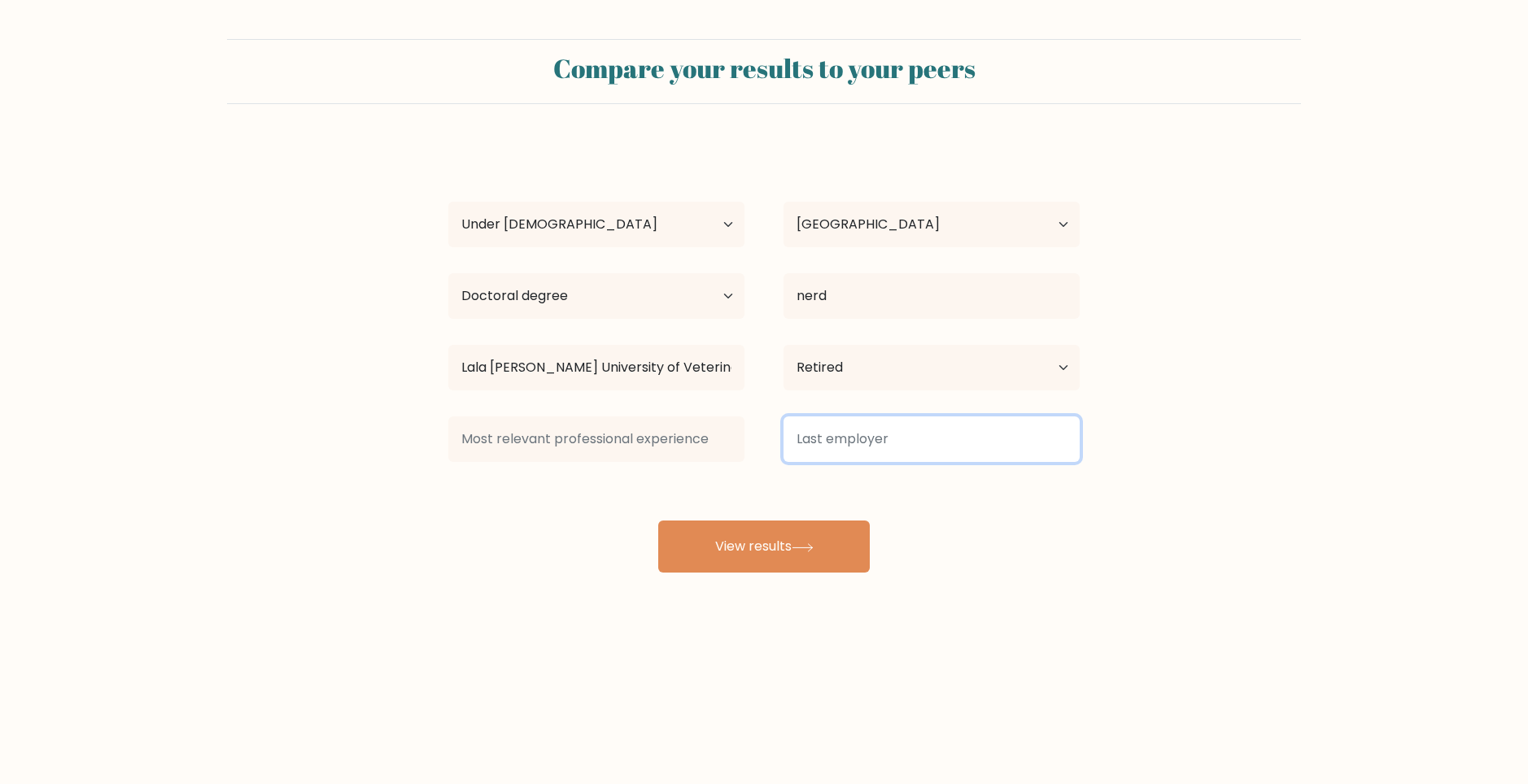
click at [855, 434] on input at bounding box center [932, 439] width 297 height 45
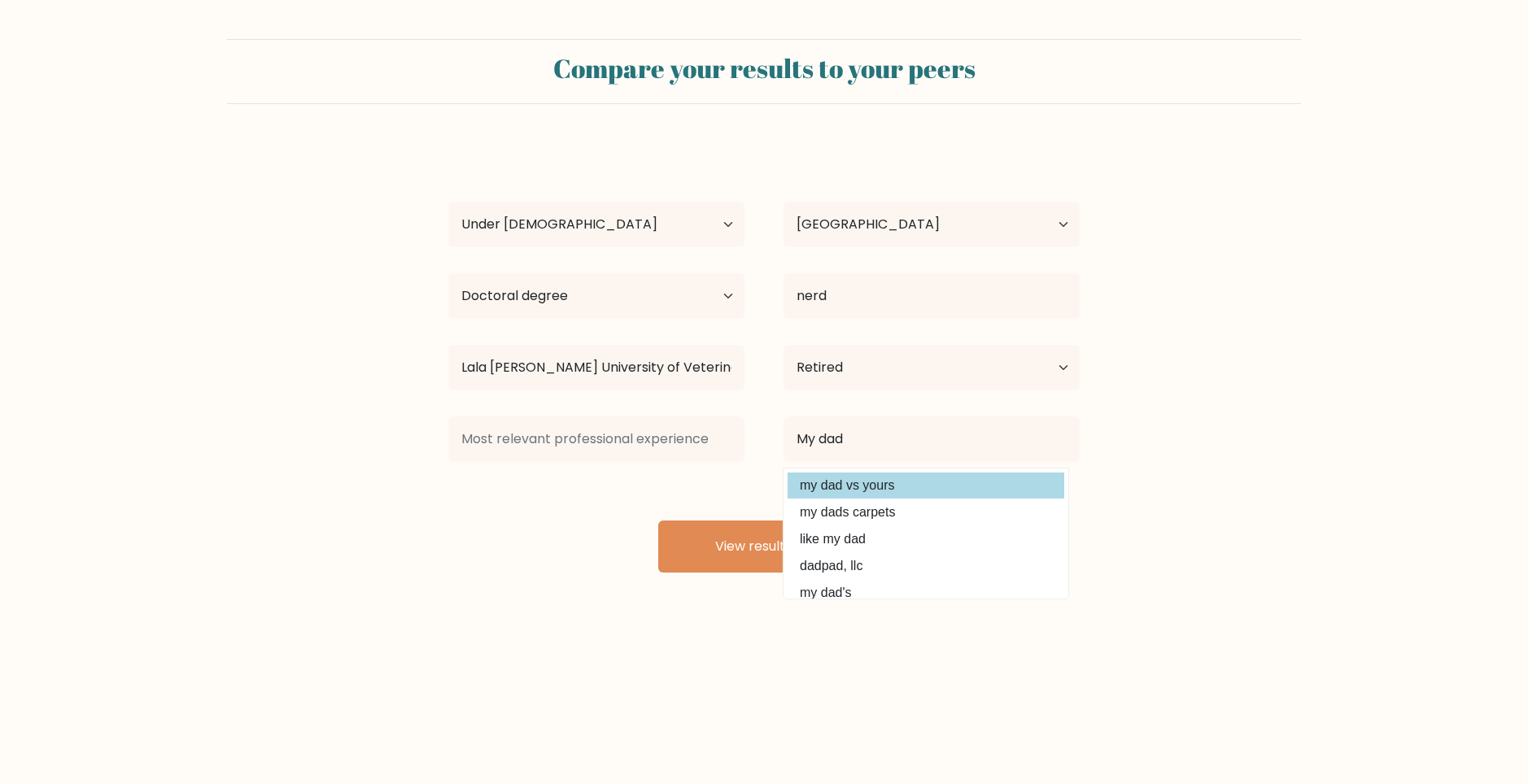
click at [877, 482] on option "my dad vs yours" at bounding box center [926, 485] width 276 height 26
type input "my dad vs yours"
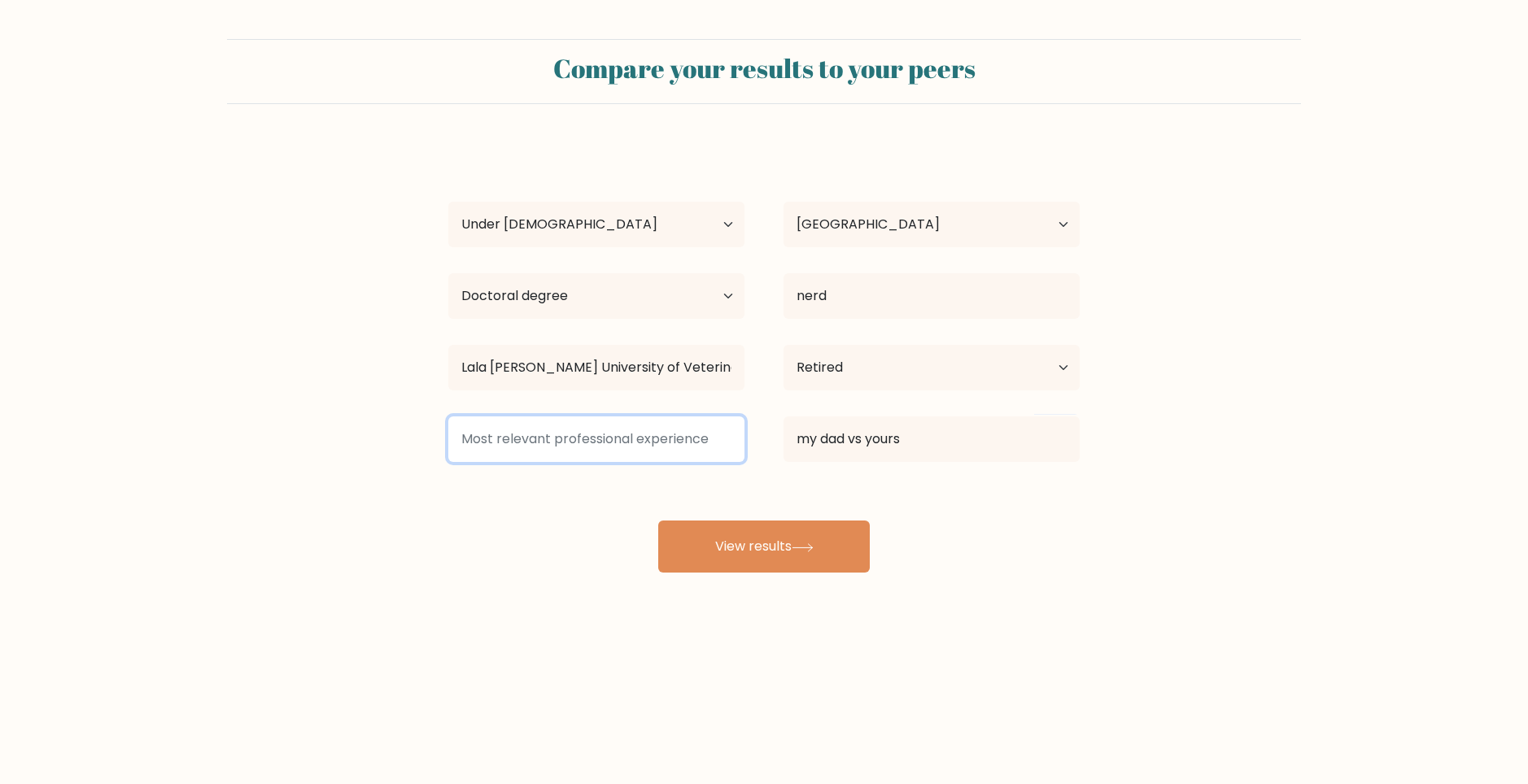
click at [742, 441] on input at bounding box center [596, 439] width 297 height 45
click at [592, 456] on input at bounding box center [596, 439] width 297 height 45
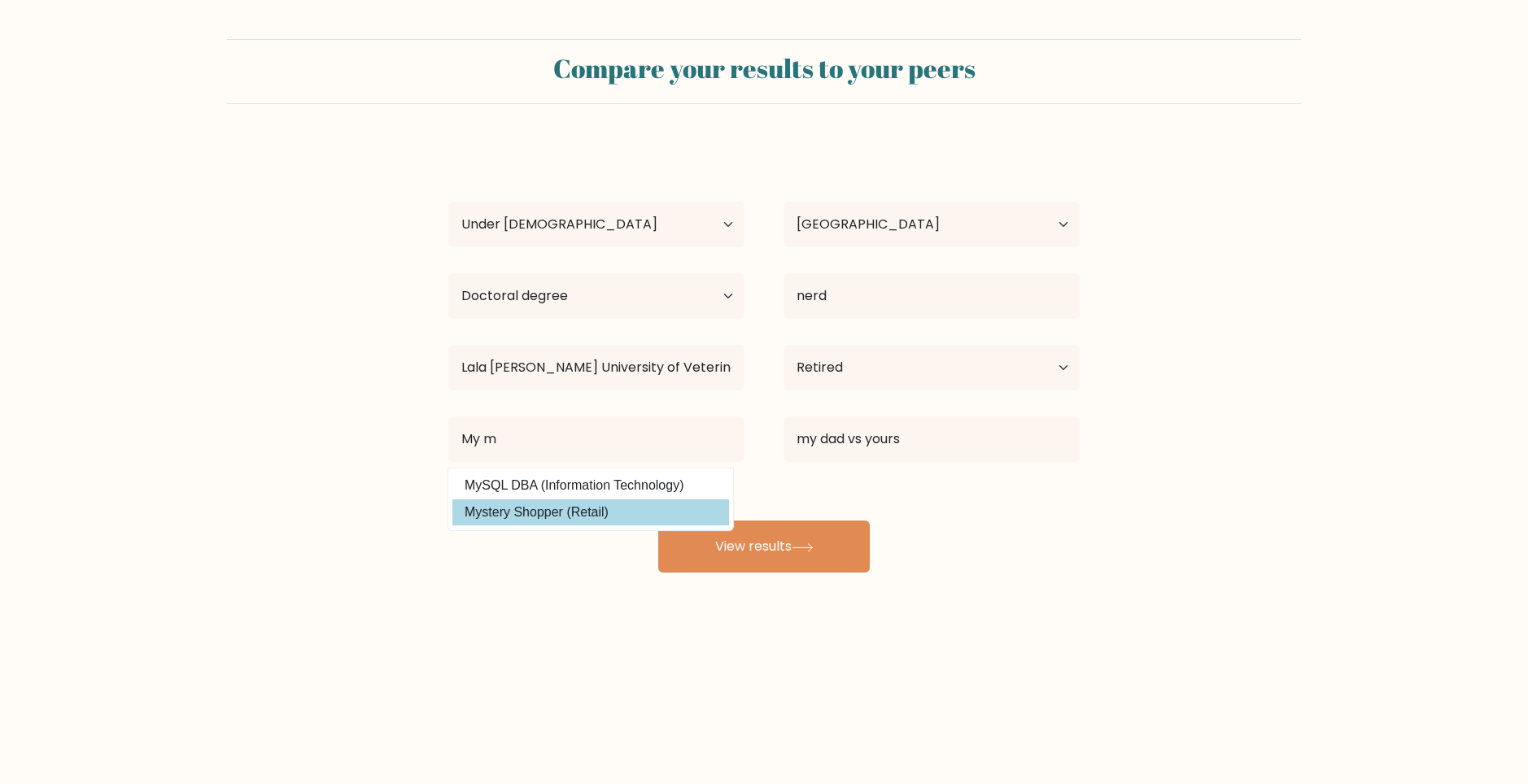
click at [566, 505] on option "Mystery Shopper (Retail)" at bounding box center [591, 512] width 276 height 26
type input "Mystery Shopper"
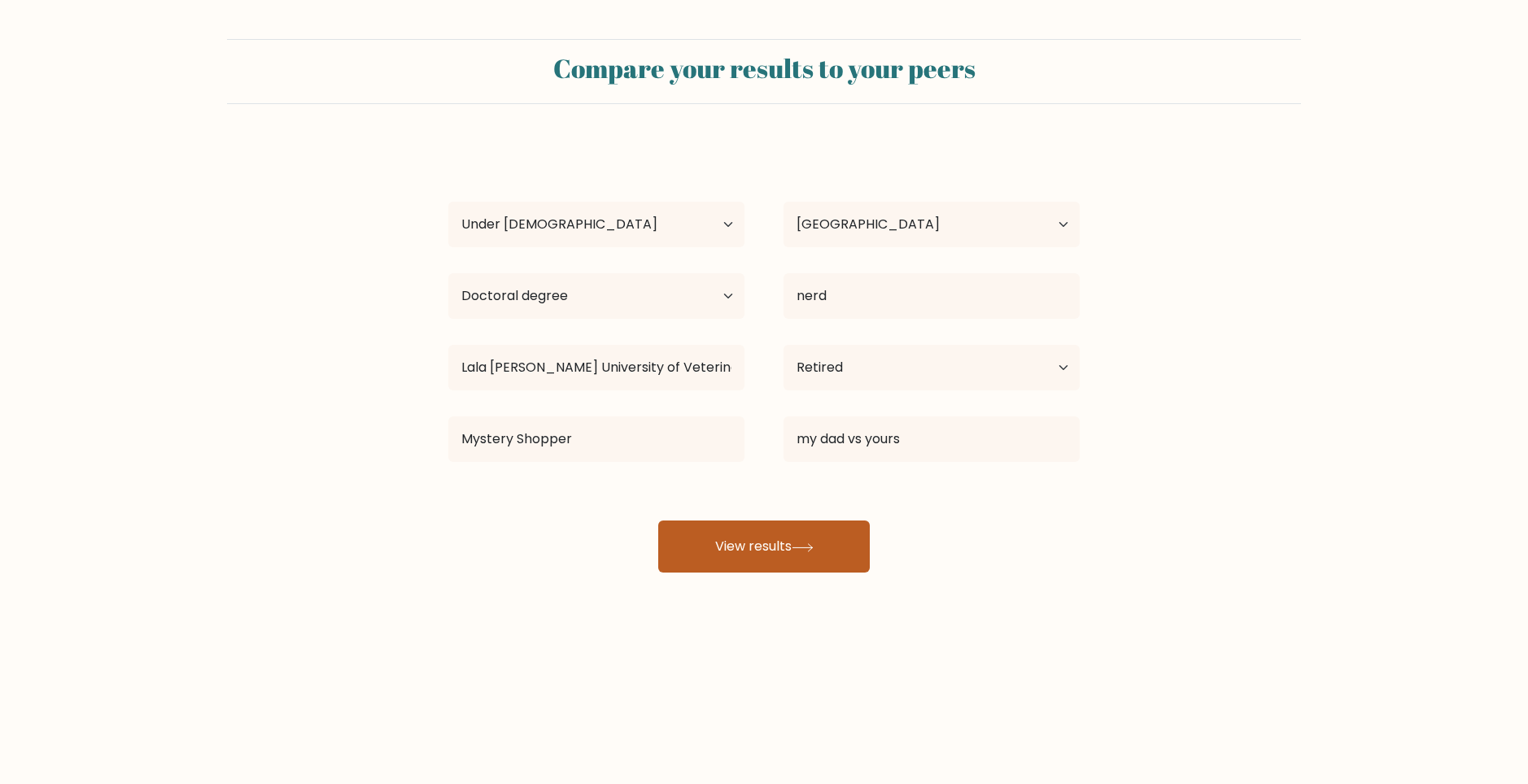
click at [794, 561] on button "View results" at bounding box center [764, 547] width 212 height 52
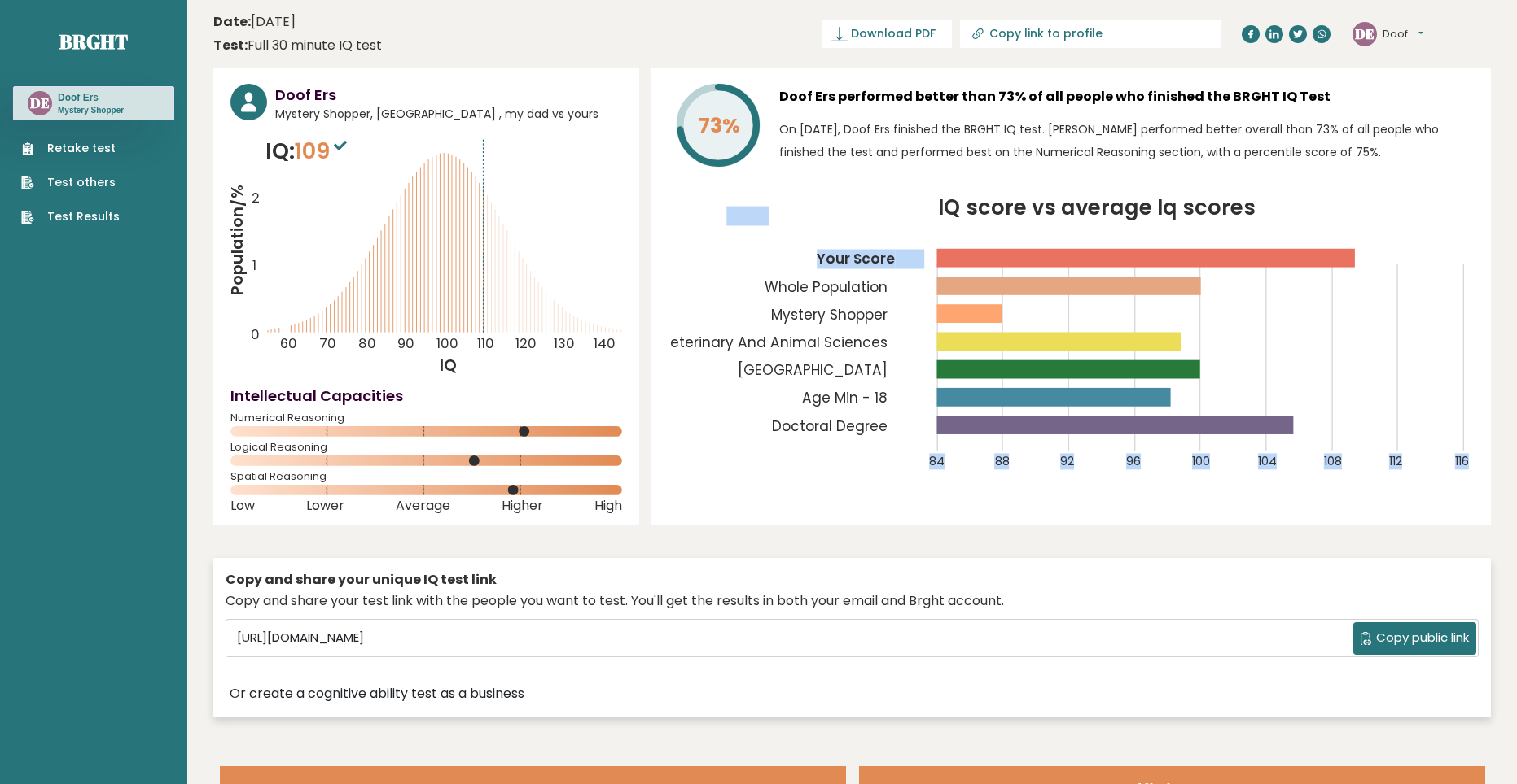
drag, startPoint x: 1347, startPoint y: 262, endPoint x: 1387, endPoint y: 259, distance: 40.1
click at [1387, 259] on icon "IQ score vs average Iq scores 84 88 92 96 100 104 108 112 116 Your Score Whole …" at bounding box center [1071, 343] width 805 height 291
click at [1367, 264] on icon "IQ score vs average Iq scores 84 88 92 96 100 104 108 112 116 Your Score Whole …" at bounding box center [1071, 343] width 805 height 291
